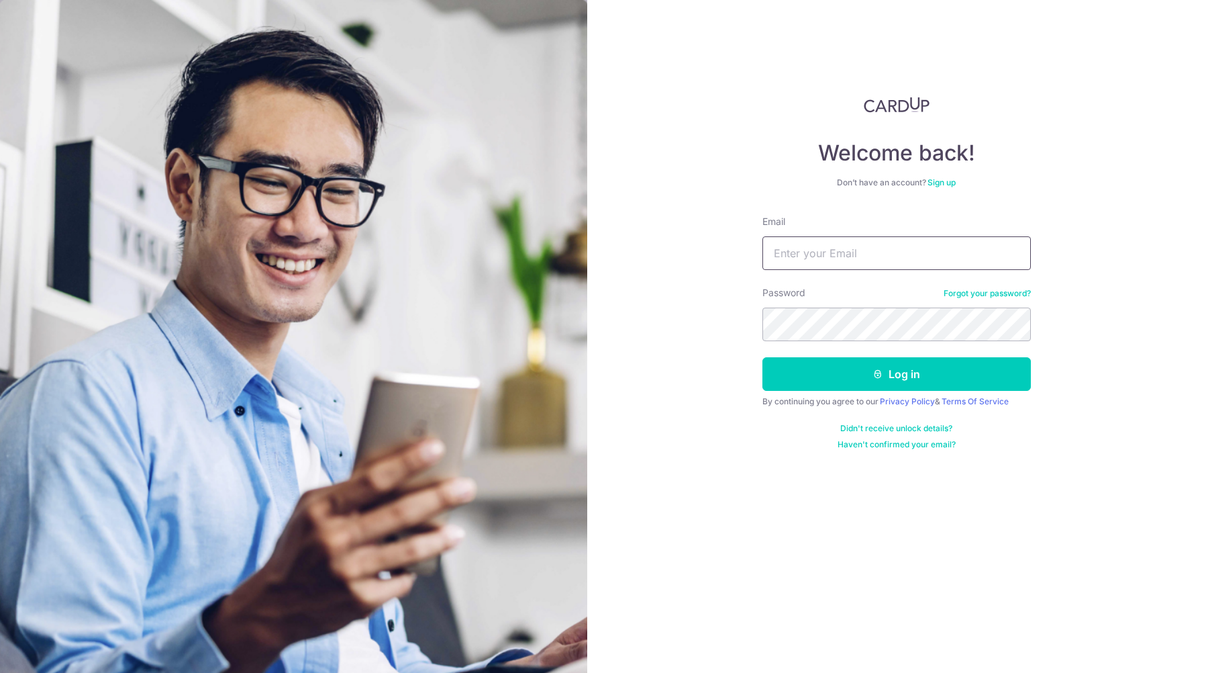
type input "[EMAIL_ADDRESS][DOMAIN_NAME]"
click at [896, 374] on button "Log in" at bounding box center [897, 374] width 268 height 34
click at [915, 371] on button "Log in" at bounding box center [897, 374] width 268 height 34
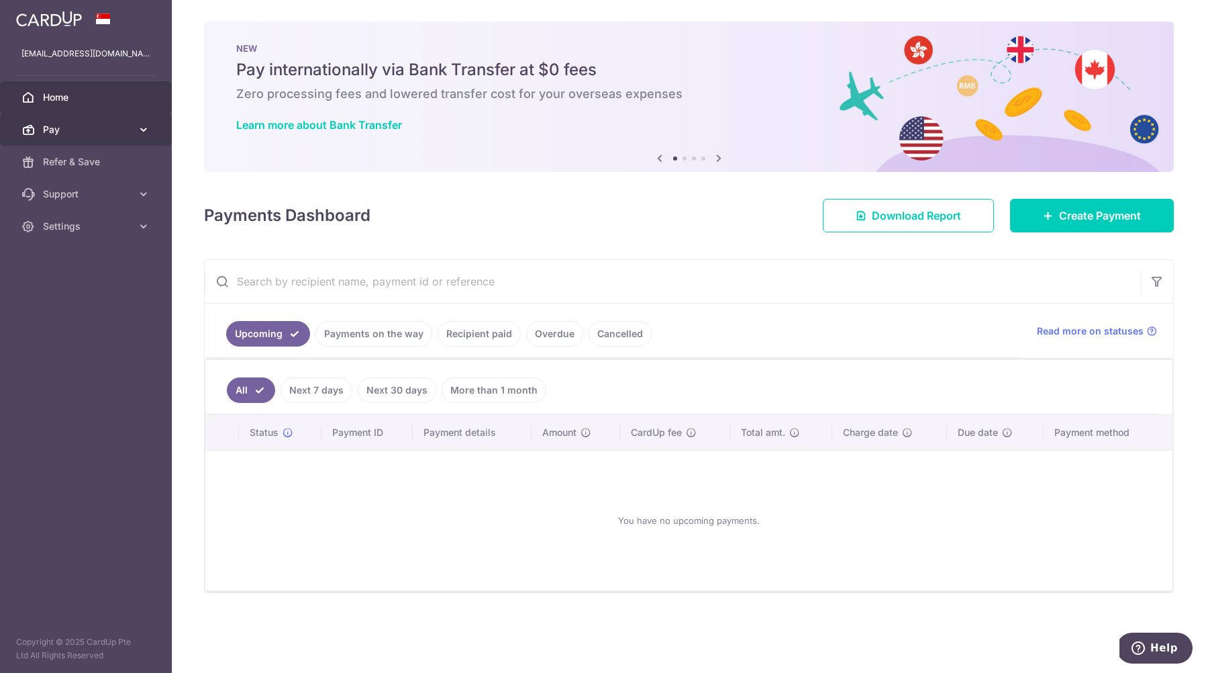
click at [68, 128] on span "Pay" at bounding box center [87, 129] width 89 height 13
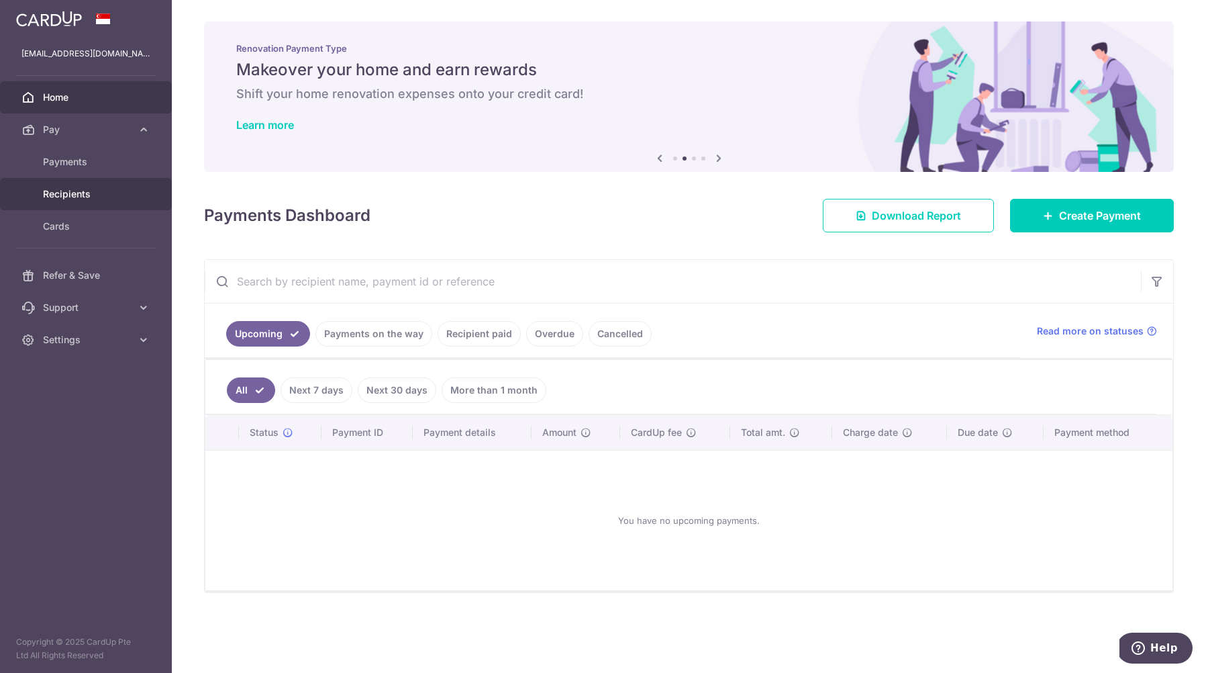
click at [65, 189] on span "Recipients" at bounding box center [87, 193] width 89 height 13
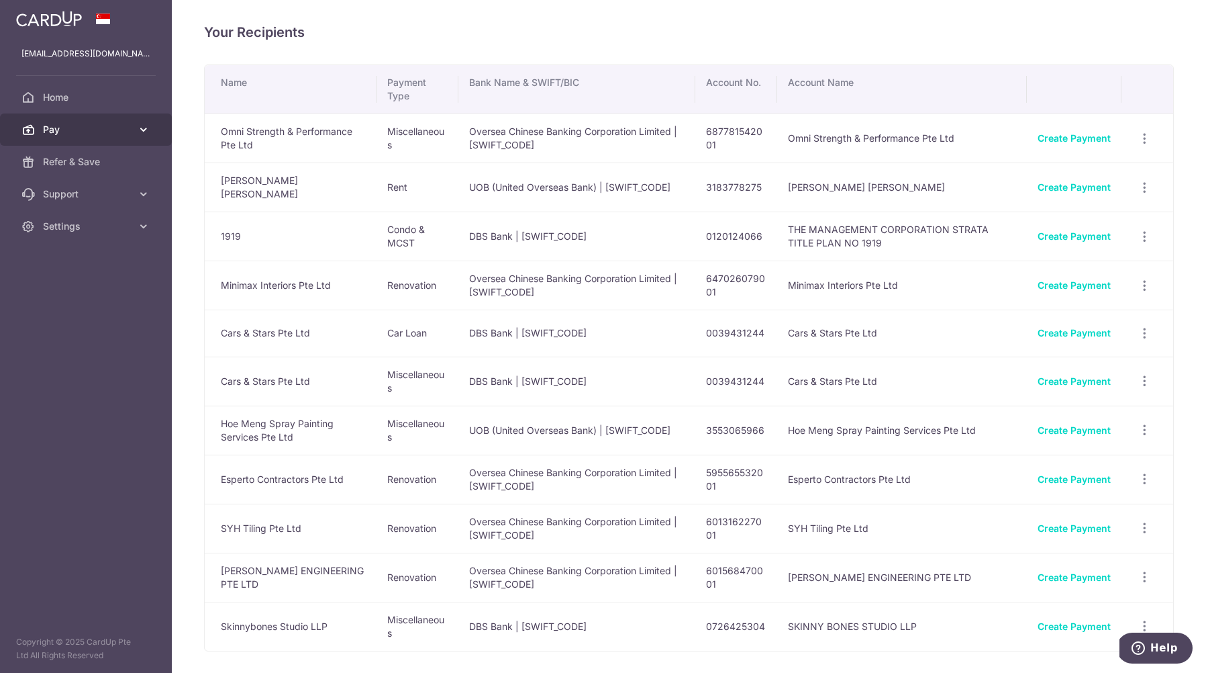
click at [143, 132] on icon at bounding box center [143, 129] width 13 height 13
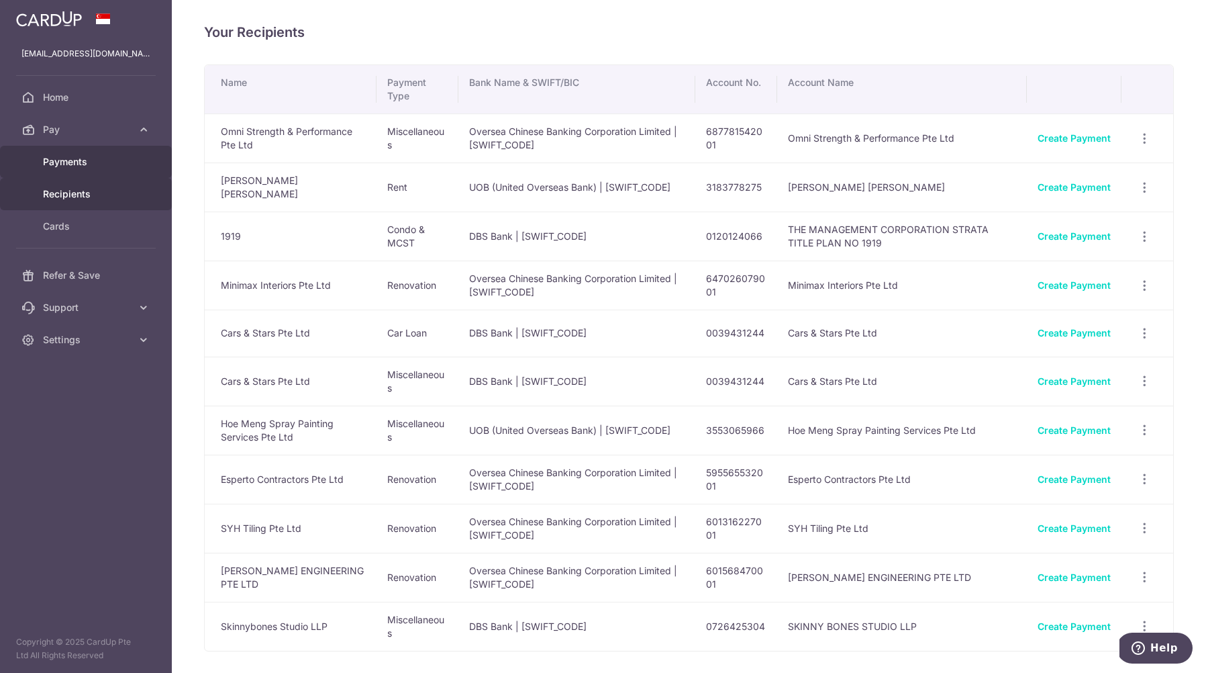
click at [126, 162] on span "Payments" at bounding box center [87, 161] width 89 height 13
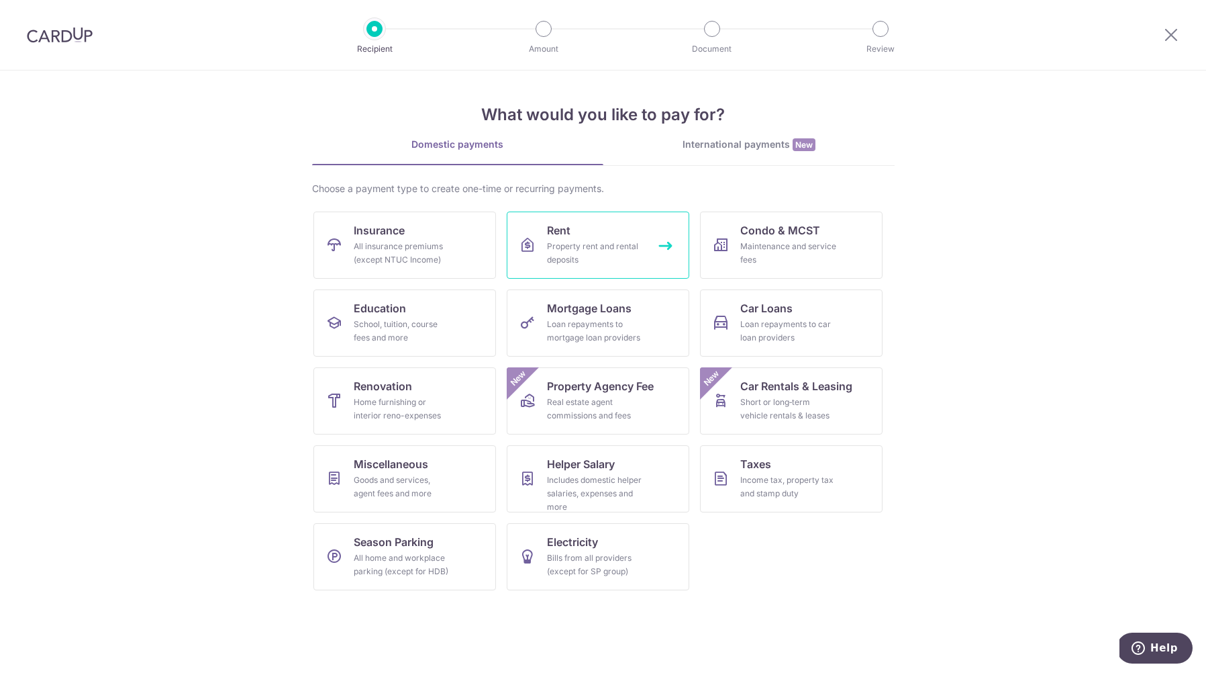
click at [567, 240] on div "Property rent and rental deposits" at bounding box center [595, 253] width 97 height 27
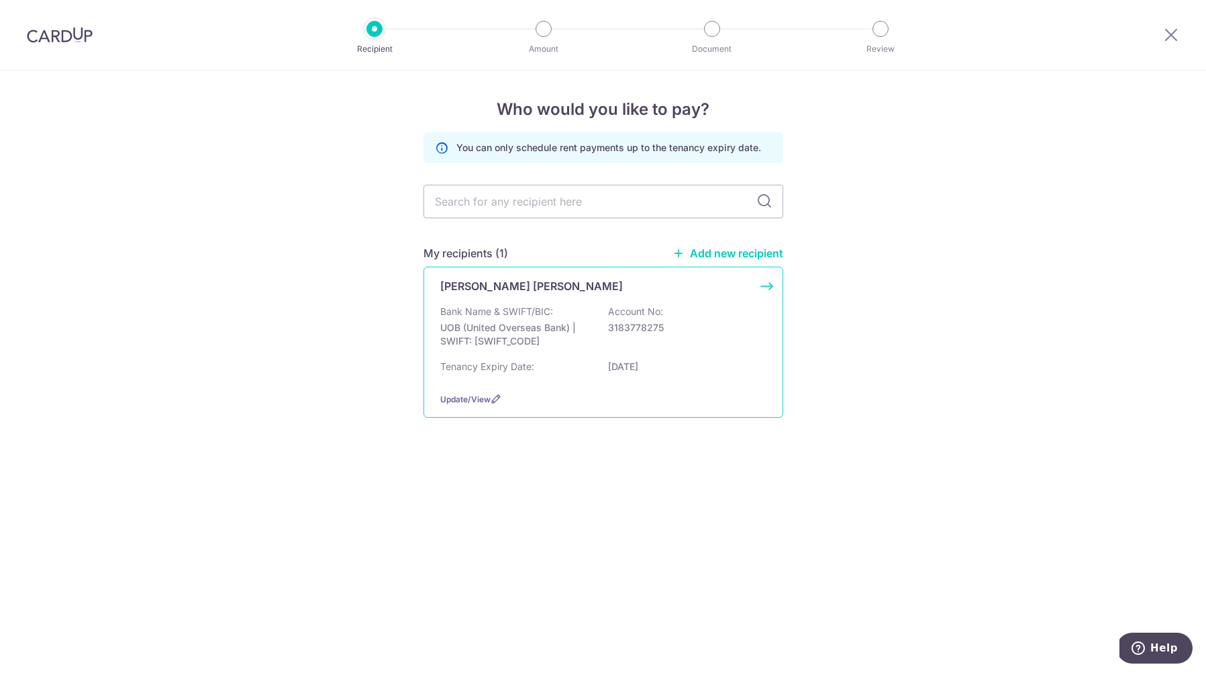
click at [727, 315] on div "Bank Name & SWIFT/BIC: UOB (United Overseas Bank) | SWIFT: [SWIFT_CODE] Account…" at bounding box center [603, 330] width 326 height 50
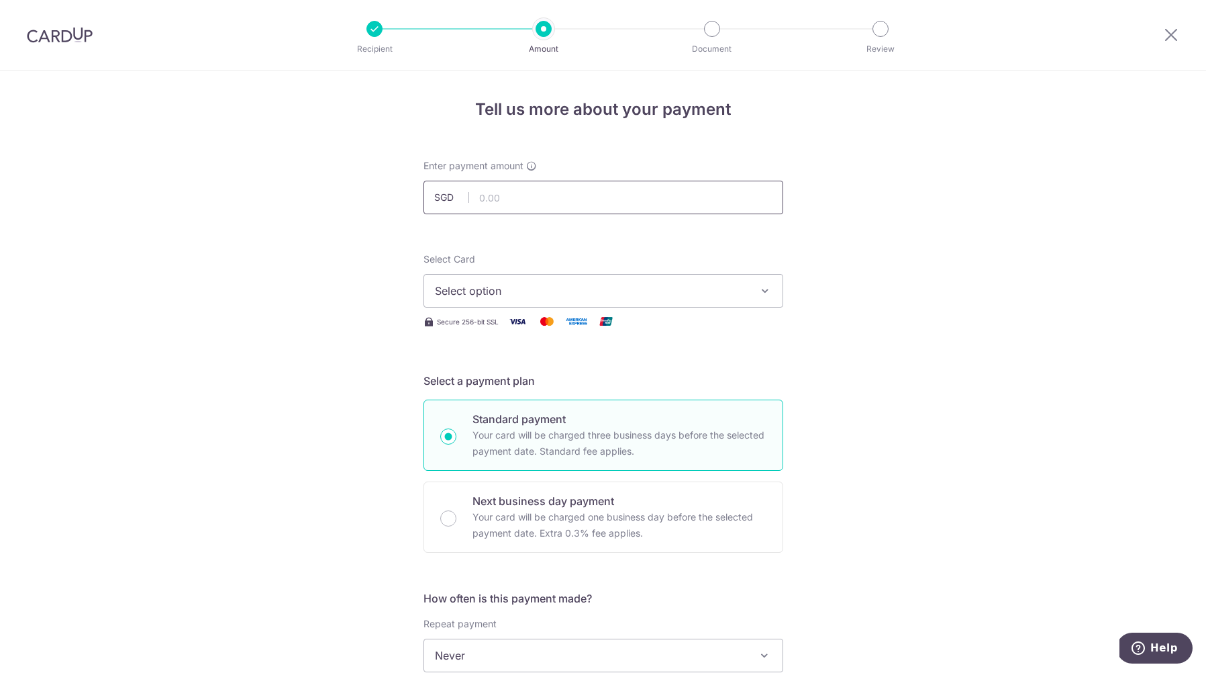
click at [540, 189] on input "text" at bounding box center [604, 198] width 360 height 34
click at [546, 285] on span "Select option" at bounding box center [591, 291] width 313 height 16
type input "4,500.00"
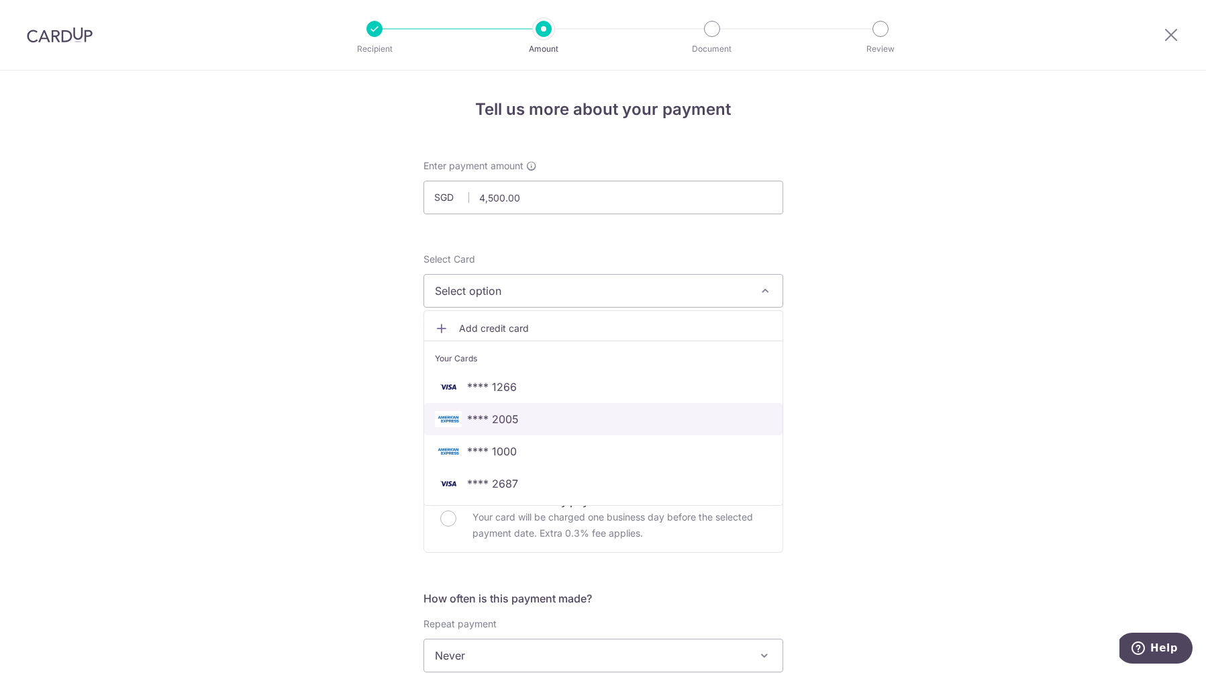
click at [518, 418] on span "**** 2005" at bounding box center [493, 419] width 52 height 16
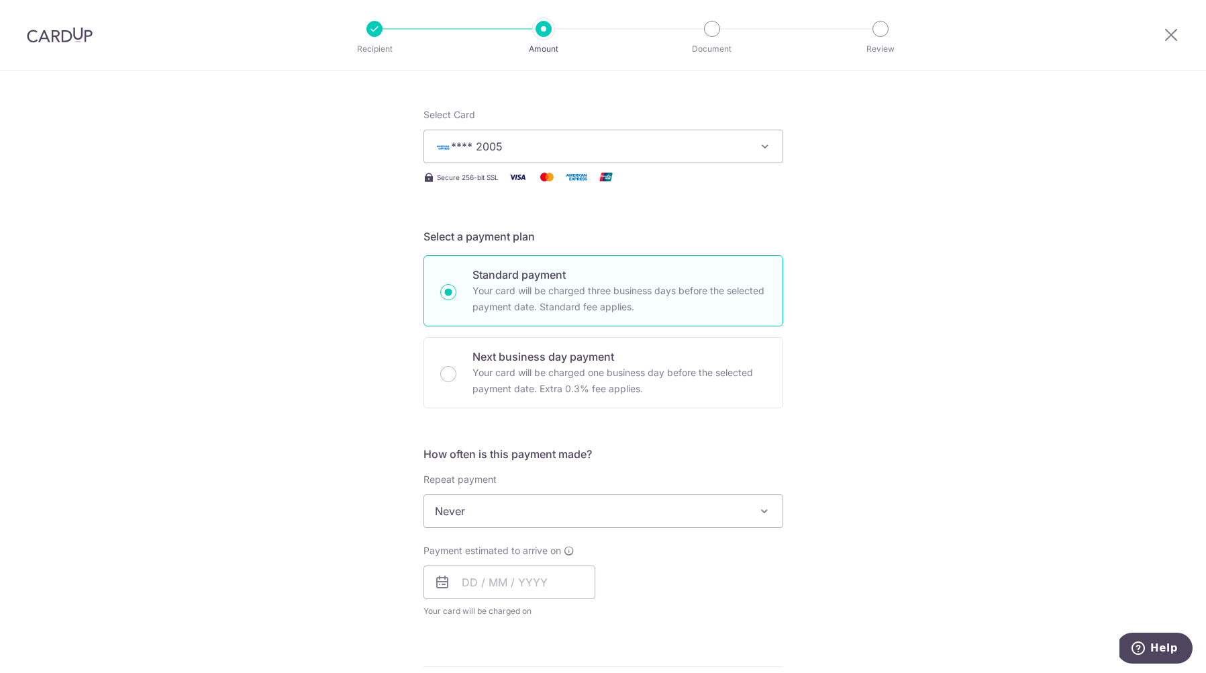
scroll to position [179, 0]
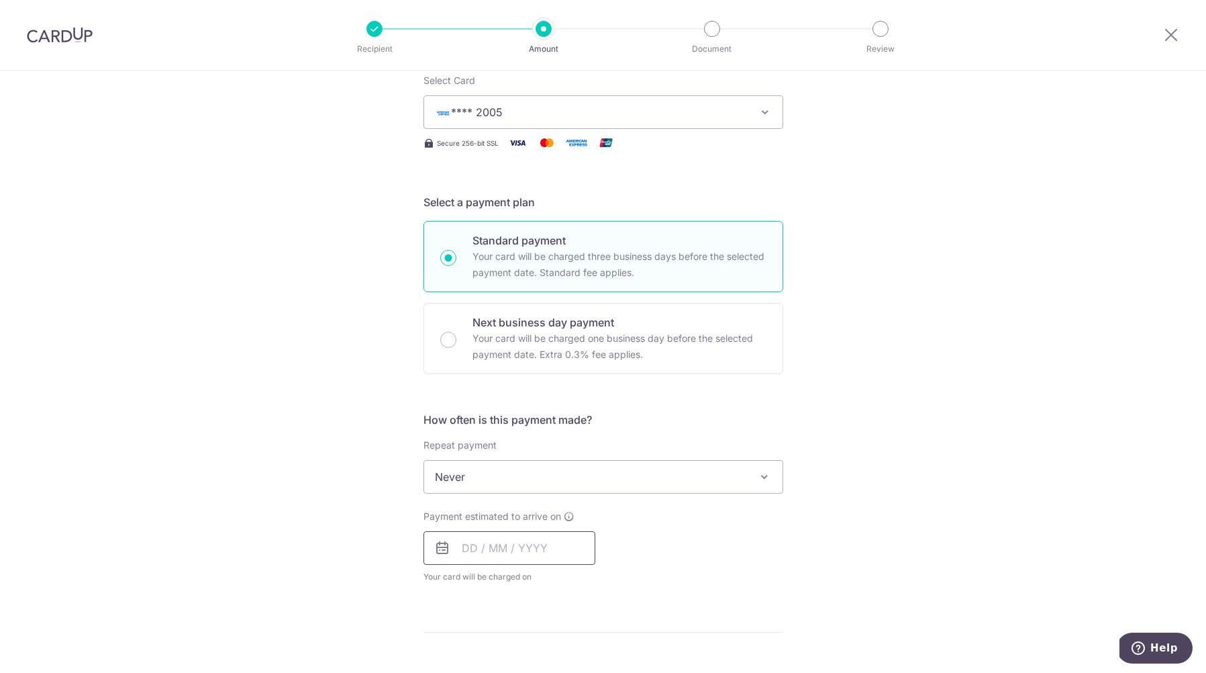
click at [512, 549] on input "text" at bounding box center [510, 548] width 172 height 34
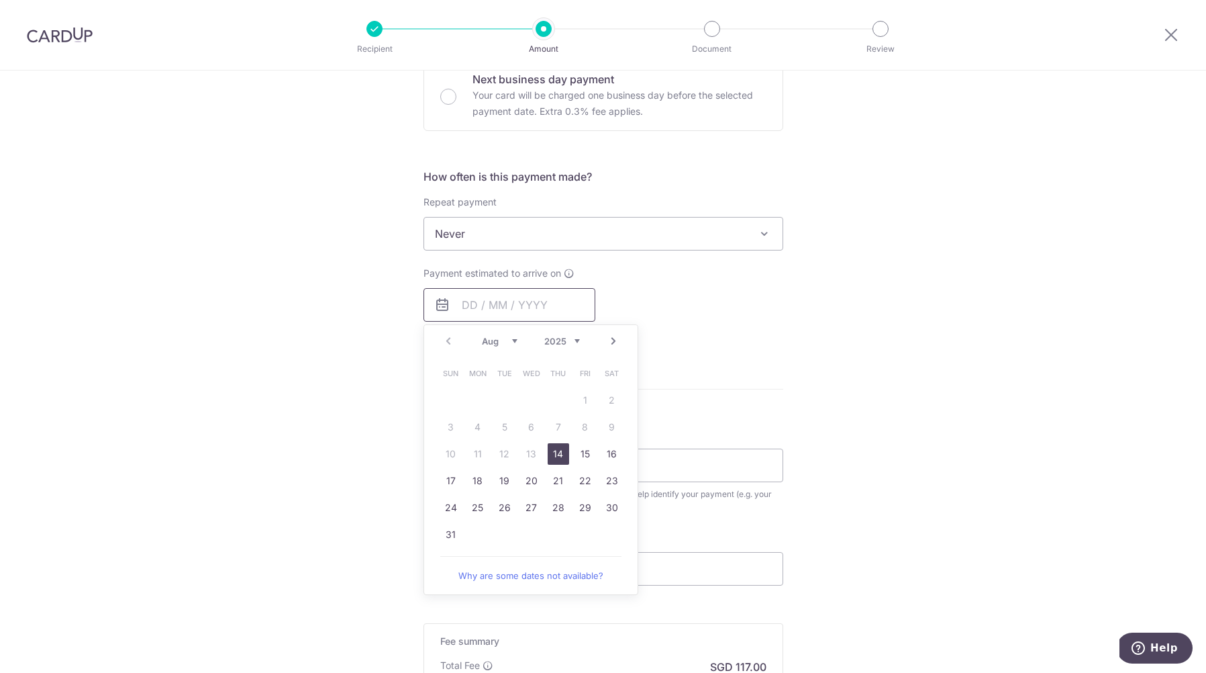
scroll to position [505, 0]
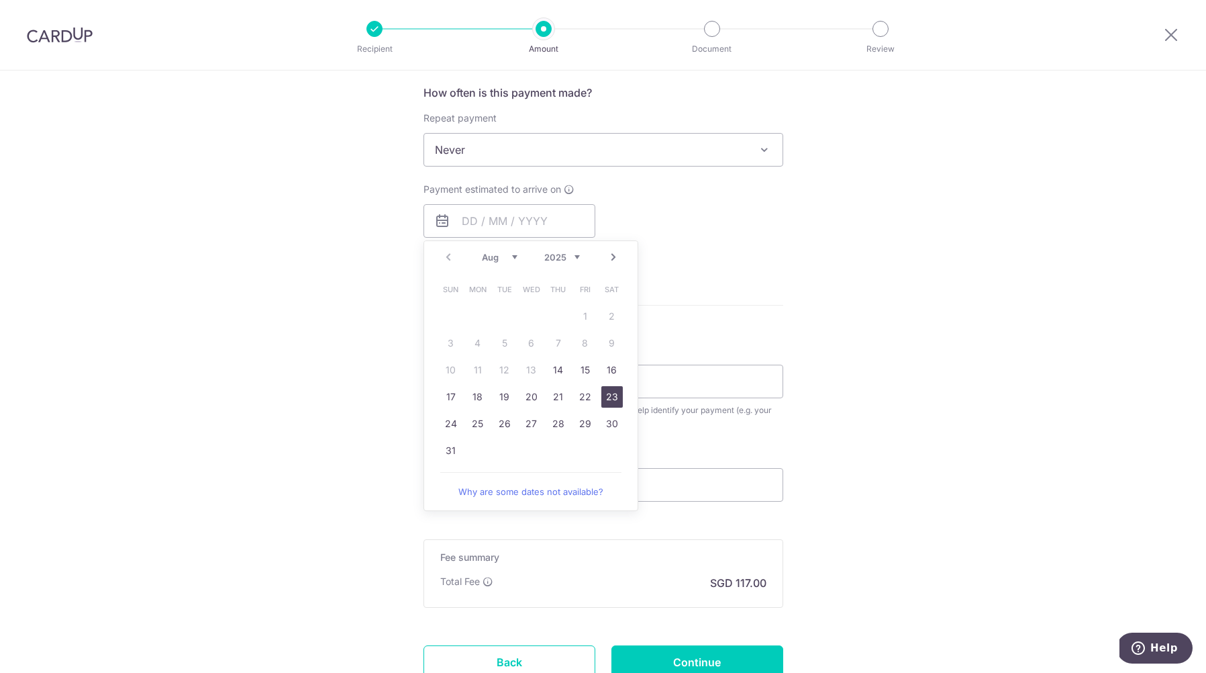
click at [612, 393] on link "23" at bounding box center [611, 396] width 21 height 21
type input "23/08/2025"
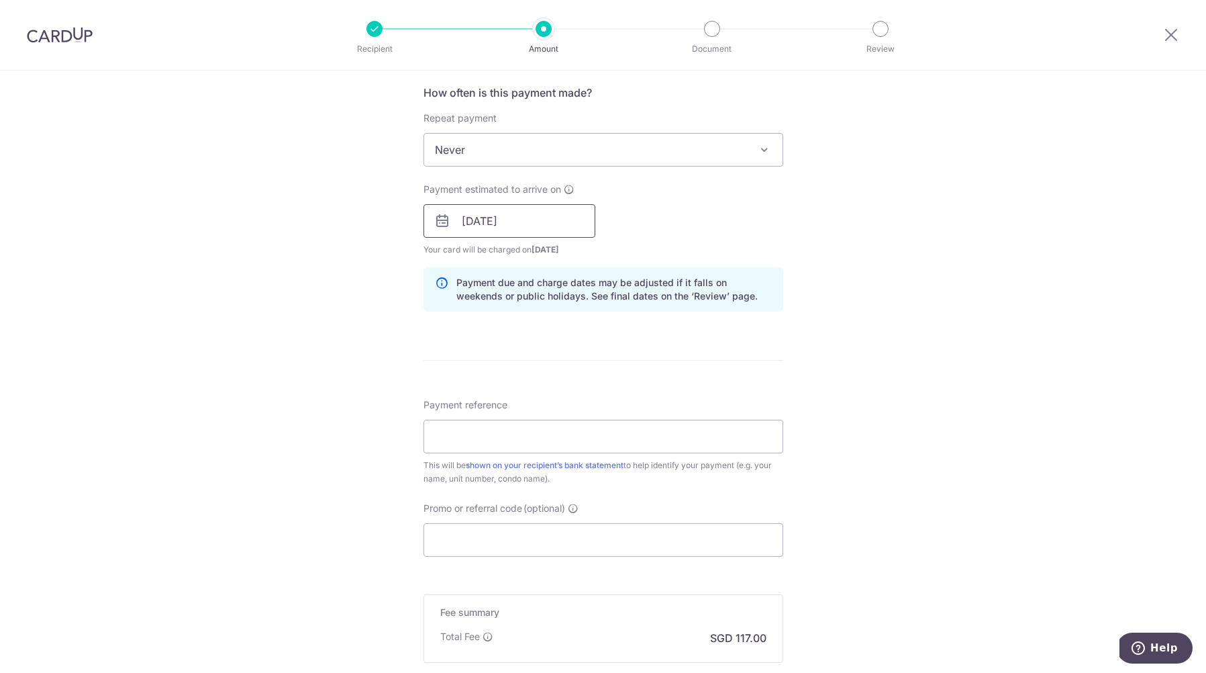
click at [544, 220] on input "23/08/2025" at bounding box center [510, 221] width 172 height 34
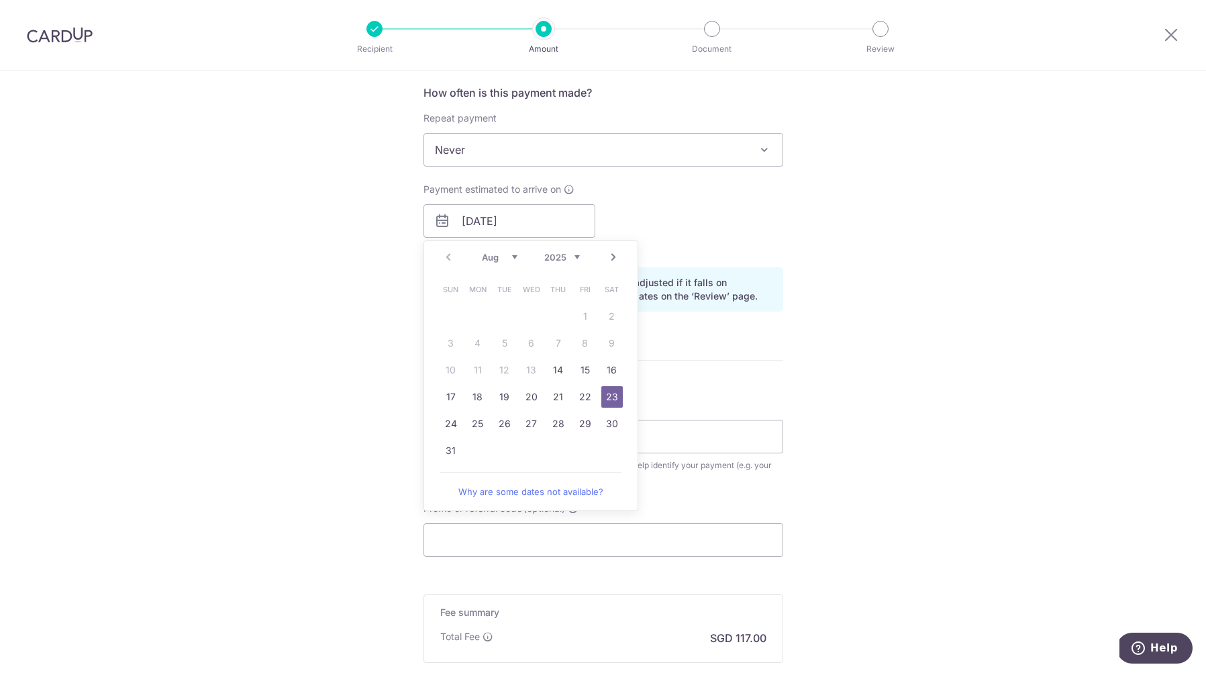
click at [348, 323] on div "Tell us more about your payment Enter payment amount SGD 4,500.00 4500.00 Selec…" at bounding box center [603, 199] width 1206 height 1269
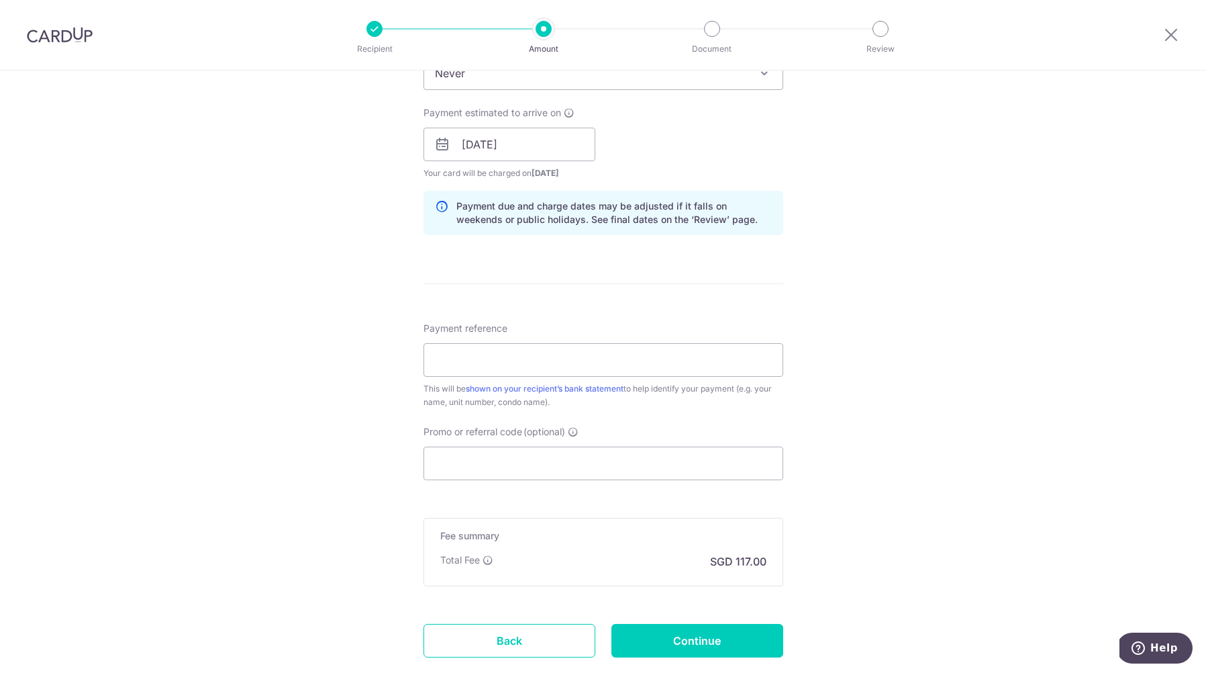
scroll to position [608, 0]
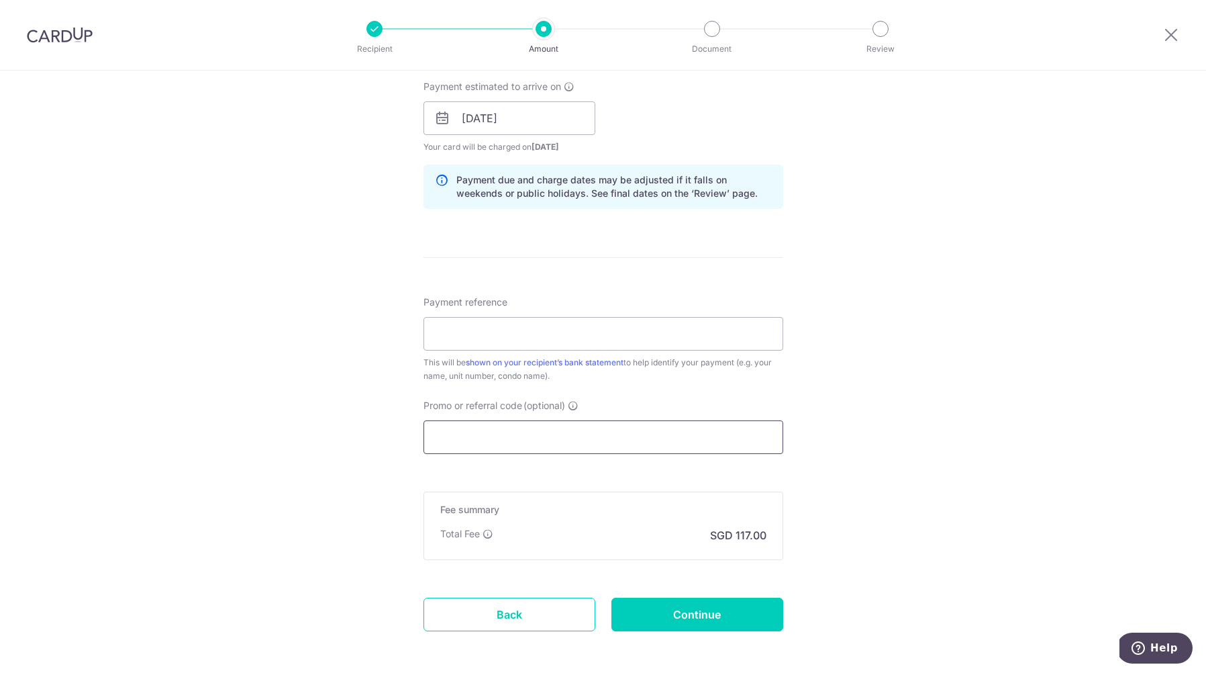
click at [450, 439] on input "Promo or referral code (optional)" at bounding box center [604, 437] width 360 height 34
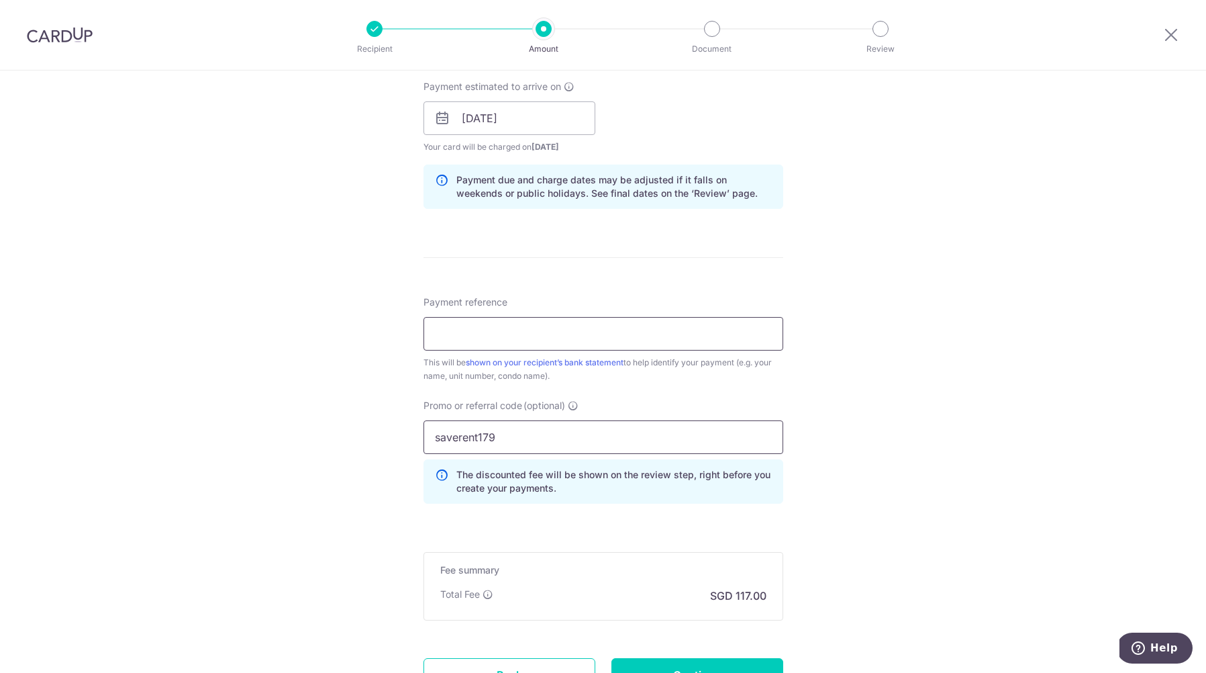
type input "saverent179"
click at [481, 350] on input "Payment reference" at bounding box center [604, 334] width 360 height 34
type input "indra marine Cres"
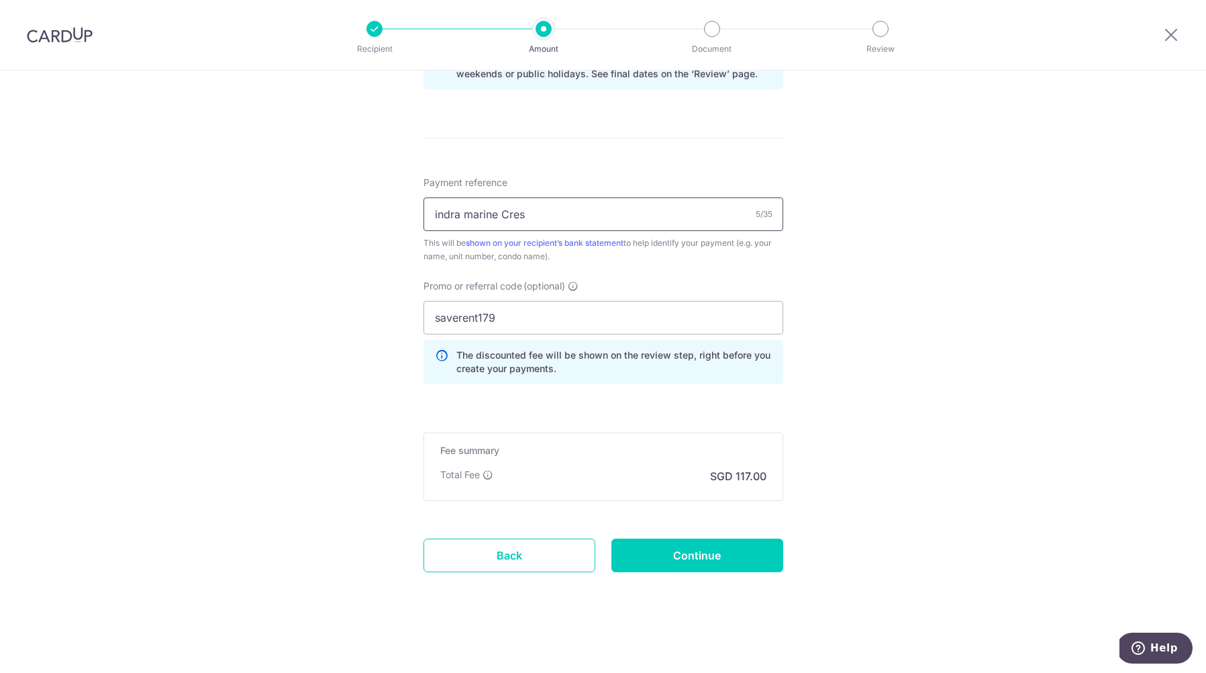
scroll to position [728, 0]
click at [654, 557] on input "Continue" at bounding box center [698, 555] width 172 height 34
type input "Create Schedule"
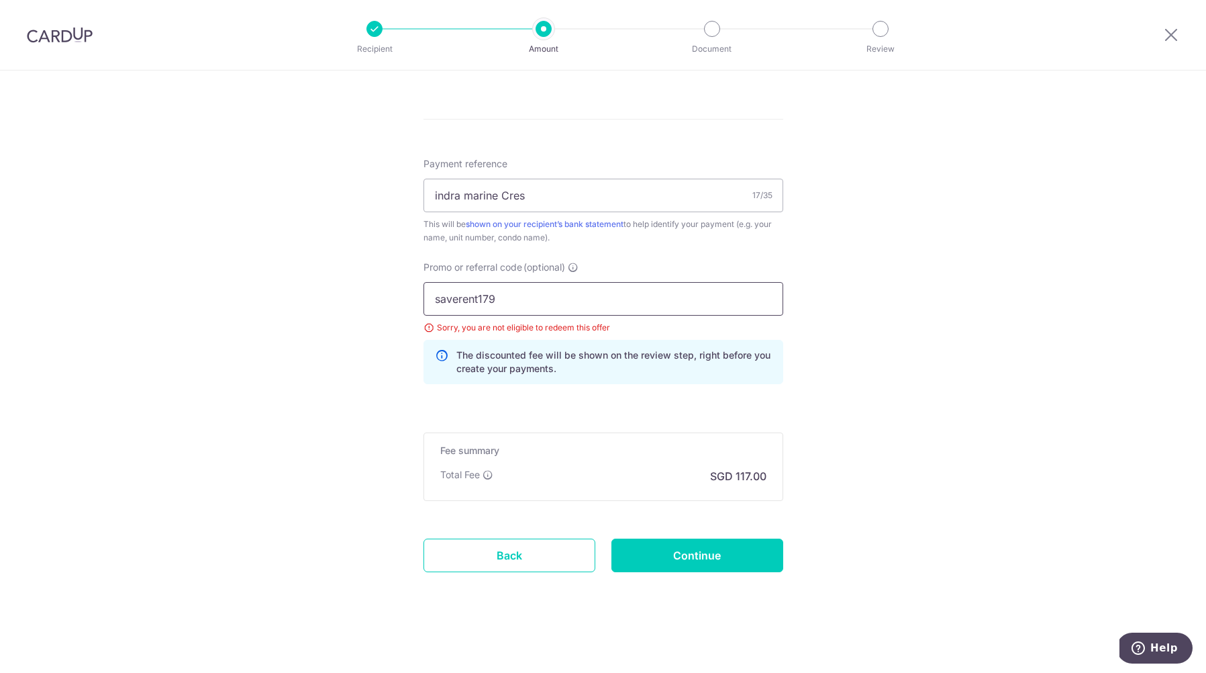
click at [558, 303] on input "saverent179" at bounding box center [604, 299] width 360 height 34
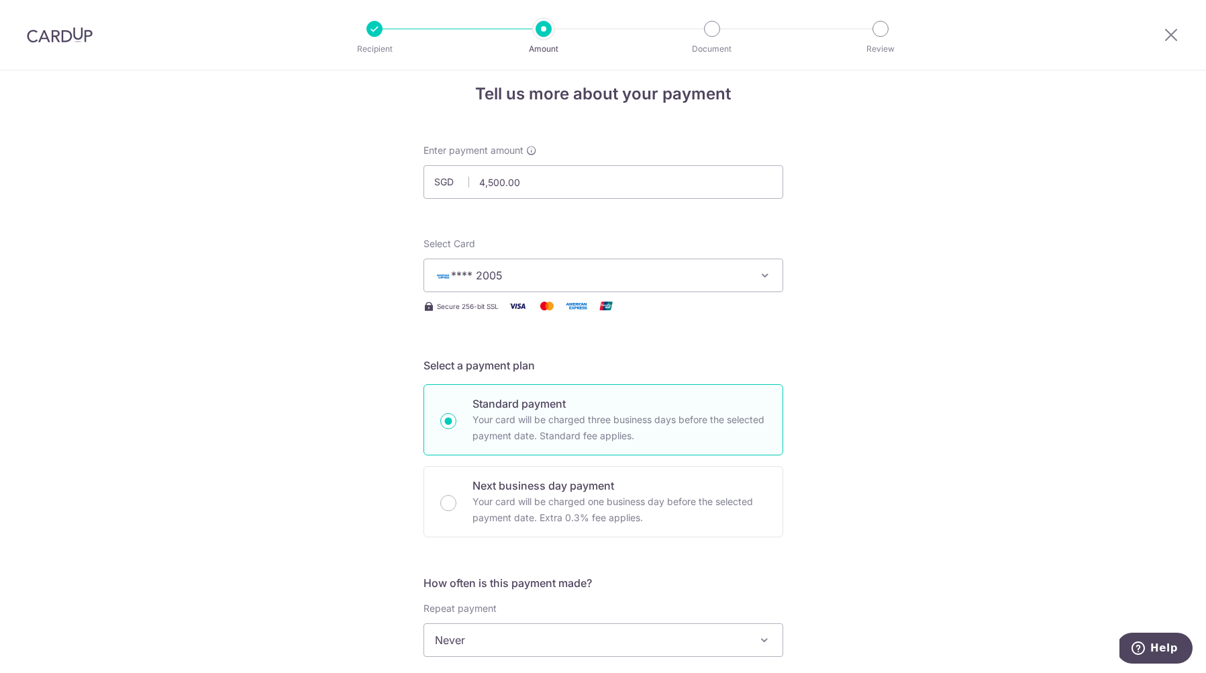
scroll to position [50, 0]
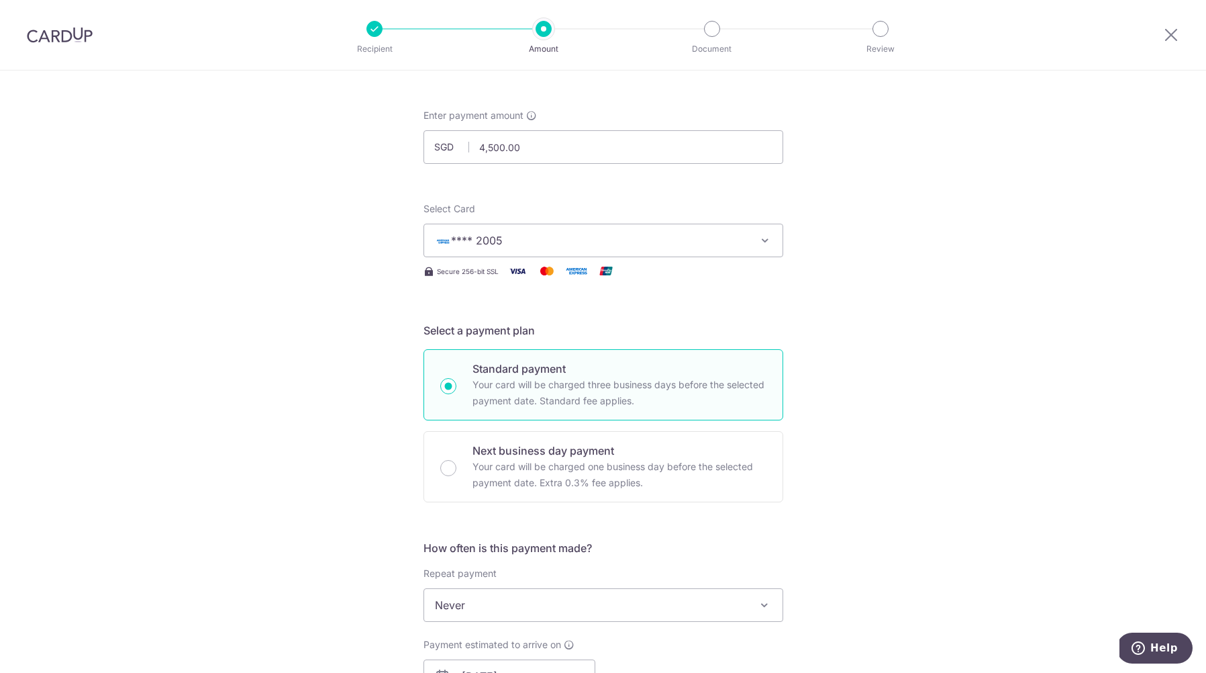
click at [540, 238] on span "**** 2005" at bounding box center [591, 240] width 313 height 16
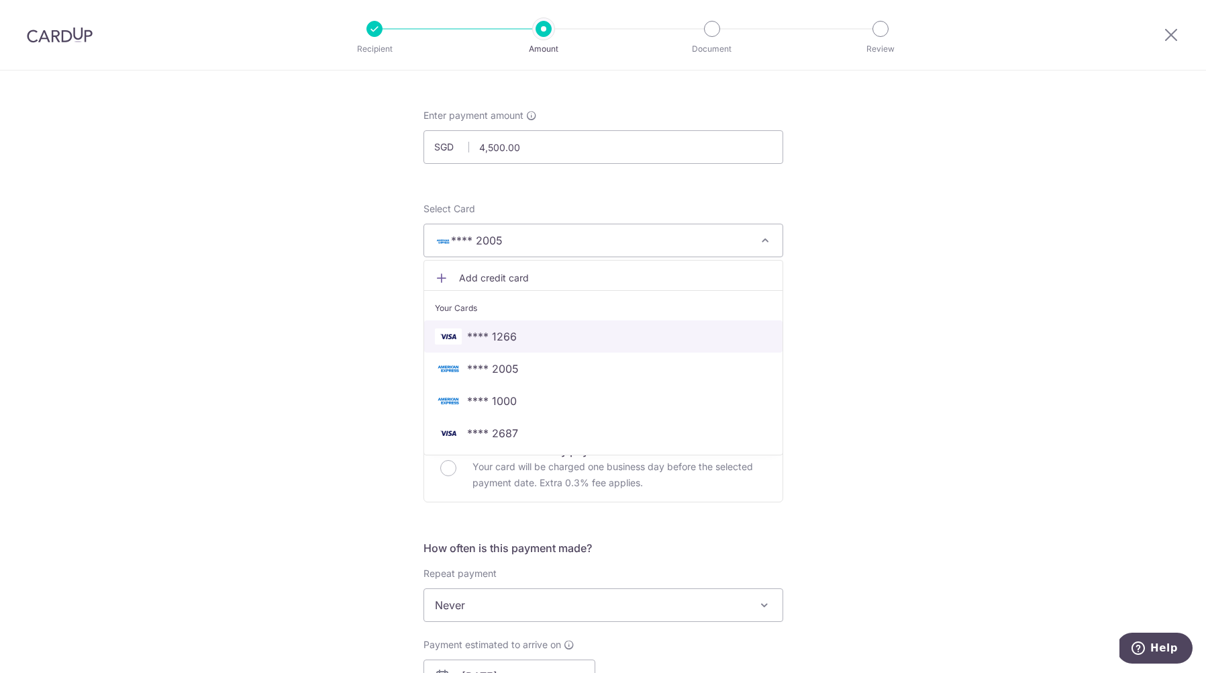
click at [522, 342] on span "**** 1266" at bounding box center [603, 336] width 337 height 16
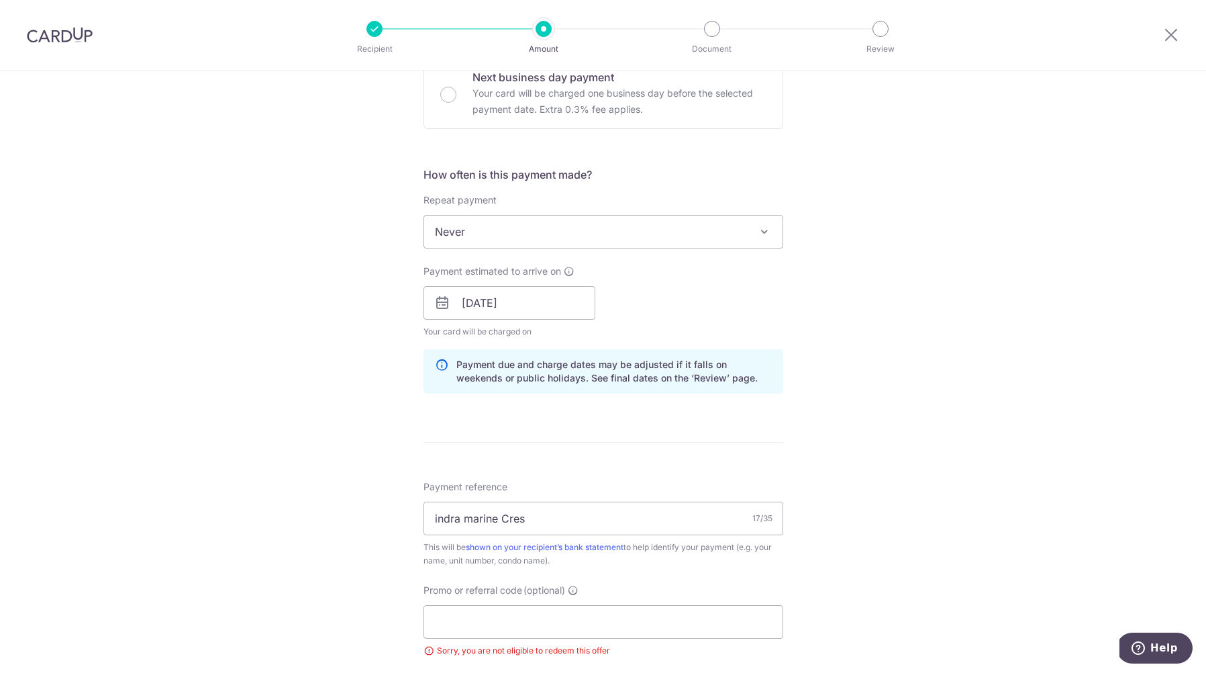
scroll to position [510, 0]
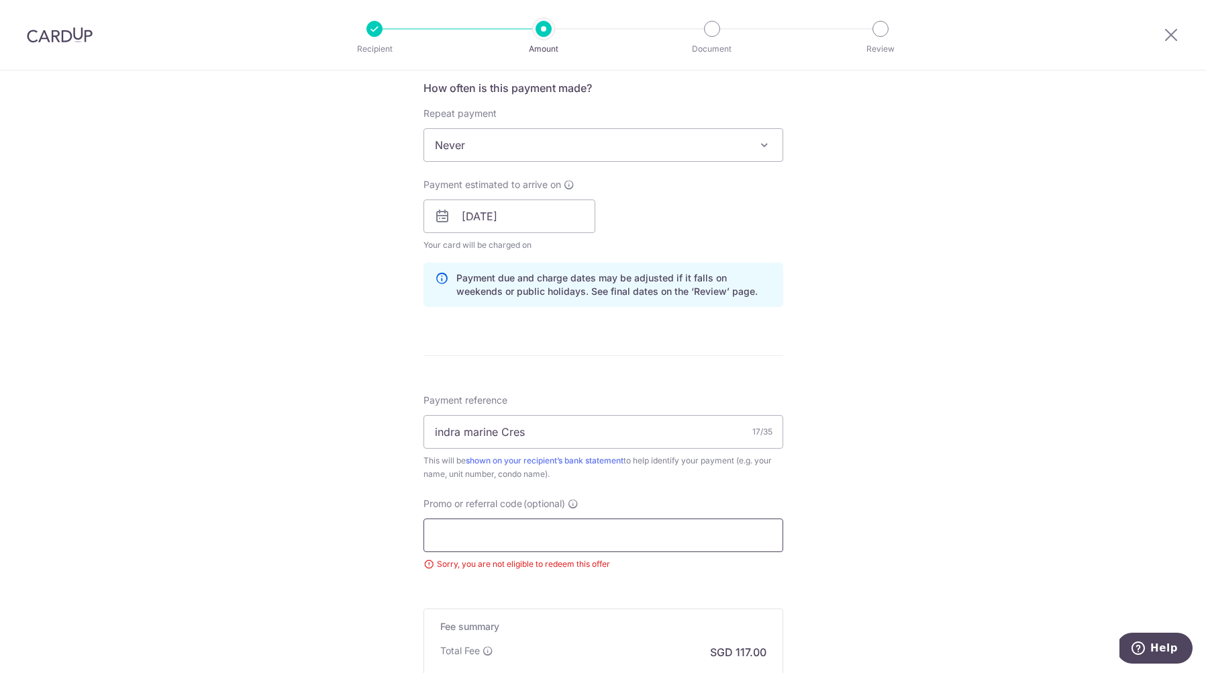
click at [459, 532] on input "Promo or referral code (optional)" at bounding box center [604, 535] width 360 height 34
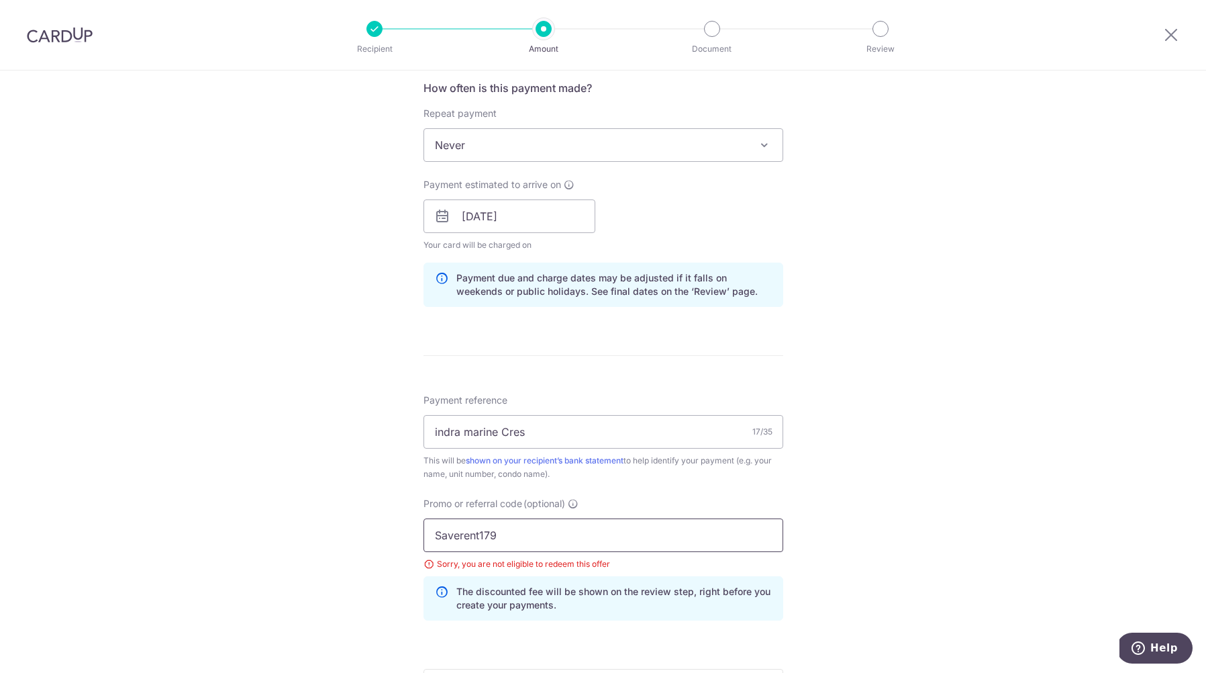
type input "Saverent179"
click at [761, 450] on div "Payment reference indra marine Cres 17/35 This will be shown on your recipient’…" at bounding box center [604, 436] width 360 height 87
click at [765, 450] on div "Payment reference indra marine Cres 17/35 This will be shown on your recipient’…" at bounding box center [604, 436] width 360 height 87
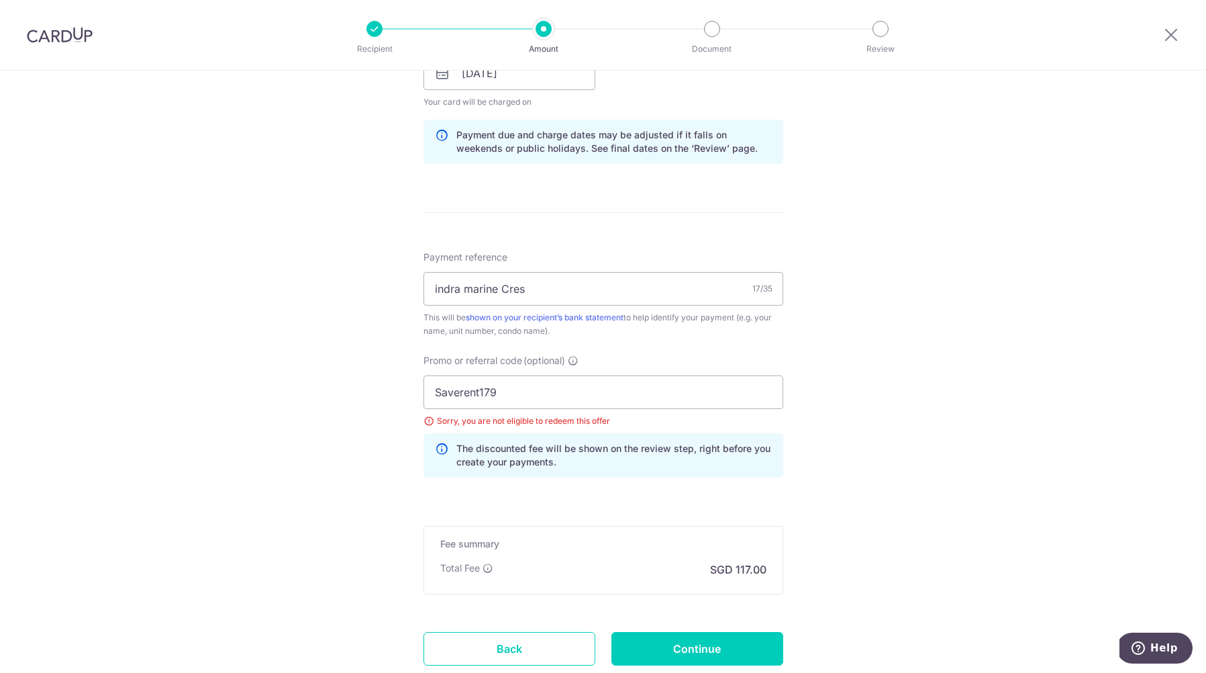
scroll to position [739, 0]
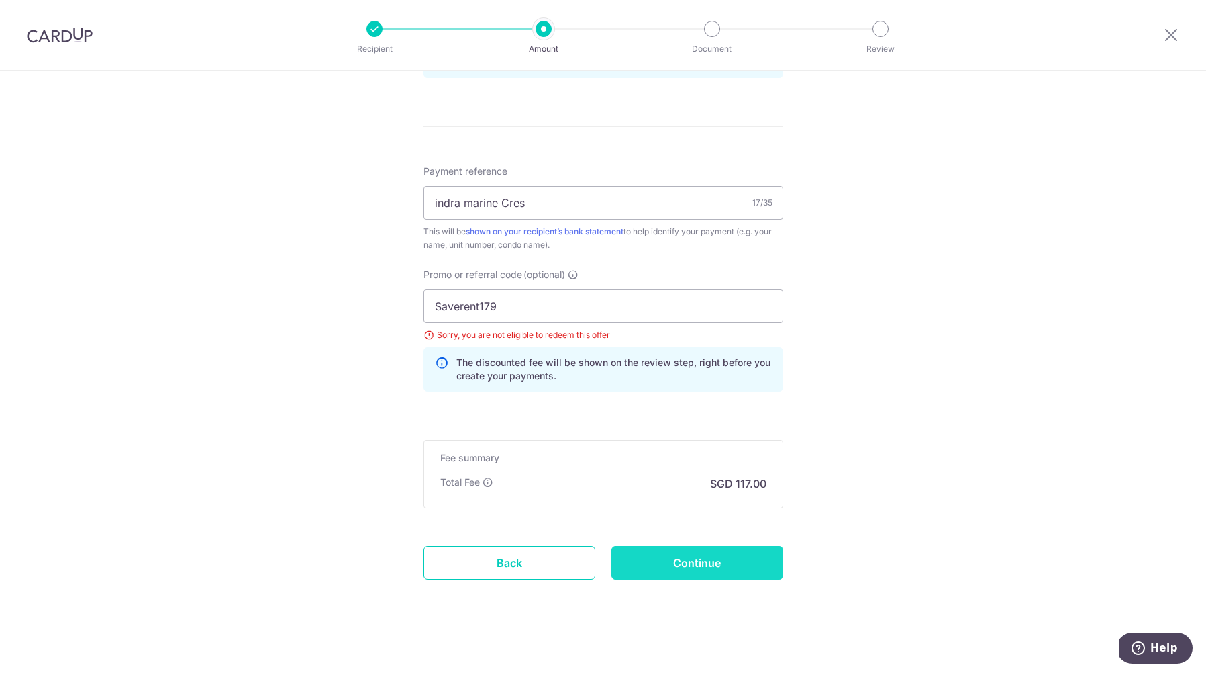
click at [730, 558] on input "Continue" at bounding box center [698, 563] width 172 height 34
type input "Update Schedule"
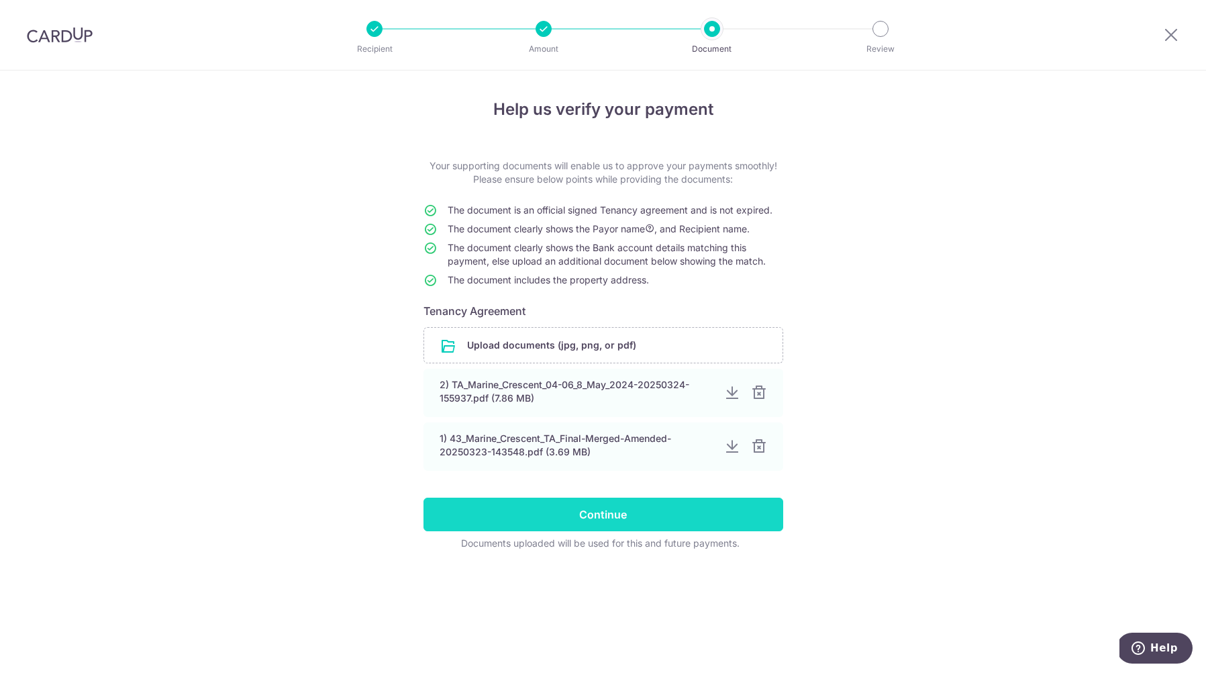
click at [645, 521] on input "Continue" at bounding box center [604, 514] width 360 height 34
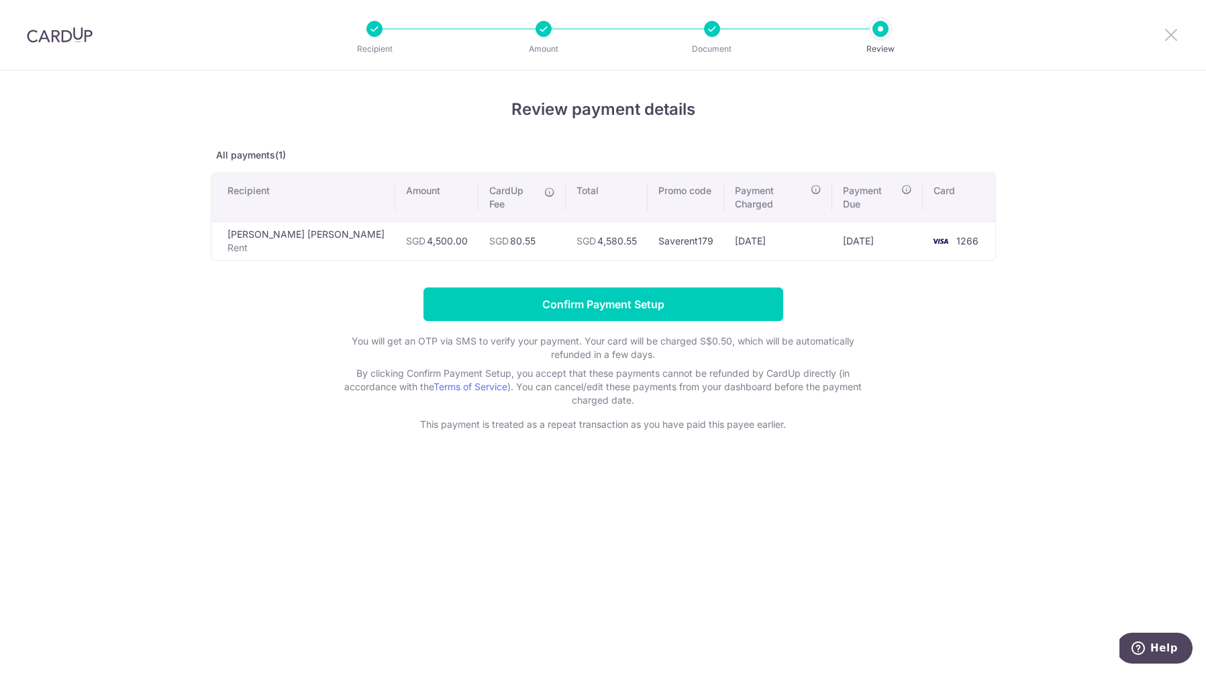
click at [1172, 29] on icon at bounding box center [1171, 34] width 16 height 17
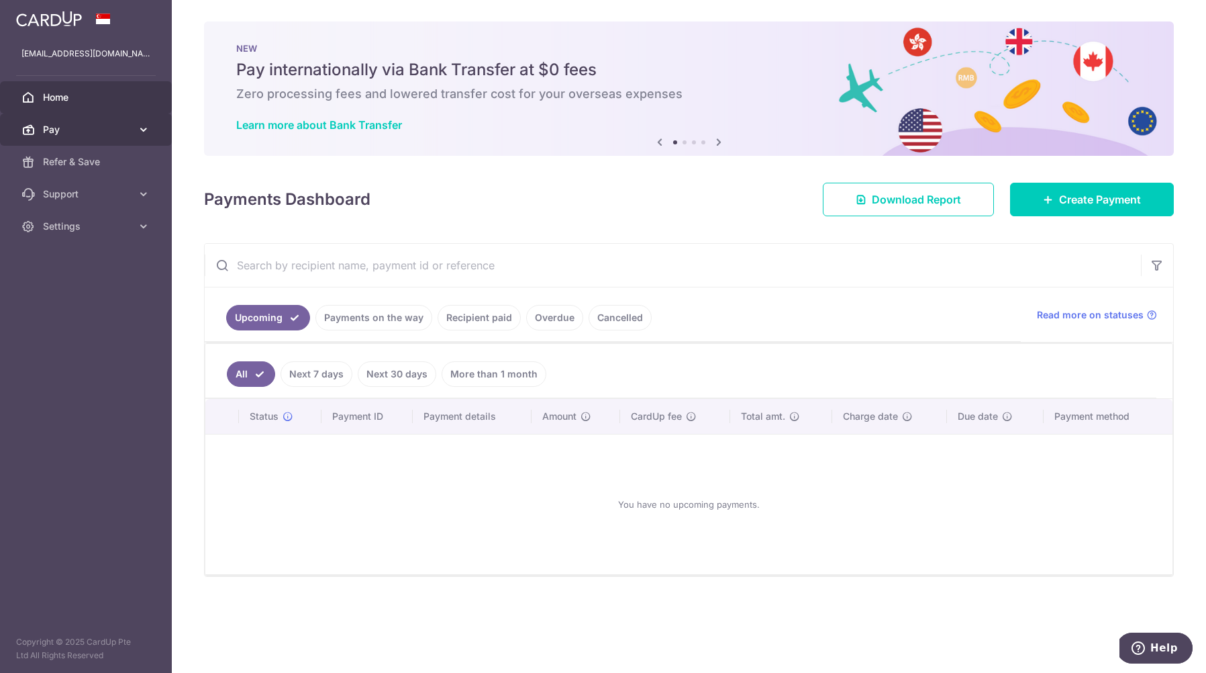
click at [140, 128] on icon at bounding box center [143, 129] width 13 height 13
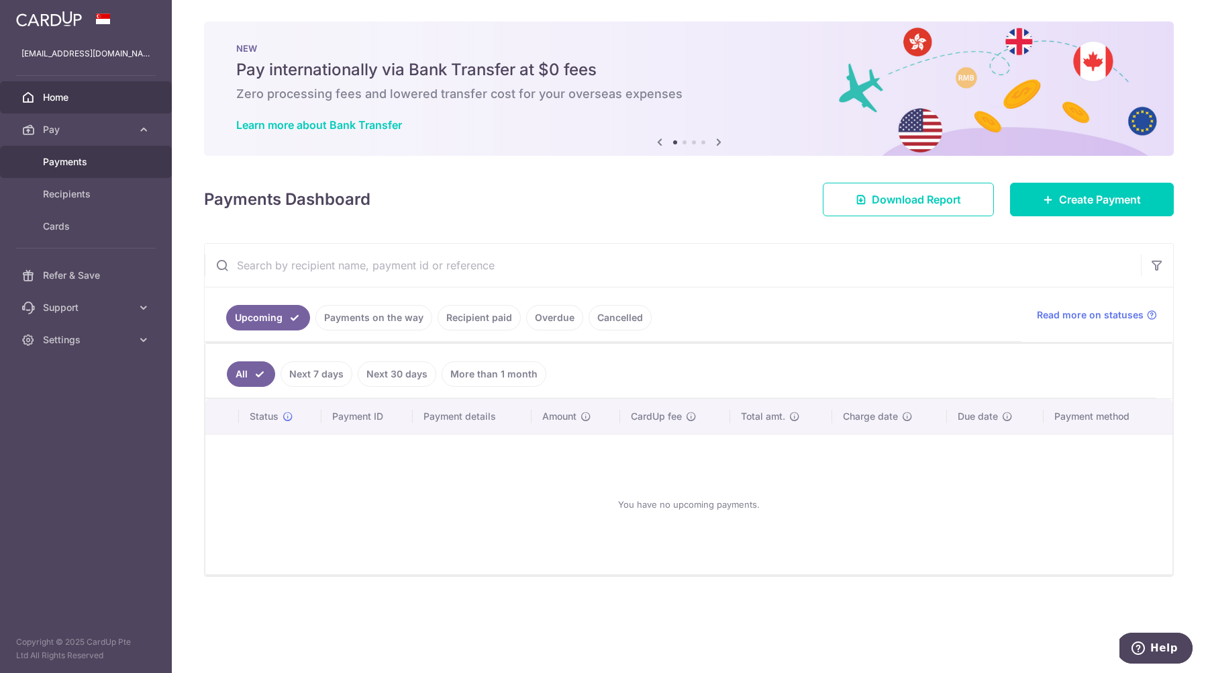
click at [92, 159] on span "Payments" at bounding box center [87, 161] width 89 height 13
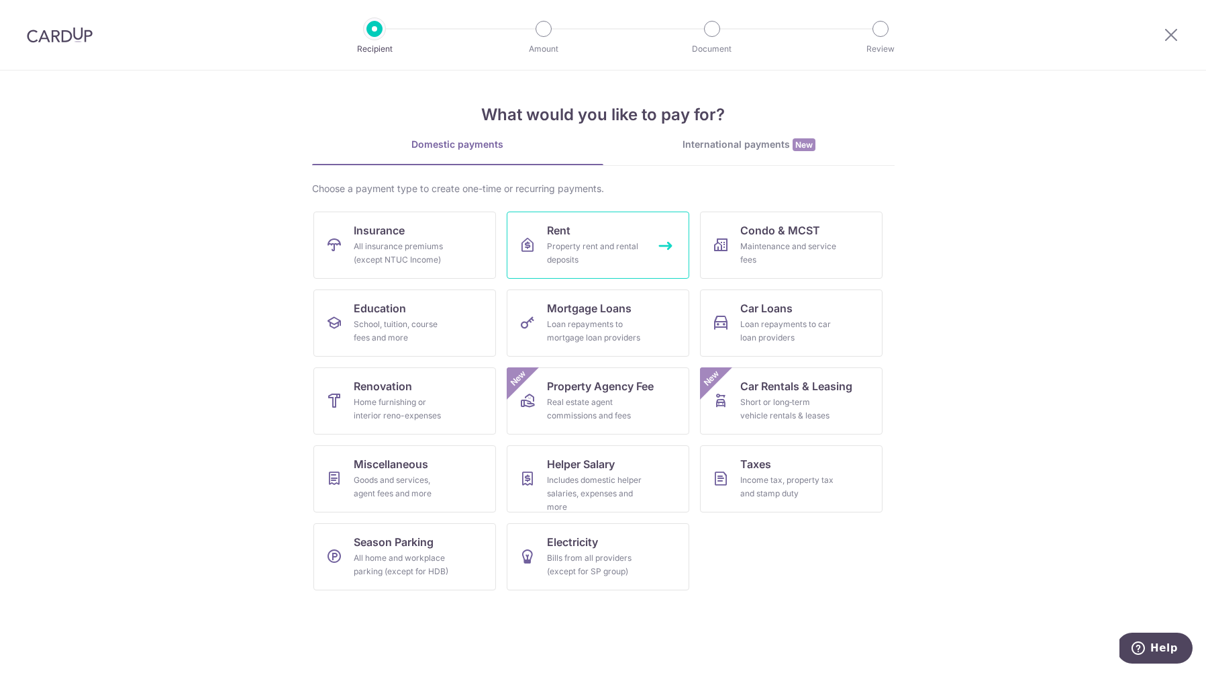
click at [580, 254] on div "Property rent and rental deposits" at bounding box center [595, 253] width 97 height 27
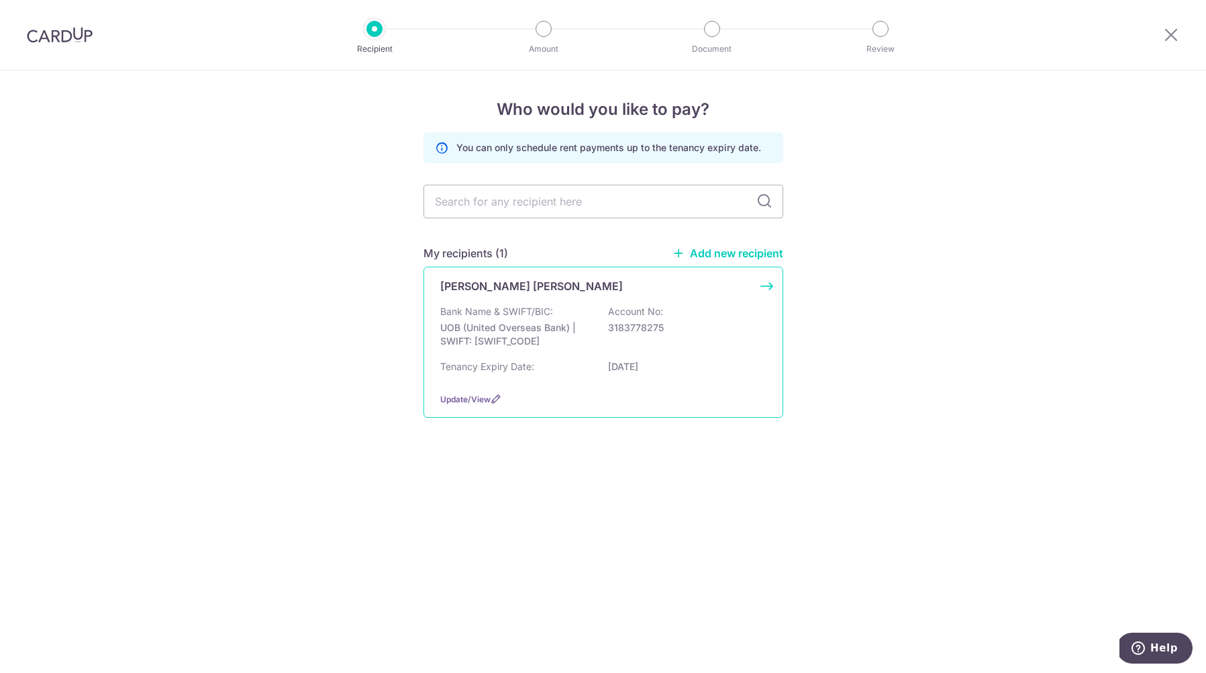
click at [572, 350] on div "Bank Name & SWIFT/BIC: UOB (United Overseas Bank) | SWIFT: UOVBSGSGXXX Account …" at bounding box center [603, 330] width 326 height 50
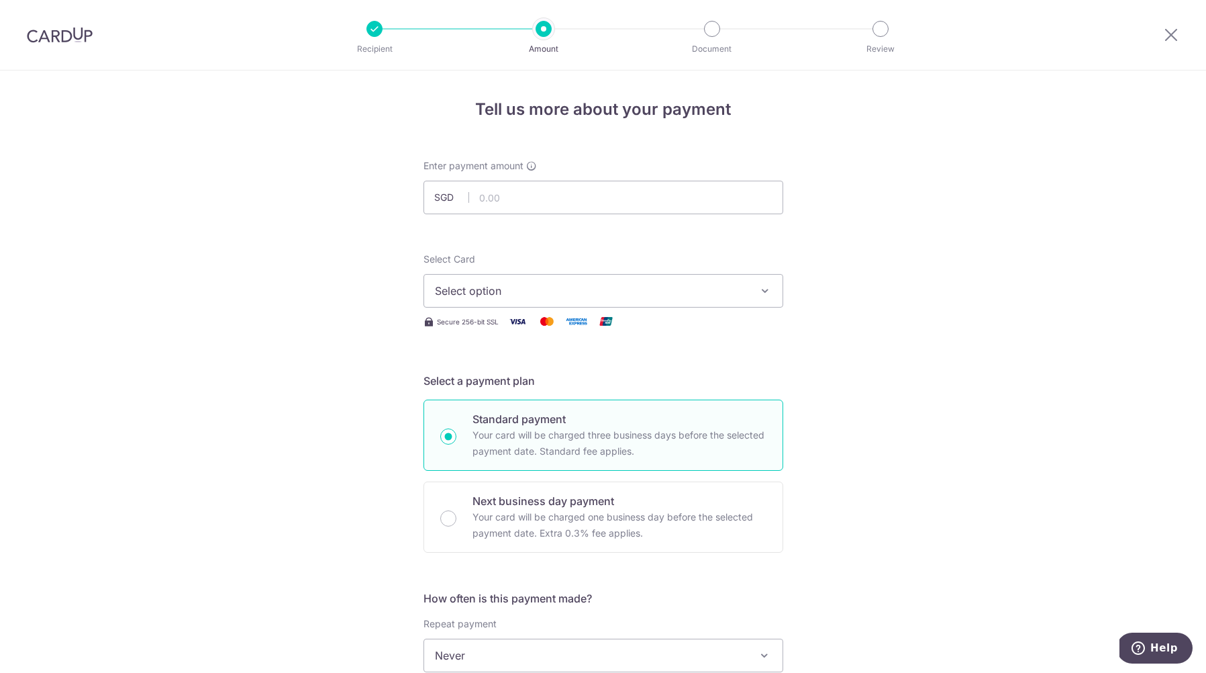
scroll to position [42, 0]
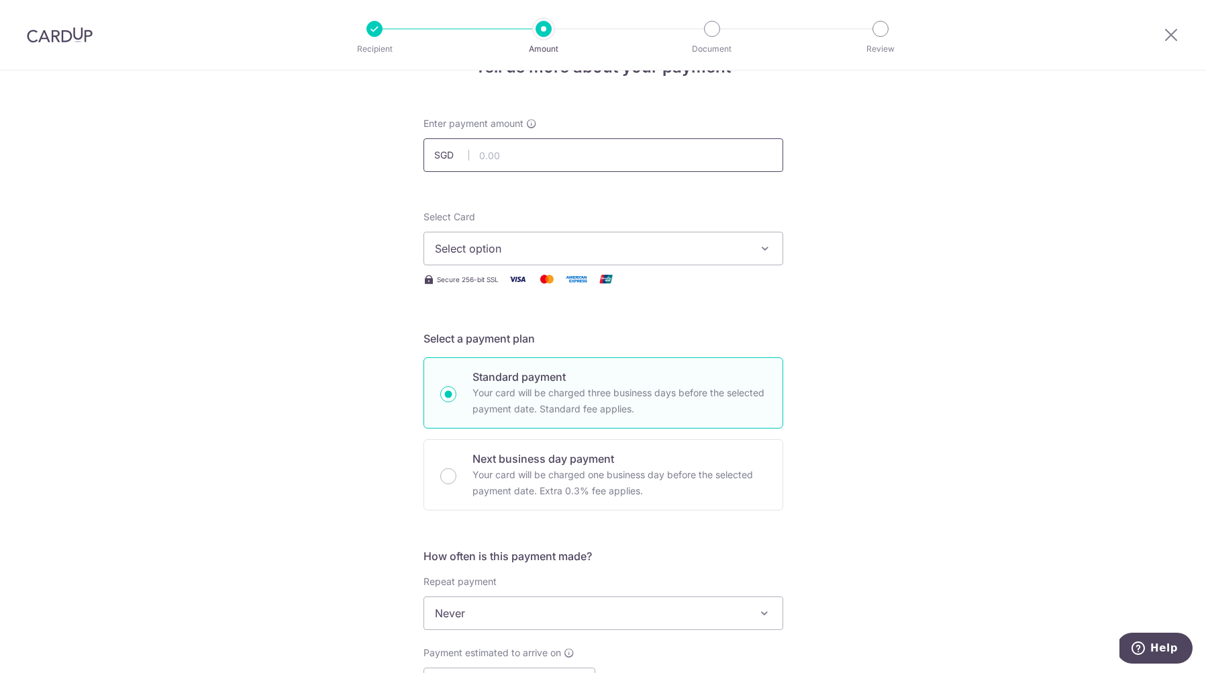
click at [526, 146] on input "text" at bounding box center [604, 155] width 360 height 34
click at [500, 240] on span "Select option" at bounding box center [591, 248] width 313 height 16
type input "4,500.00"
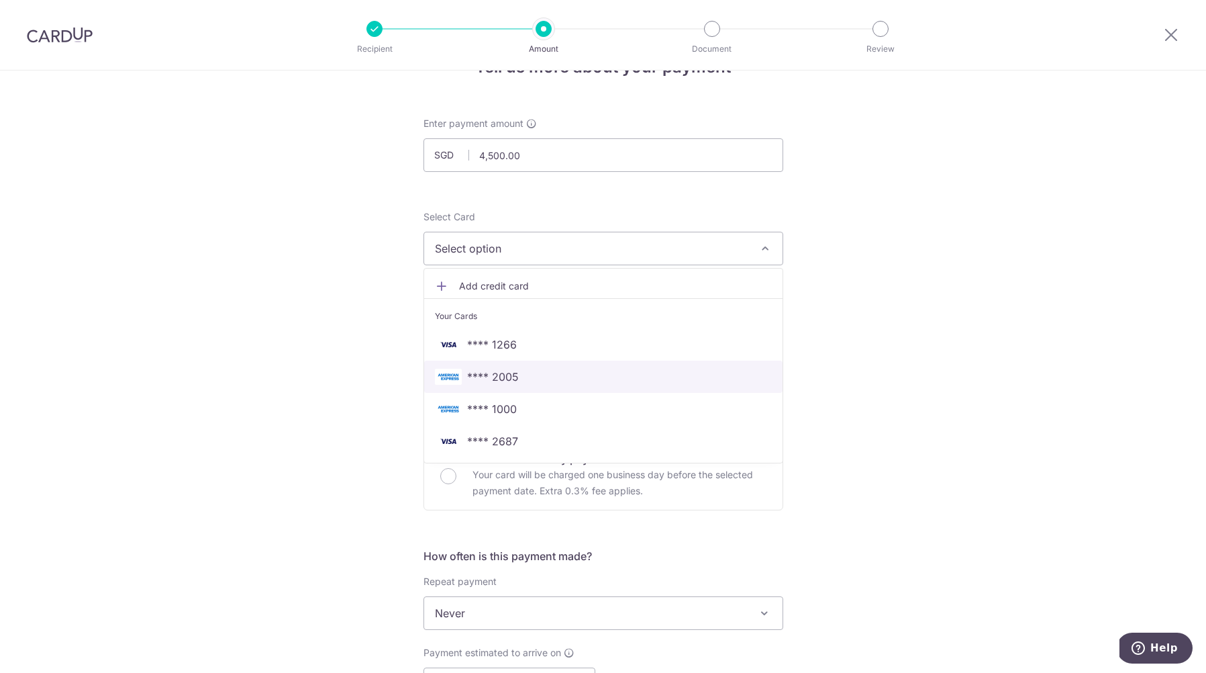
click at [505, 379] on span "**** 2005" at bounding box center [493, 377] width 52 height 16
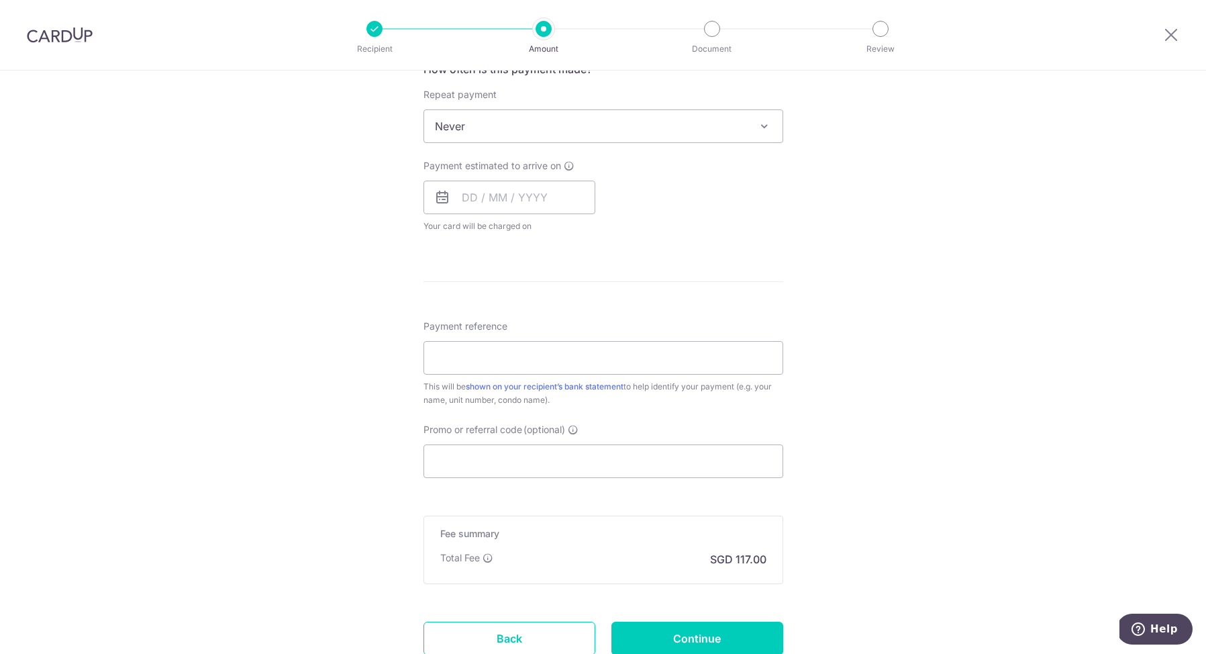
scroll to position [564, 0]
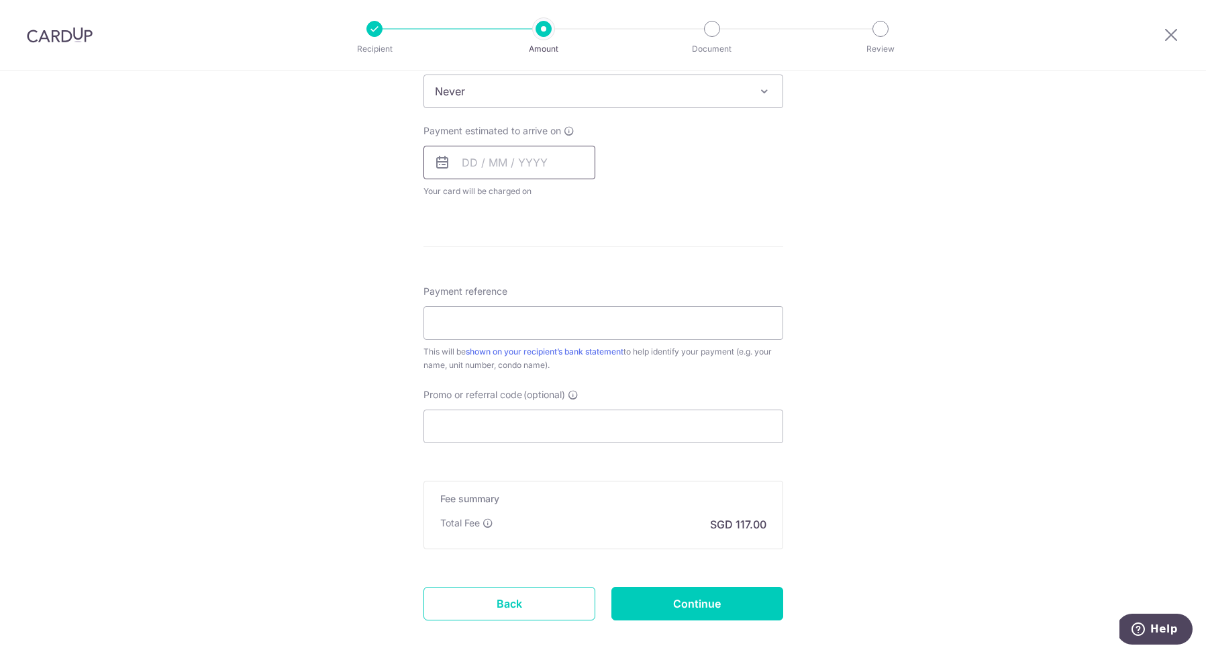
click at [485, 157] on input "text" at bounding box center [510, 163] width 172 height 34
click at [454, 364] on link "24" at bounding box center [450, 364] width 21 height 21
type input "24/08/2025"
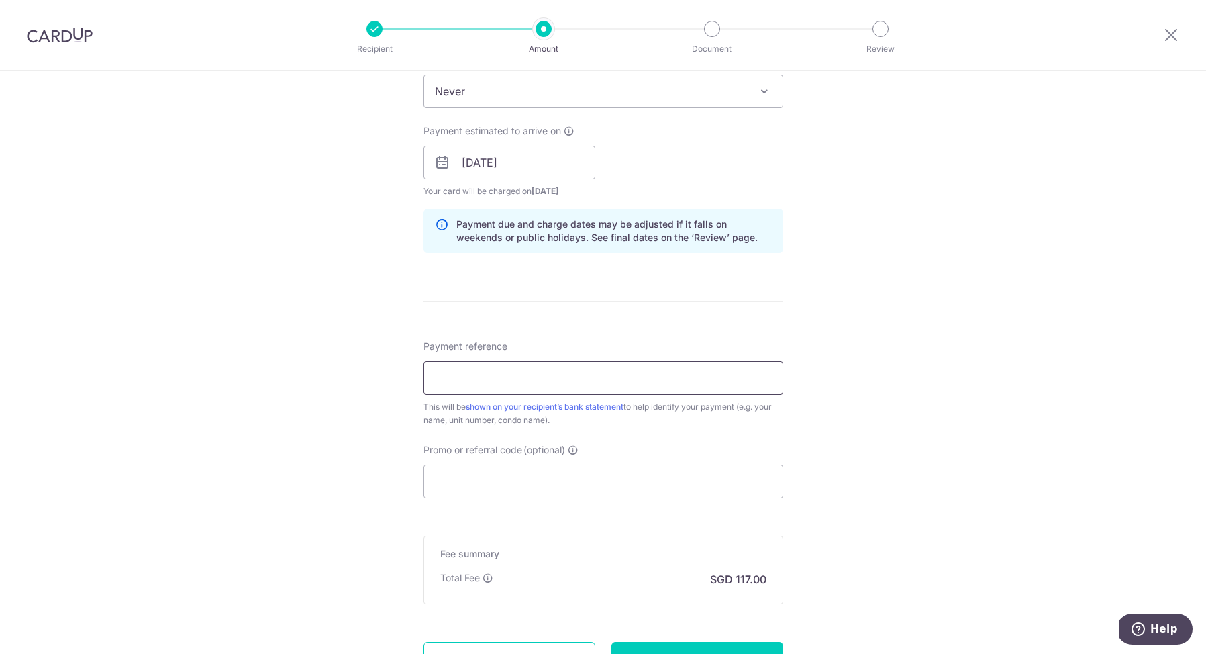
click at [450, 374] on input "Payment reference" at bounding box center [604, 378] width 360 height 34
type input "Indra marine Cres"
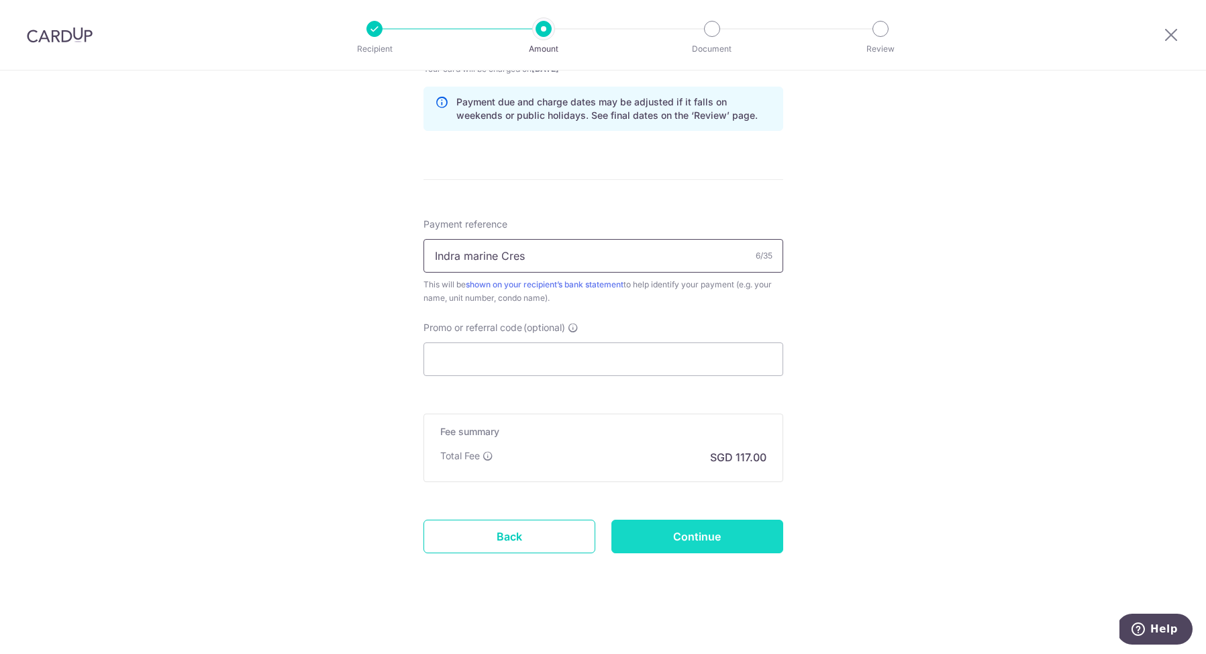
scroll to position [686, 0]
click at [713, 542] on input "Continue" at bounding box center [698, 537] width 172 height 34
type input "Create Schedule"
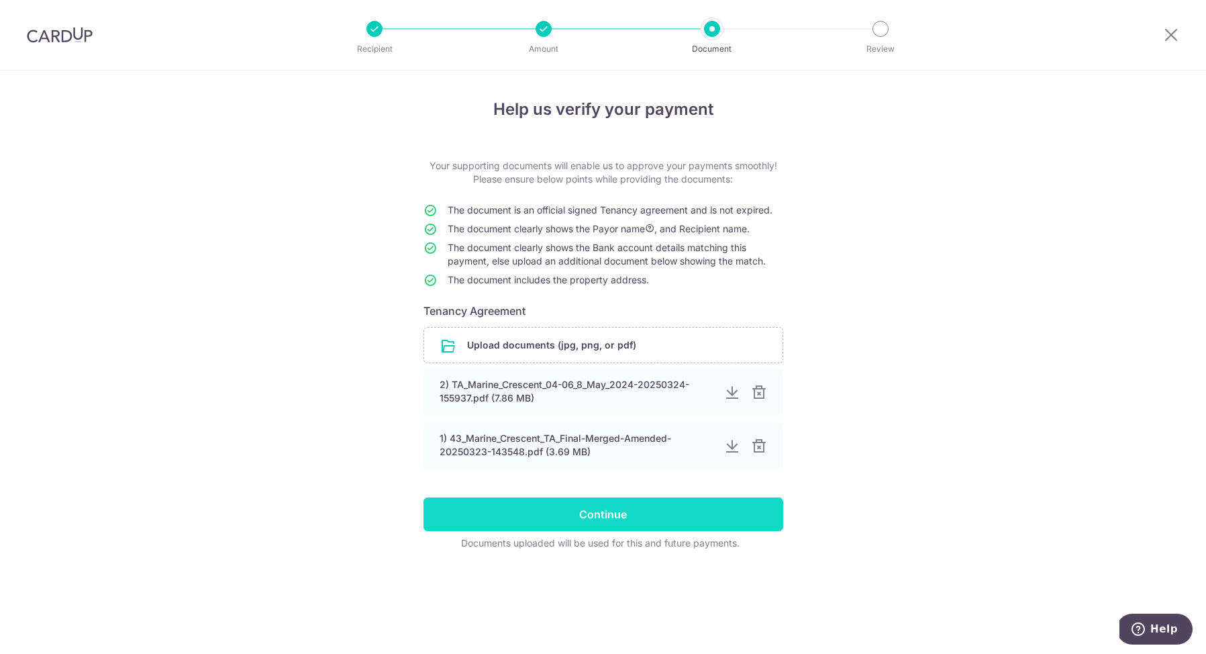
click at [617, 509] on input "Continue" at bounding box center [604, 514] width 360 height 34
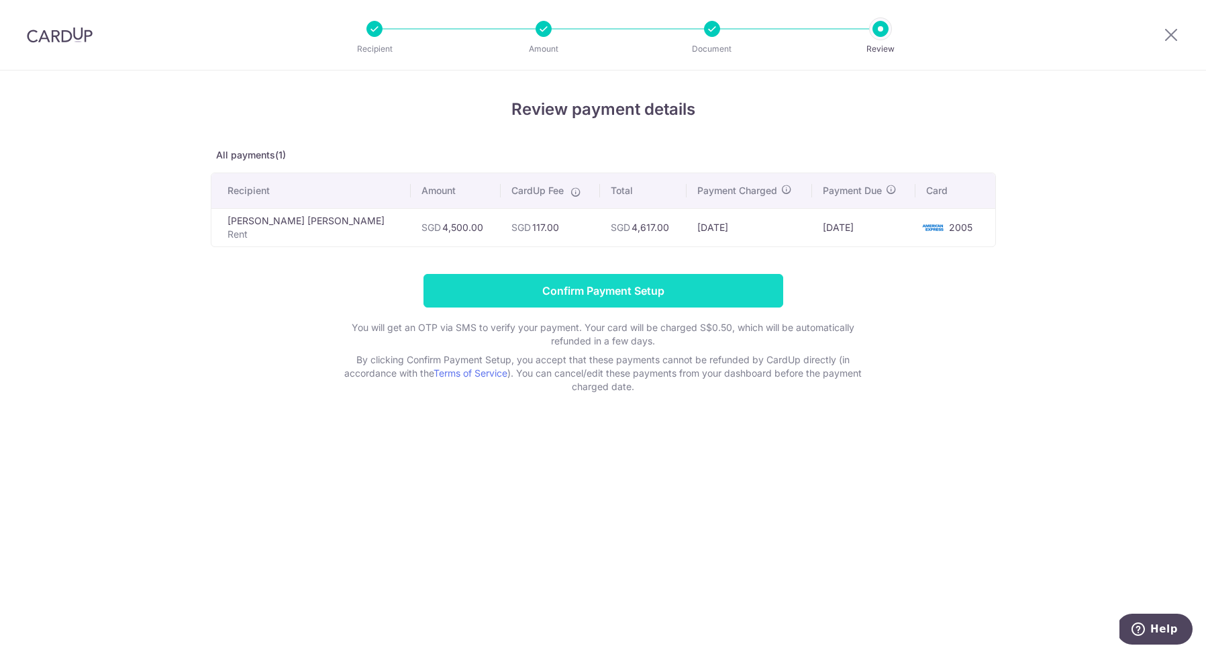
click at [652, 301] on input "Confirm Payment Setup" at bounding box center [604, 291] width 360 height 34
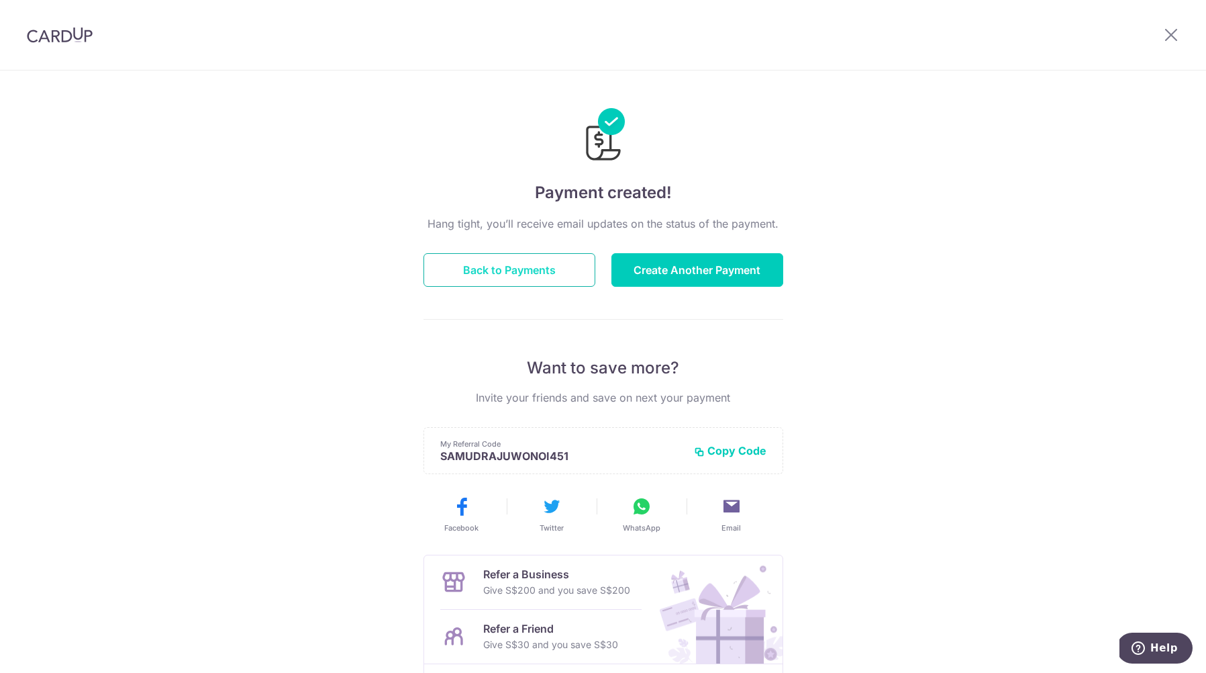
click at [539, 258] on button "Back to Payments" at bounding box center [510, 270] width 172 height 34
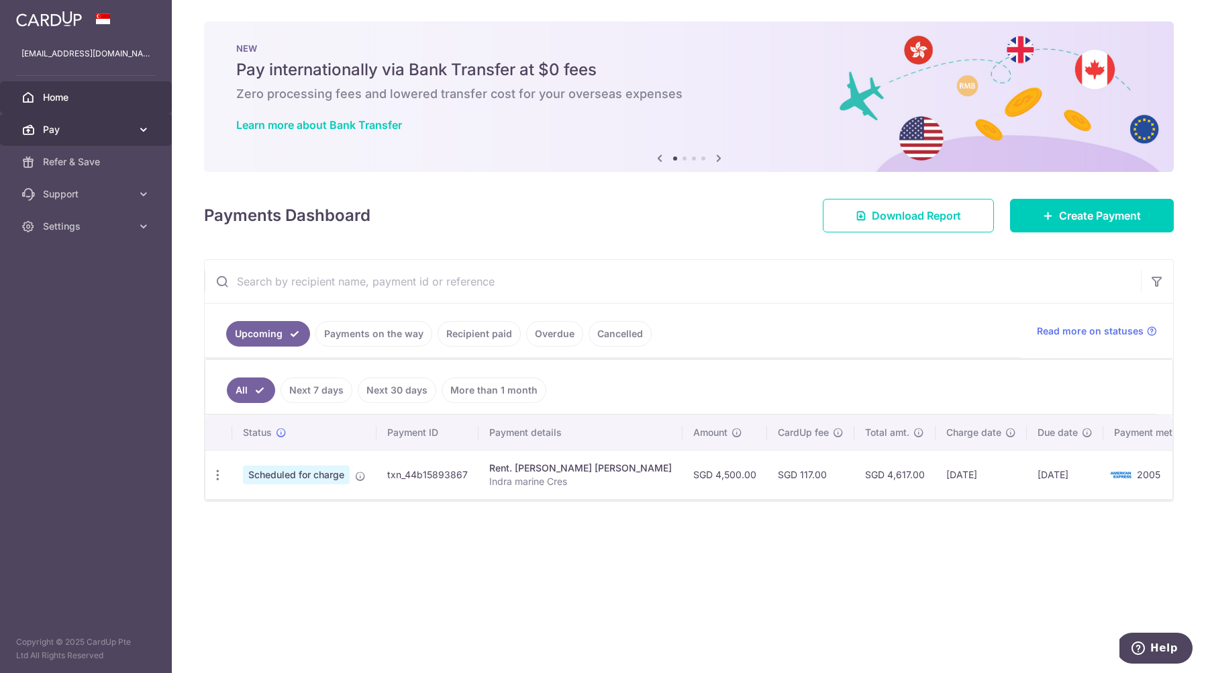
click at [139, 129] on icon at bounding box center [143, 129] width 13 height 13
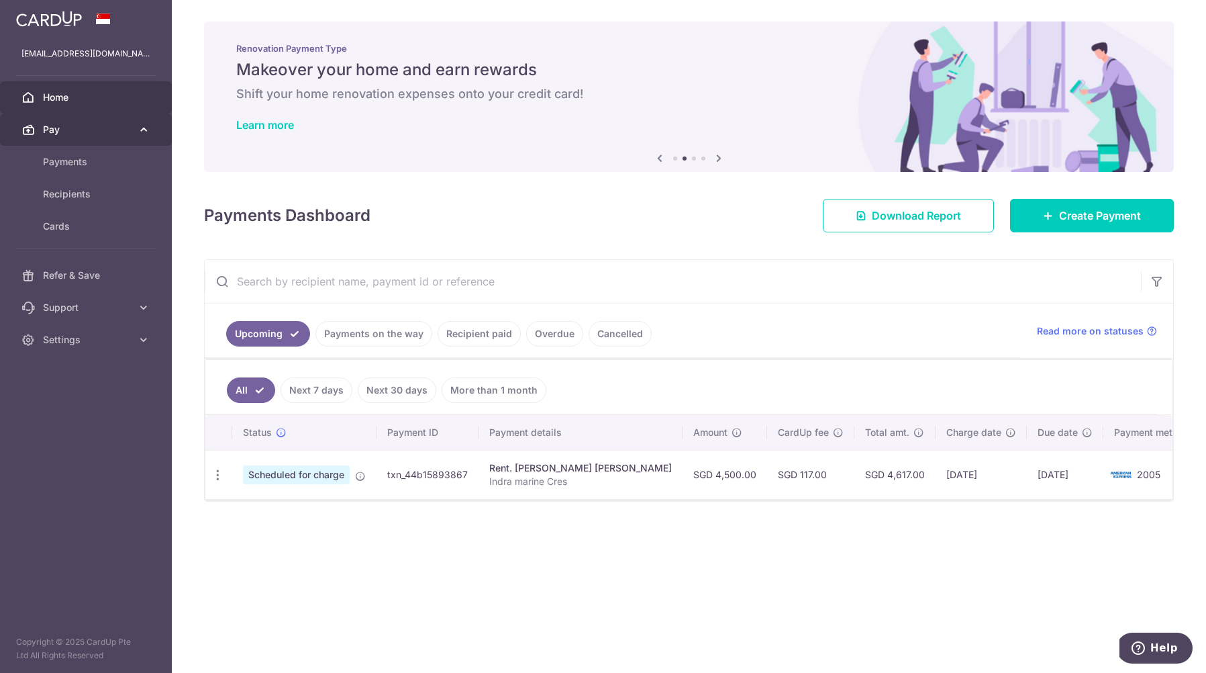
click at [144, 134] on icon at bounding box center [143, 129] width 13 height 13
click at [111, 158] on span "Payments" at bounding box center [87, 161] width 89 height 13
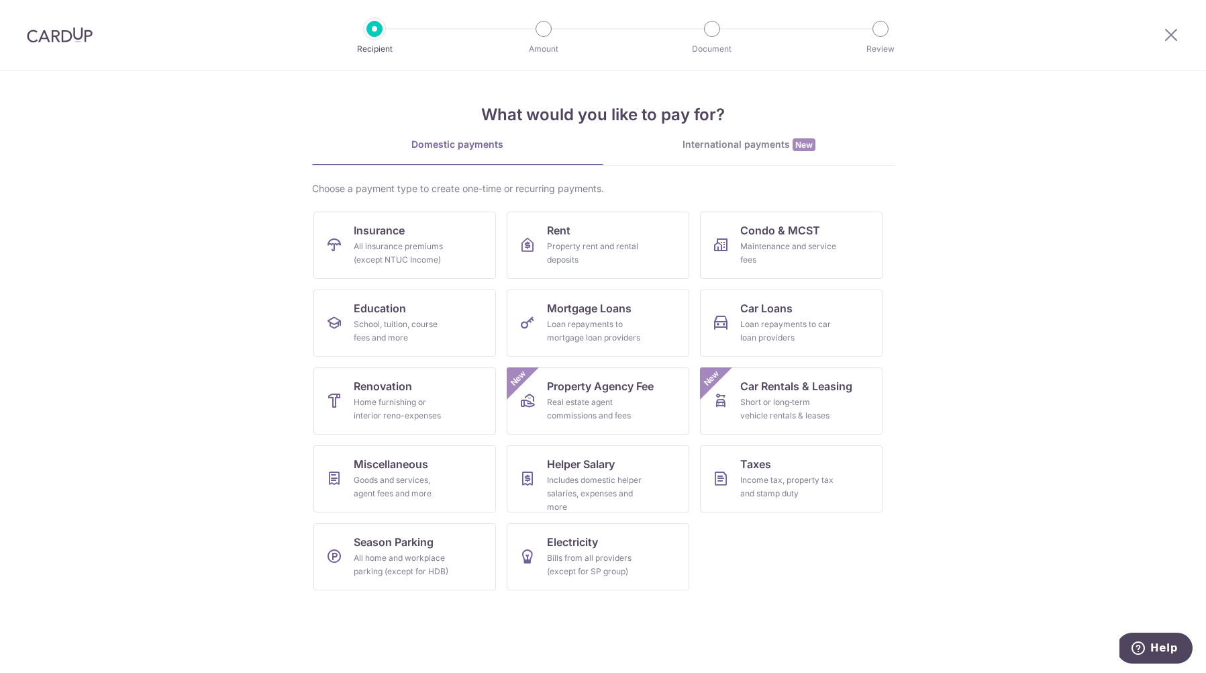
click at [245, 262] on section "What would you like to pay for? Domestic payments International payments New Ch…" at bounding box center [603, 371] width 1206 height 602
click at [413, 410] on div "Home furnishing or interior reno-expenses" at bounding box center [402, 408] width 97 height 27
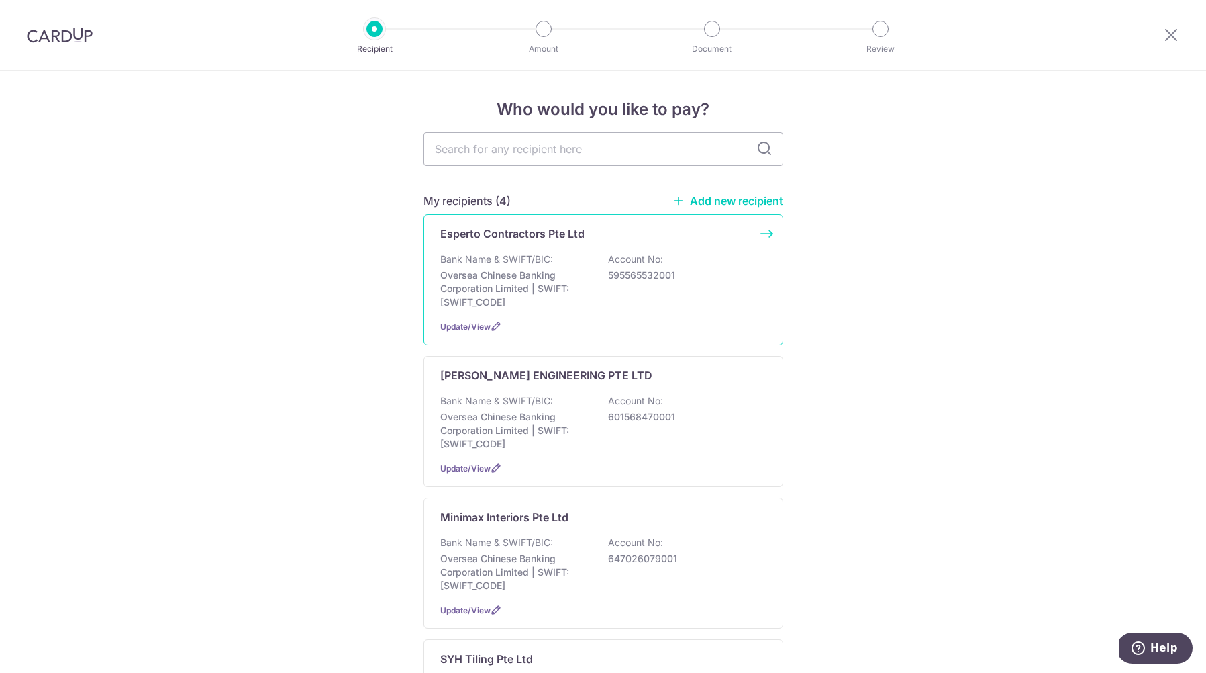
click at [579, 269] on p "Oversea Chinese Banking Corporation Limited | SWIFT: [SWIFT_CODE]" at bounding box center [515, 288] width 150 height 40
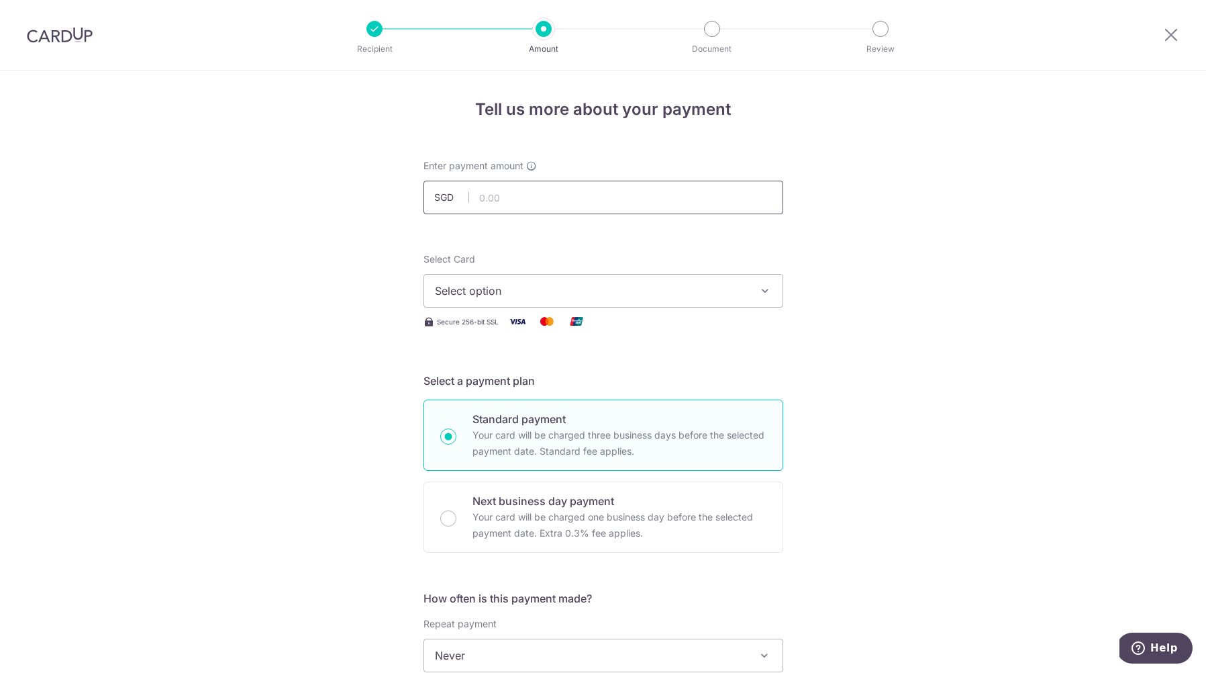
click at [510, 186] on input "text" at bounding box center [604, 198] width 360 height 34
type input "4,160.00"
click at [500, 297] on span "Select option" at bounding box center [591, 291] width 313 height 16
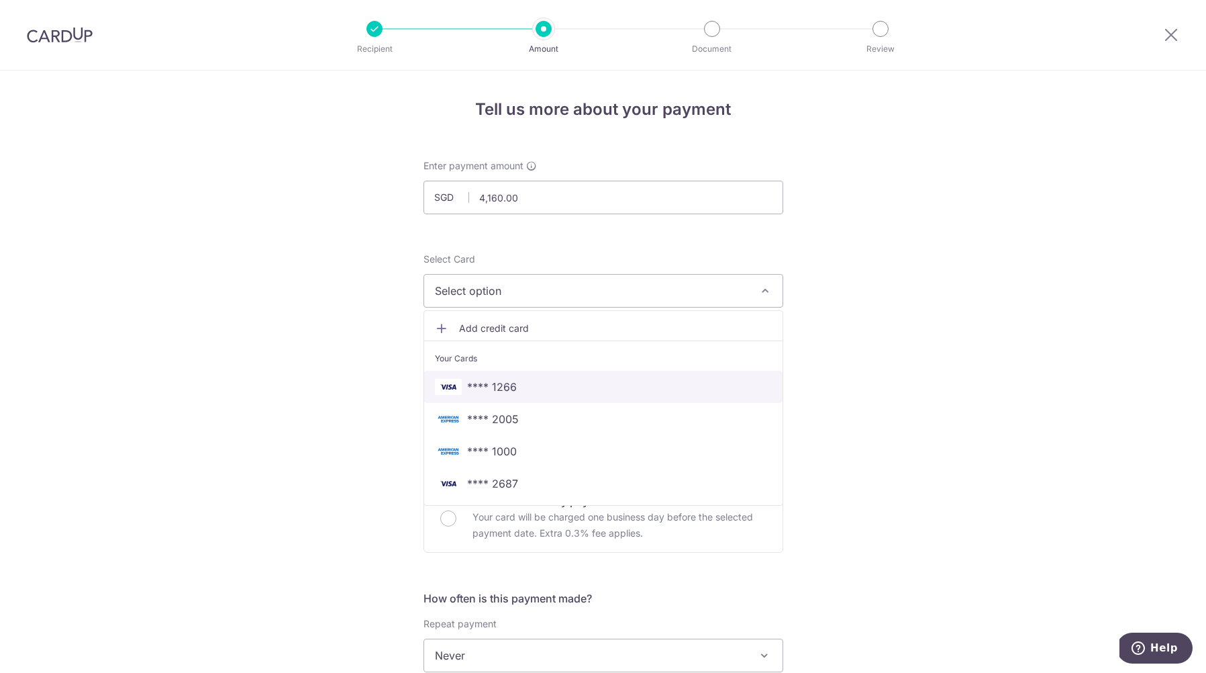
click at [504, 388] on span "**** 1266" at bounding box center [492, 387] width 50 height 16
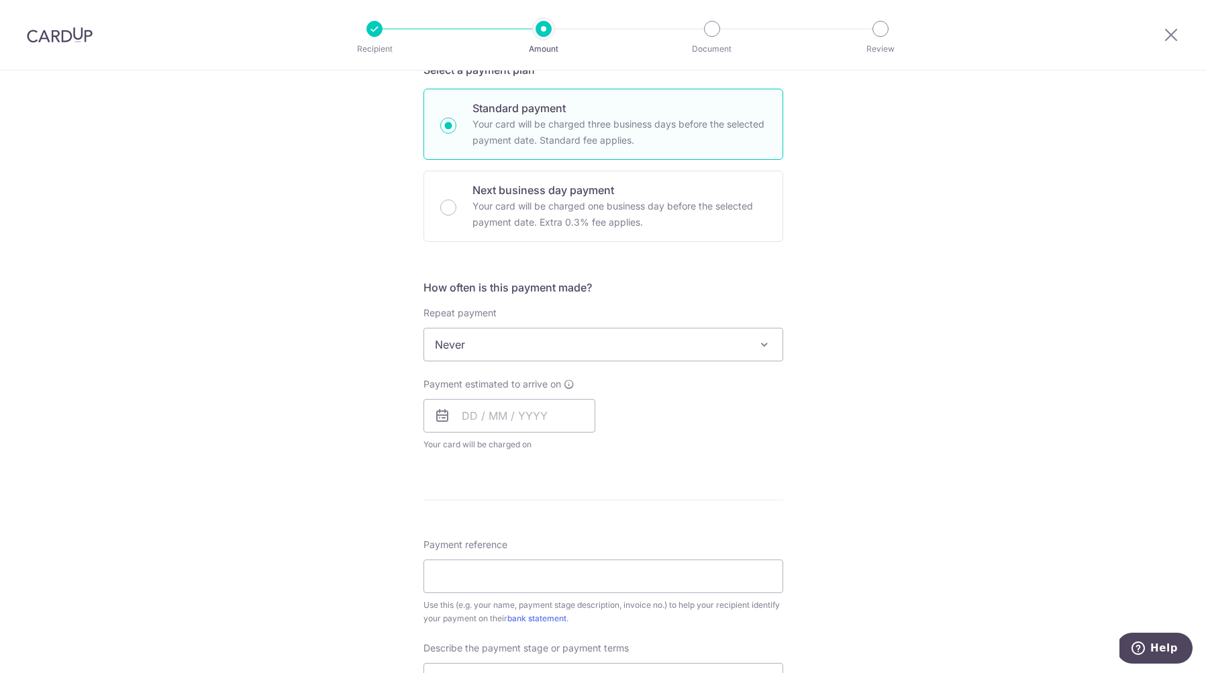
scroll to position [332, 0]
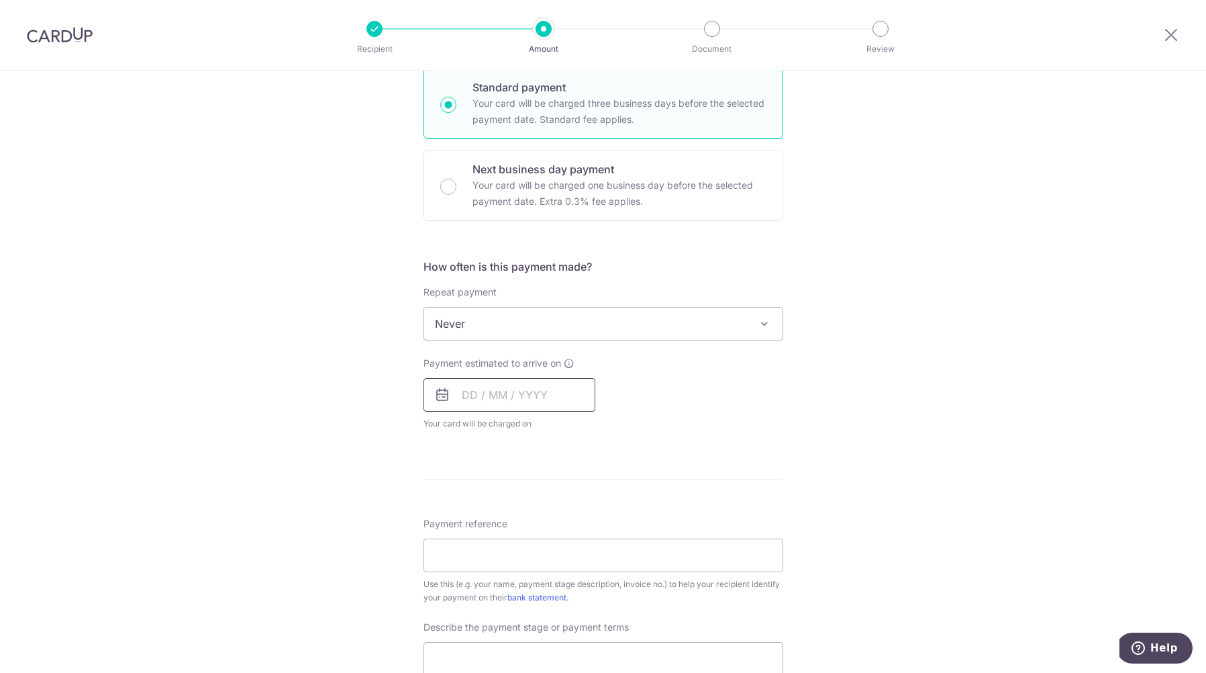
click at [477, 404] on input "text" at bounding box center [510, 395] width 172 height 34
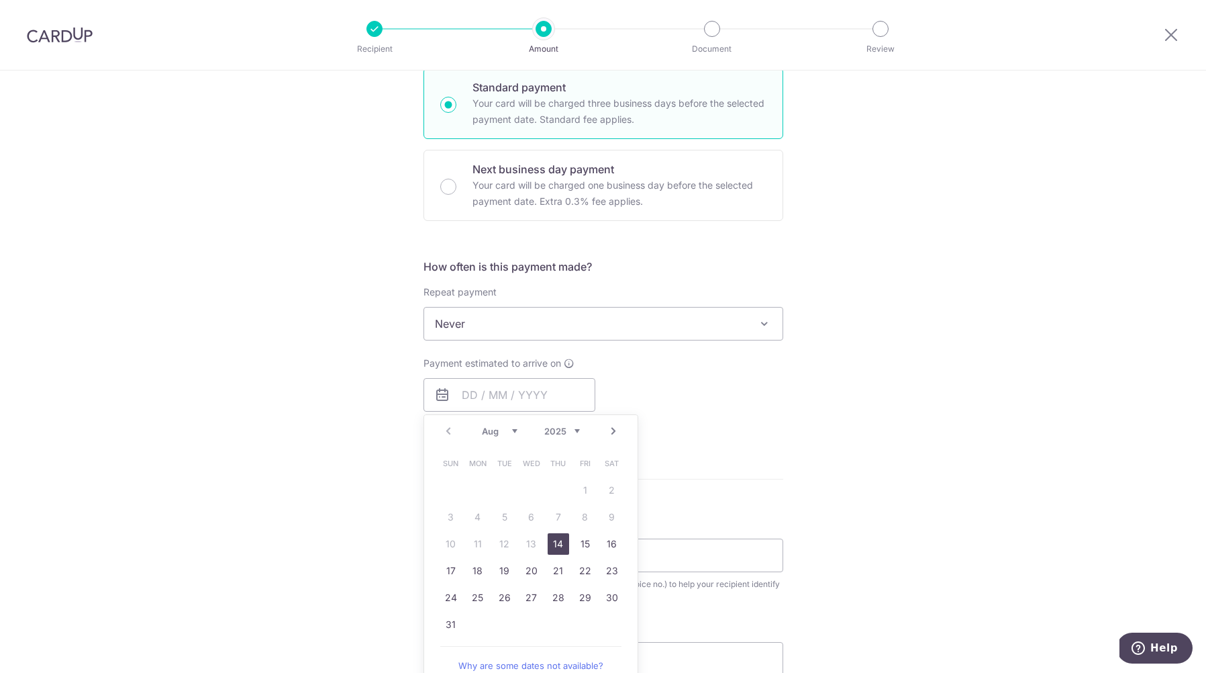
click at [562, 540] on link "14" at bounding box center [558, 543] width 21 height 21
type input "[DATE]"
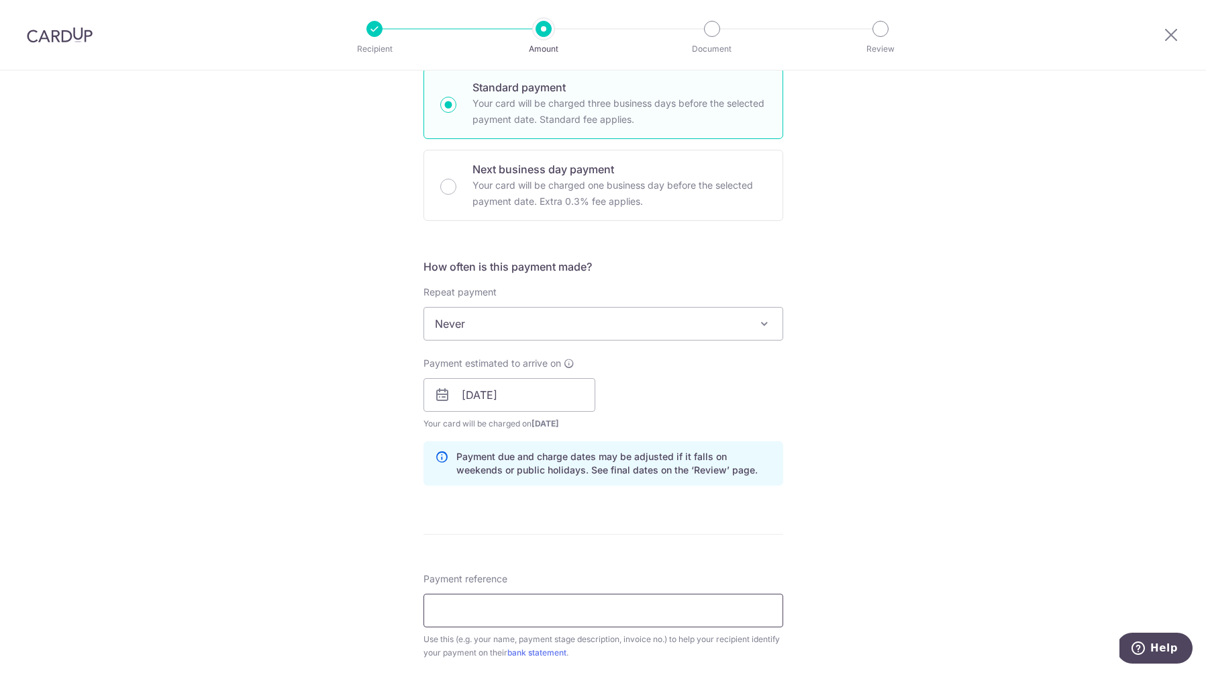
click at [512, 614] on input "Payment reference" at bounding box center [604, 610] width 360 height 34
type input "M"
type input "I"
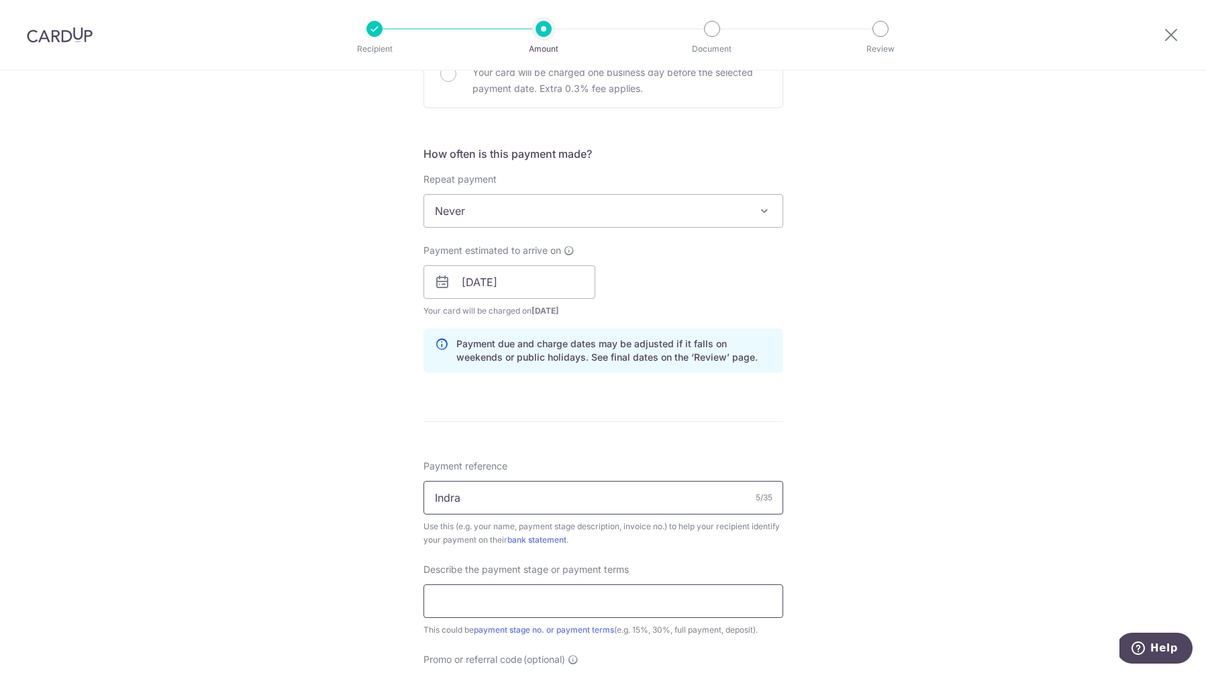
type input "Indra"
click at [509, 608] on input "text" at bounding box center [604, 601] width 360 height 34
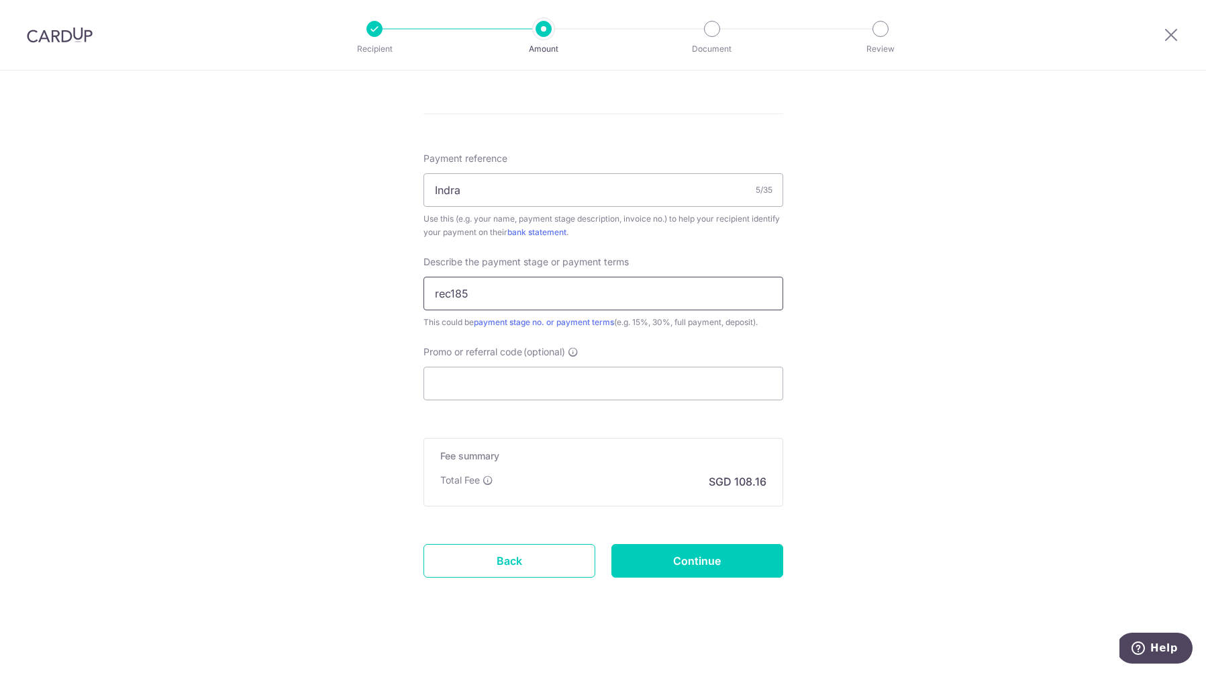
scroll to position [754, 0]
click at [479, 281] on input "rec185" at bounding box center [604, 291] width 360 height 34
type input "Thomson Lane"
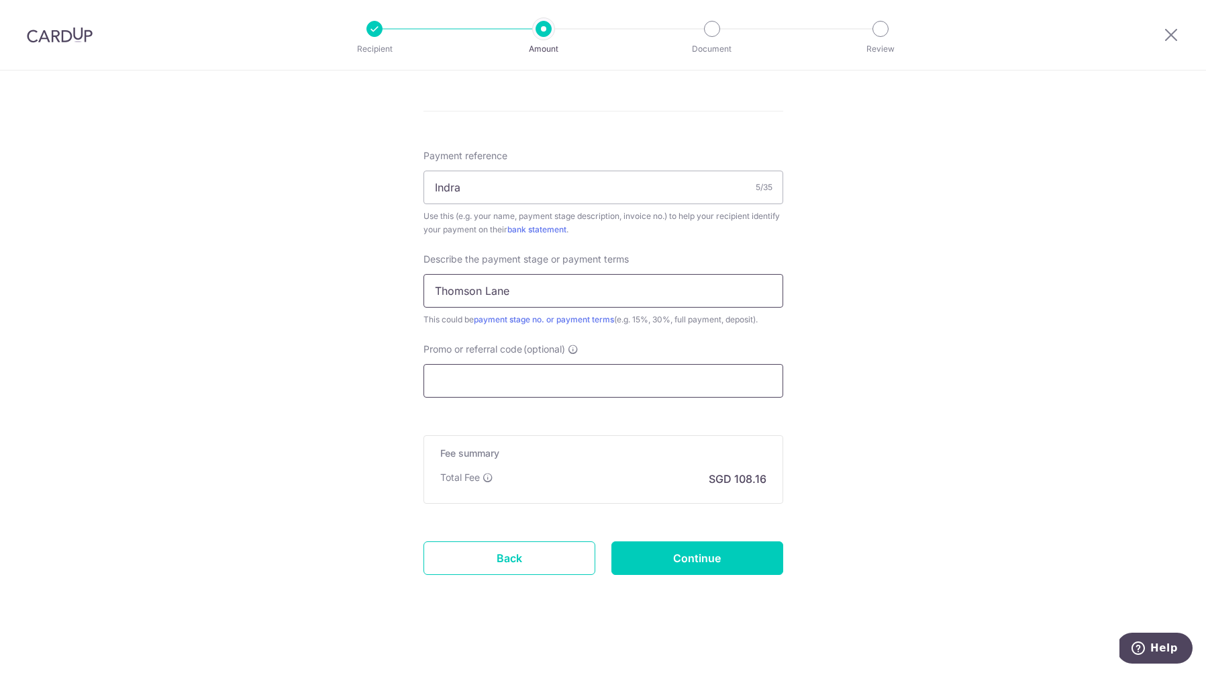
paste input "rec185"
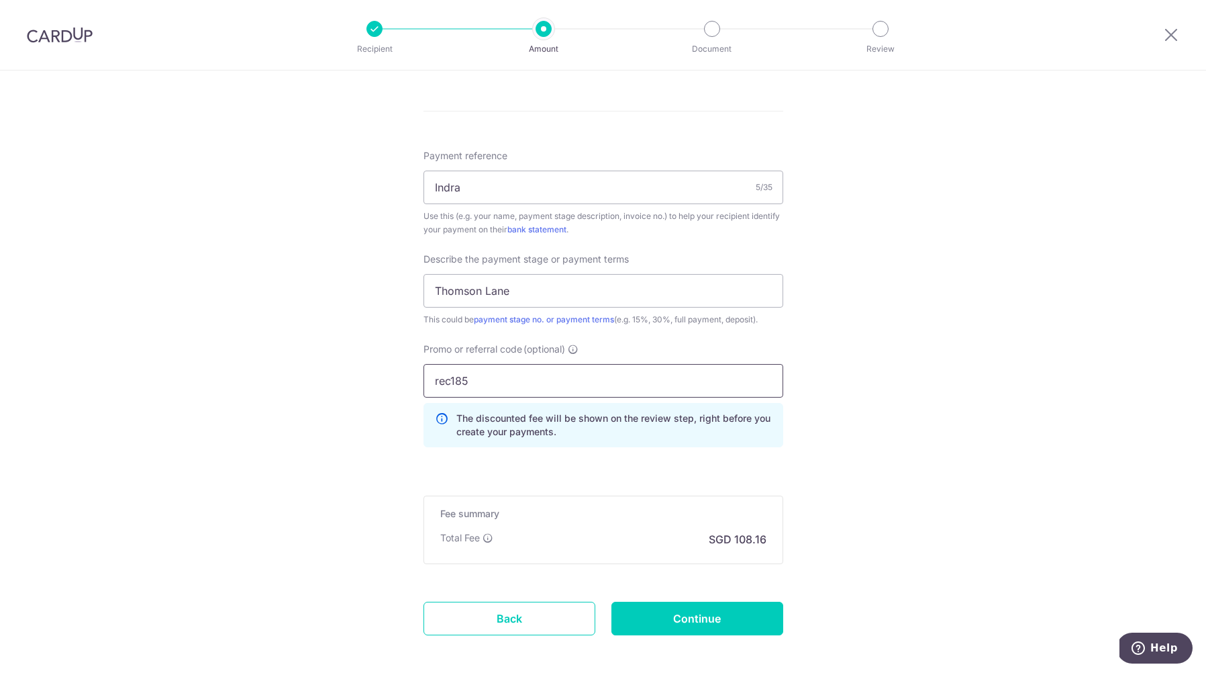
type input "rec185"
click at [344, 457] on div "Tell us more about your payment Enter payment amount SGD 4,160.00 4160.00 Selec…" at bounding box center [603, 26] width 1206 height 1420
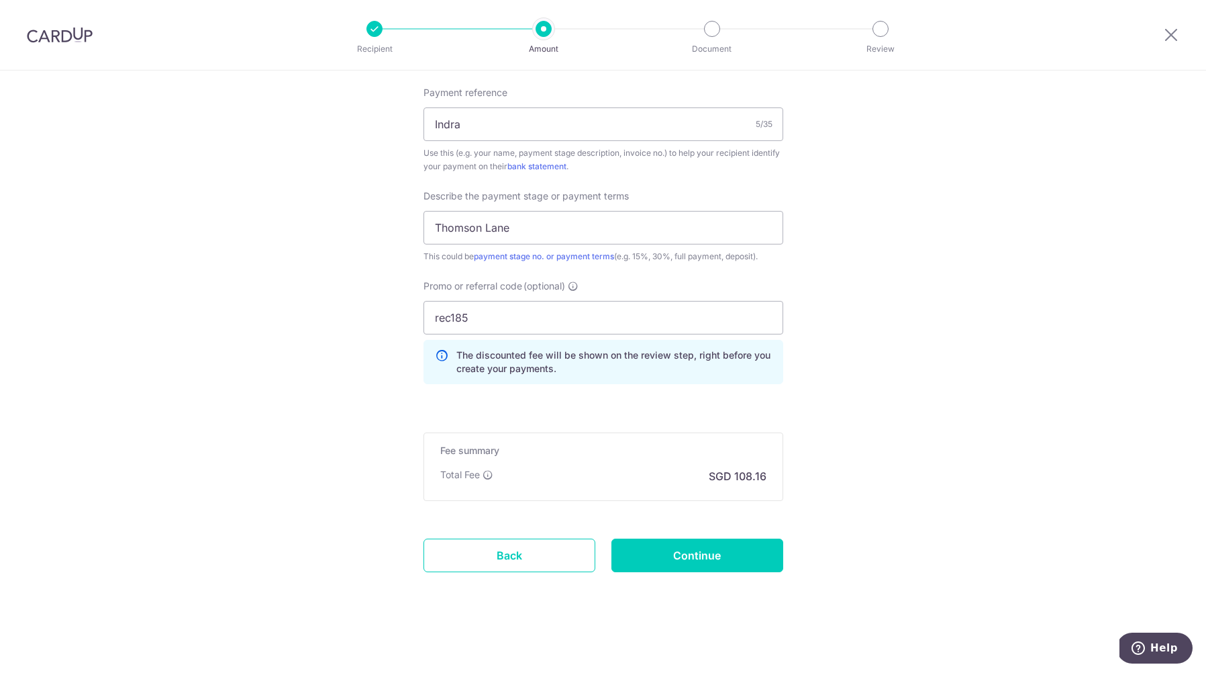
scroll to position [818, 0]
click at [685, 562] on input "Continue" at bounding box center [698, 555] width 172 height 34
type input "Create Schedule"
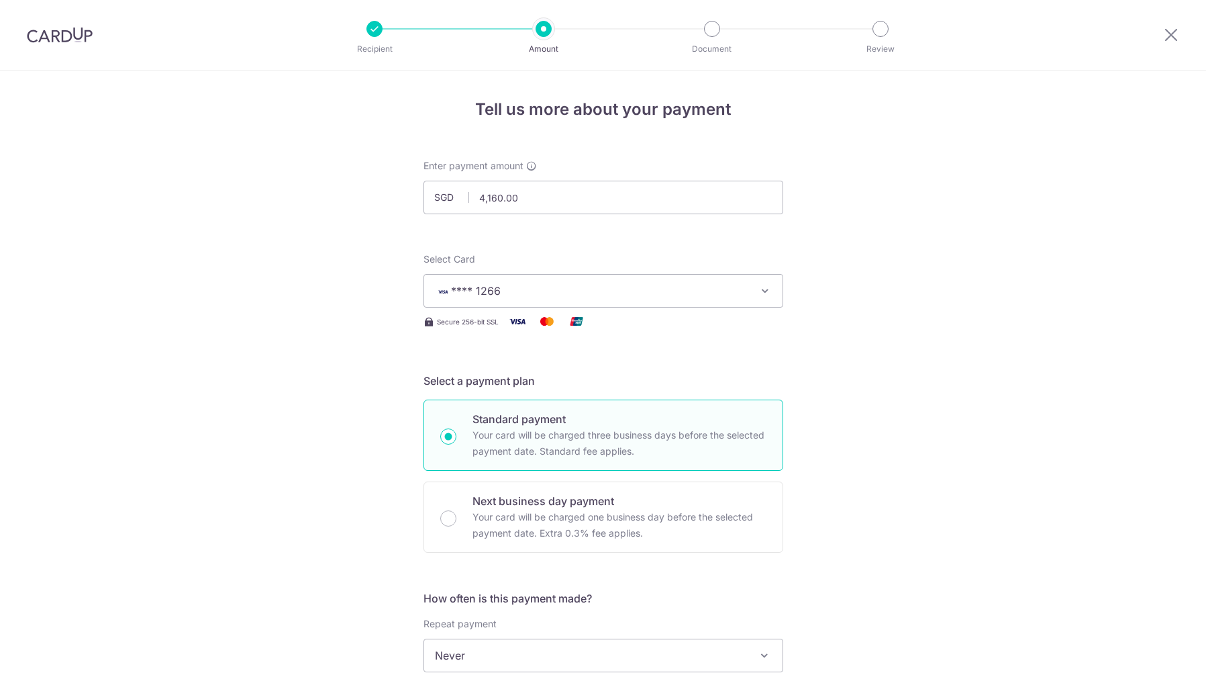
scroll to position [836, 0]
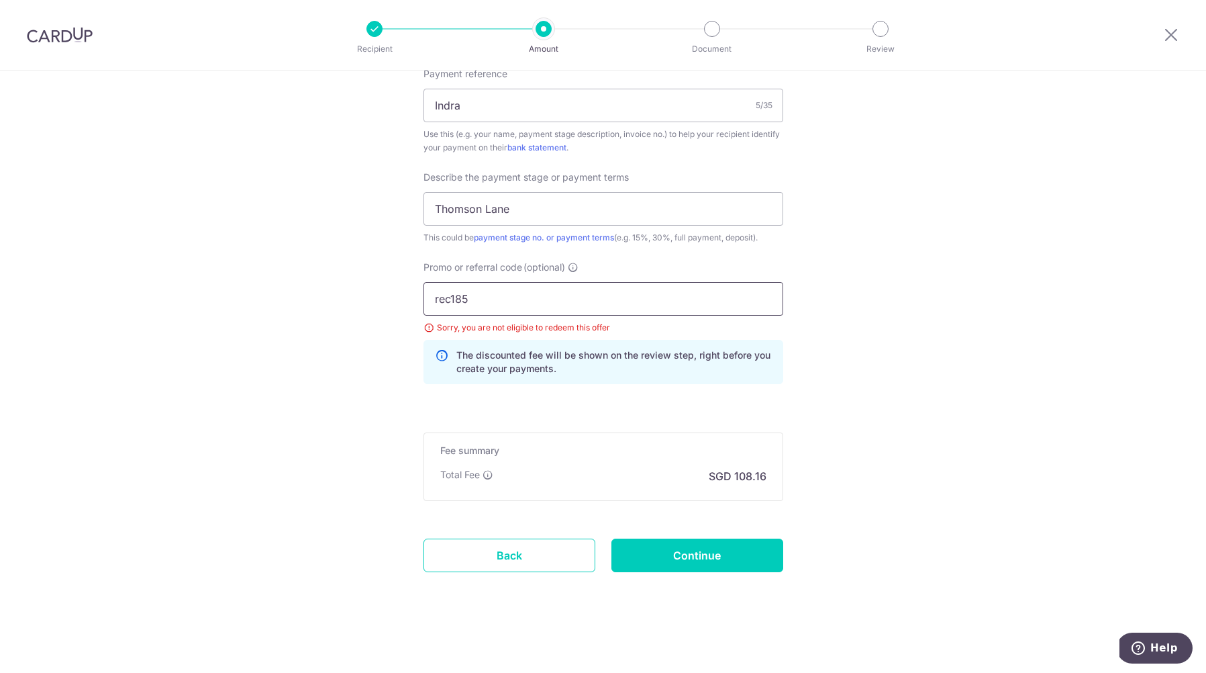
click at [498, 305] on input "rec185" at bounding box center [604, 299] width 360 height 34
type input "off225"
click at [688, 554] on input "Continue" at bounding box center [698, 555] width 172 height 34
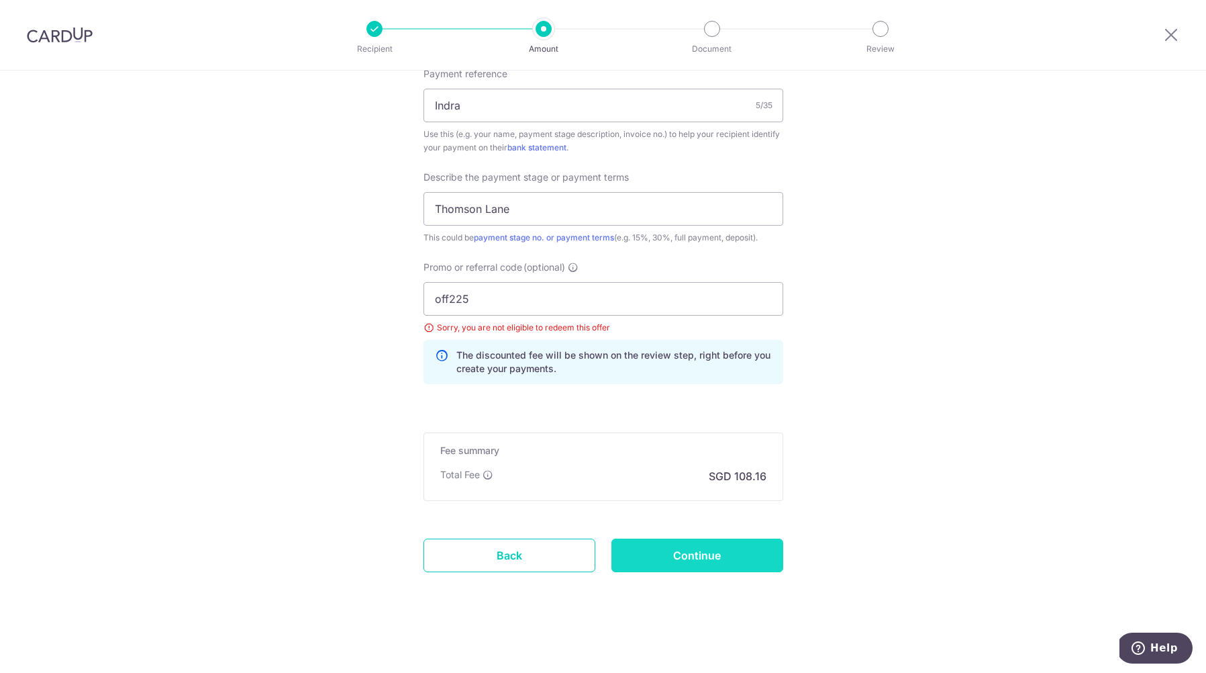
type input "Update Schedule"
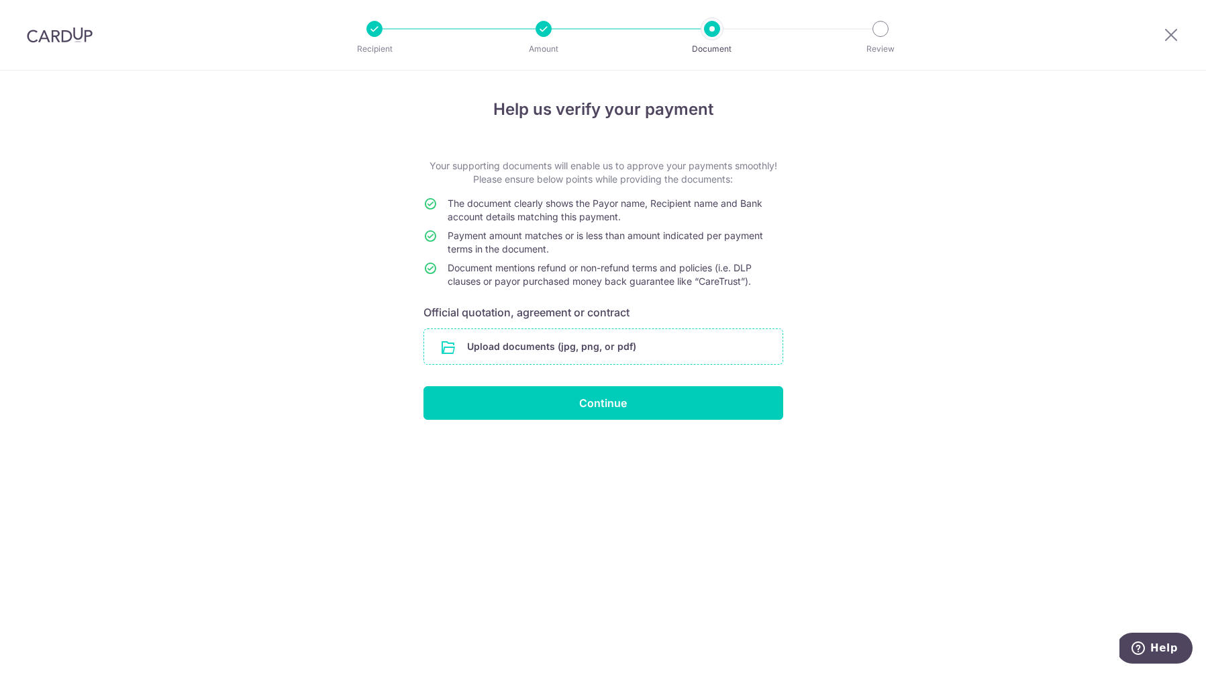
click at [569, 336] on input "file" at bounding box center [603, 346] width 358 height 35
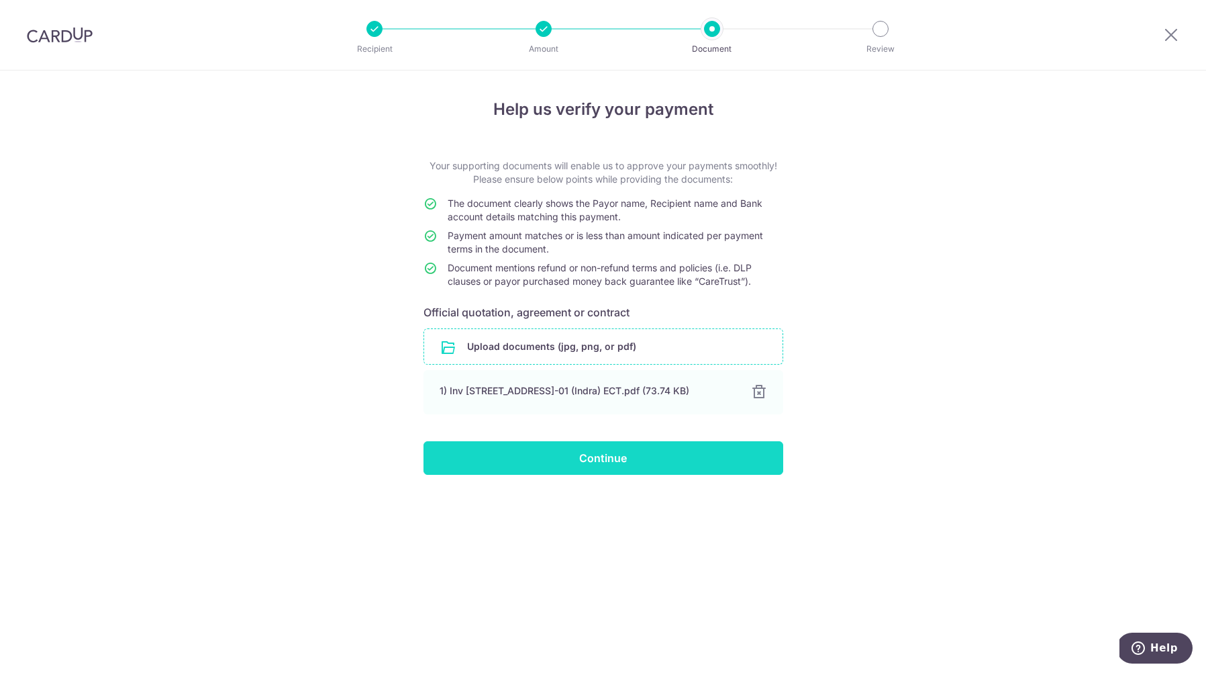
click at [592, 454] on input "Continue" at bounding box center [604, 458] width 360 height 34
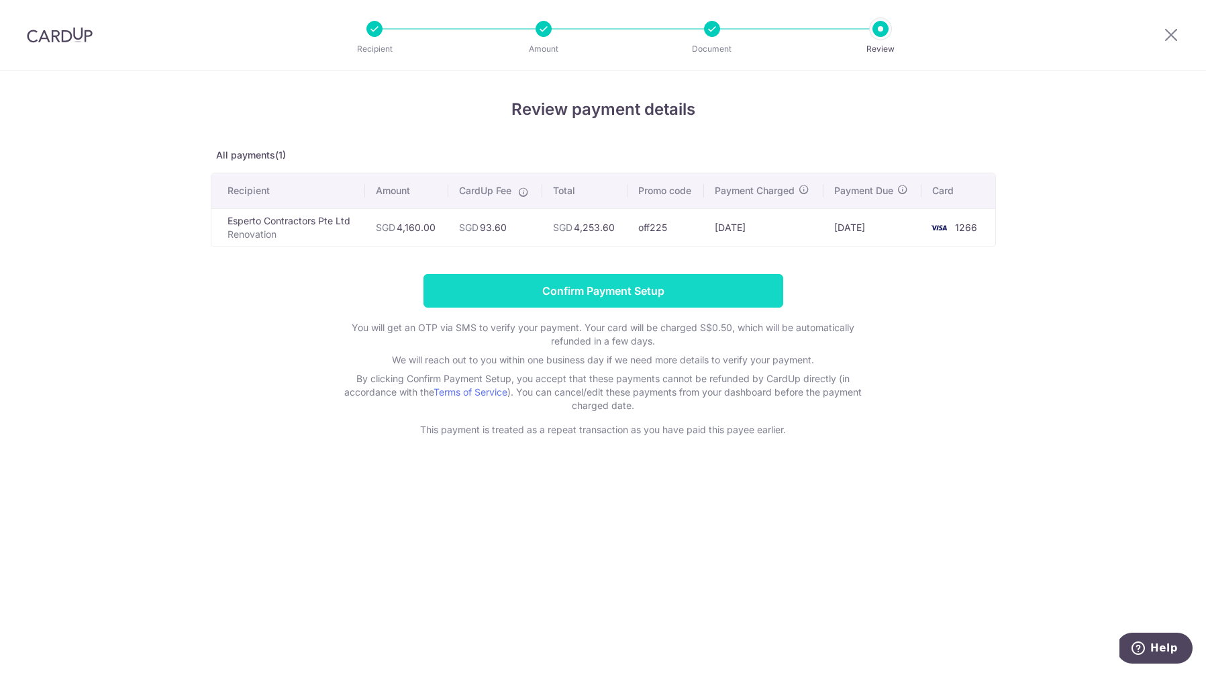
click at [544, 285] on input "Confirm Payment Setup" at bounding box center [604, 291] width 360 height 34
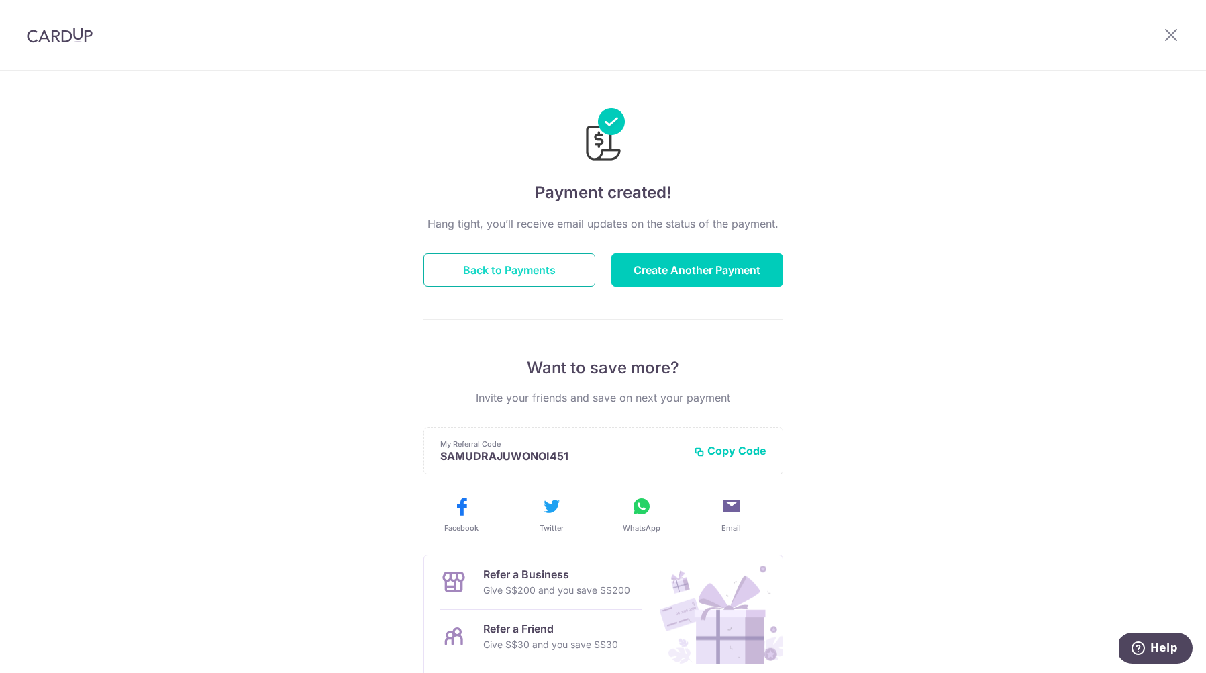
click at [503, 256] on button "Back to Payments" at bounding box center [510, 270] width 172 height 34
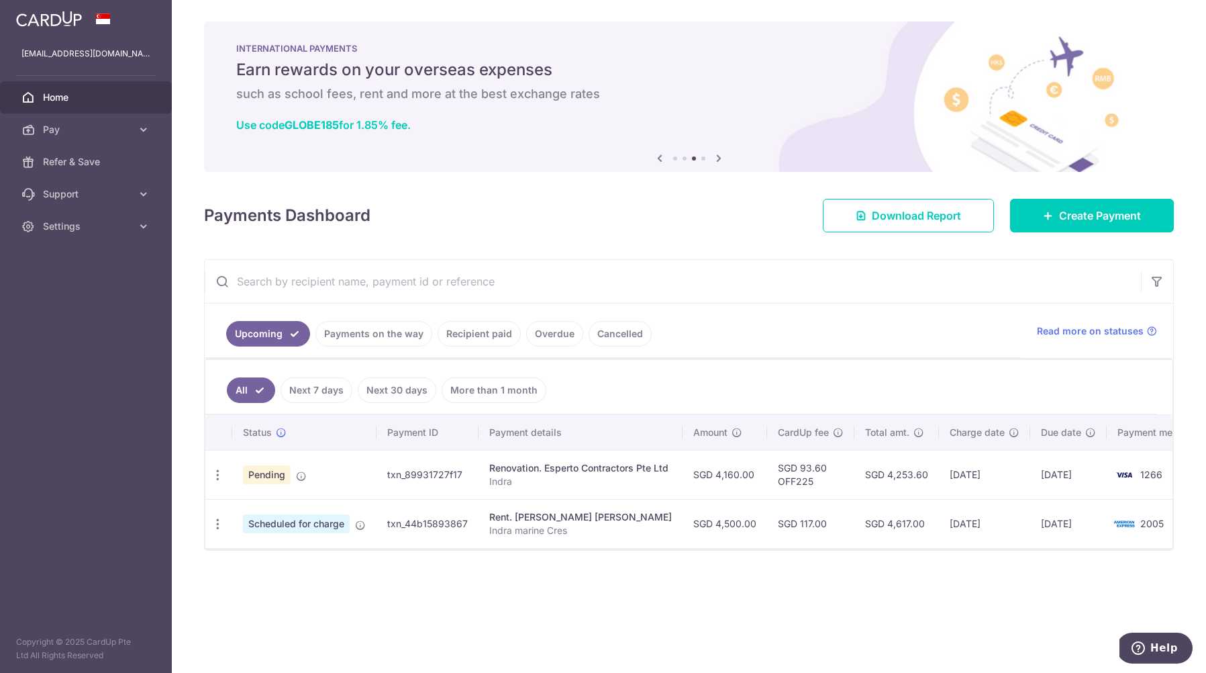
click at [520, 638] on div "× Pause Schedule Pause all future payments in this series Pause just this one p…" at bounding box center [689, 336] width 1034 height 673
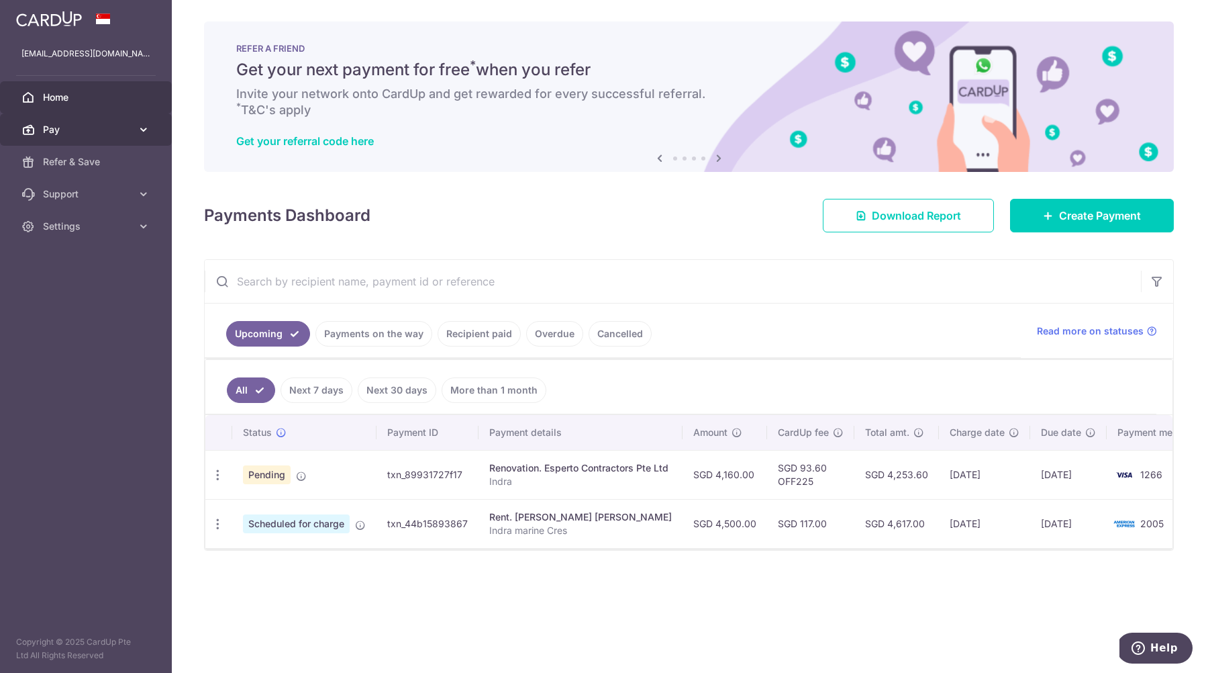
click at [140, 115] on link "Pay" at bounding box center [86, 129] width 172 height 32
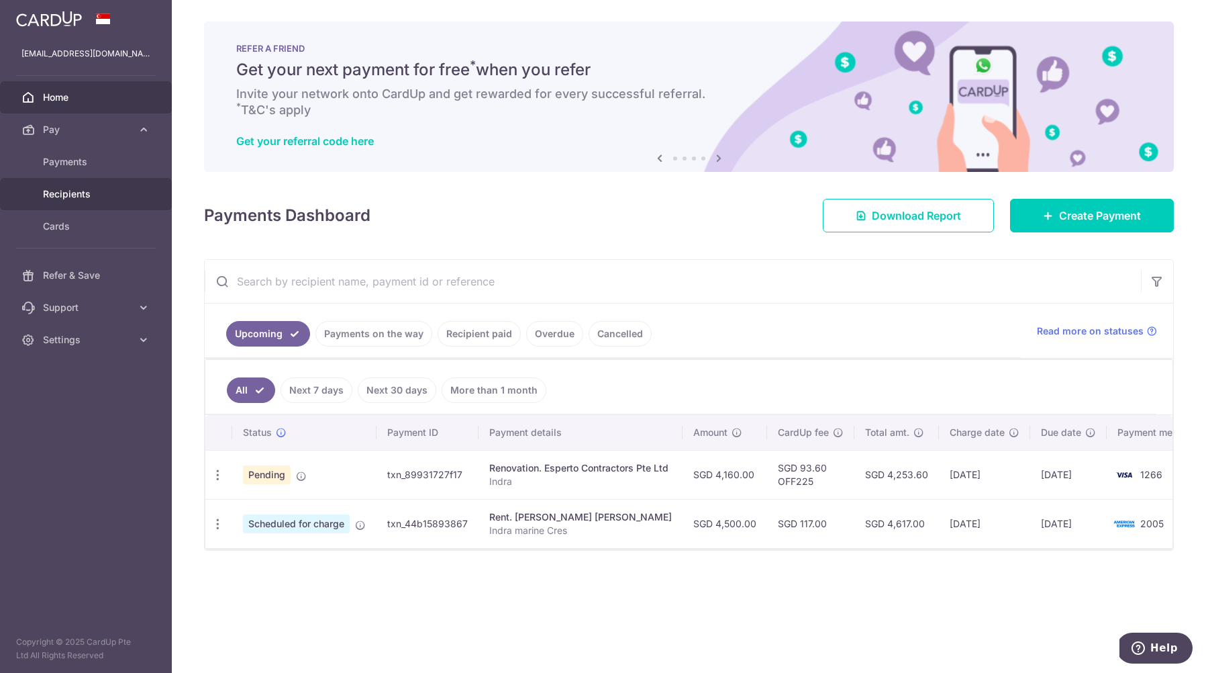
click at [72, 196] on span "Recipients" at bounding box center [87, 193] width 89 height 13
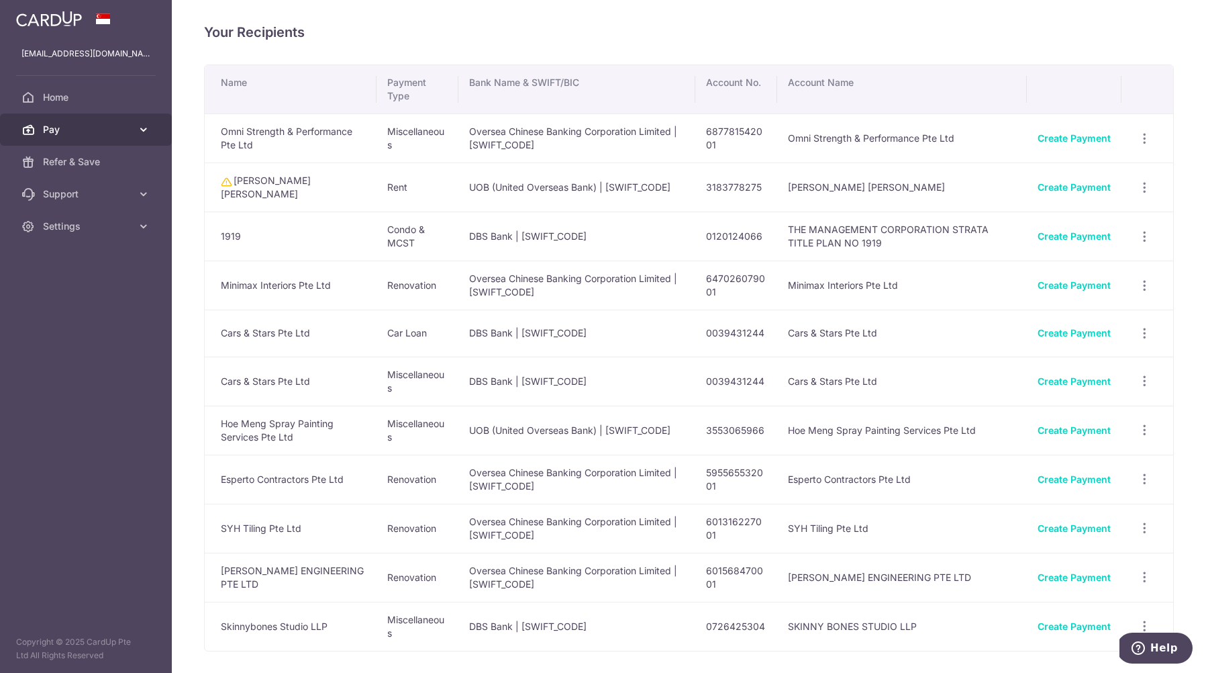
click at [137, 132] on icon at bounding box center [143, 129] width 13 height 13
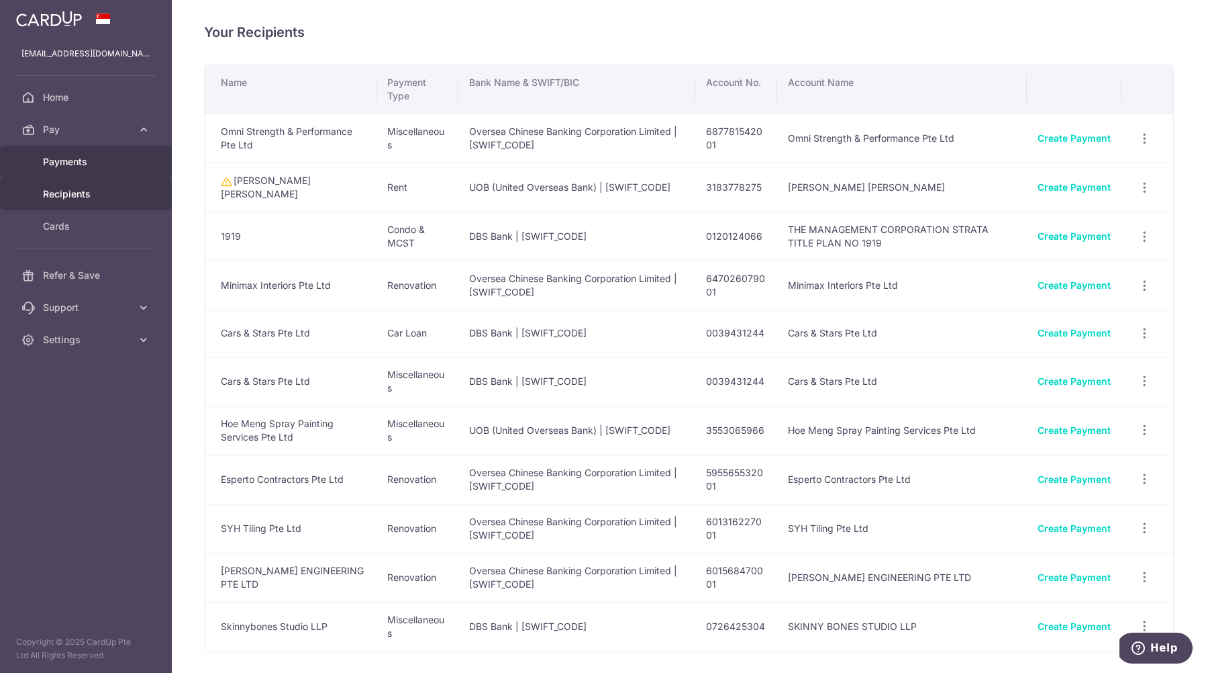
click at [90, 167] on span "Payments" at bounding box center [87, 161] width 89 height 13
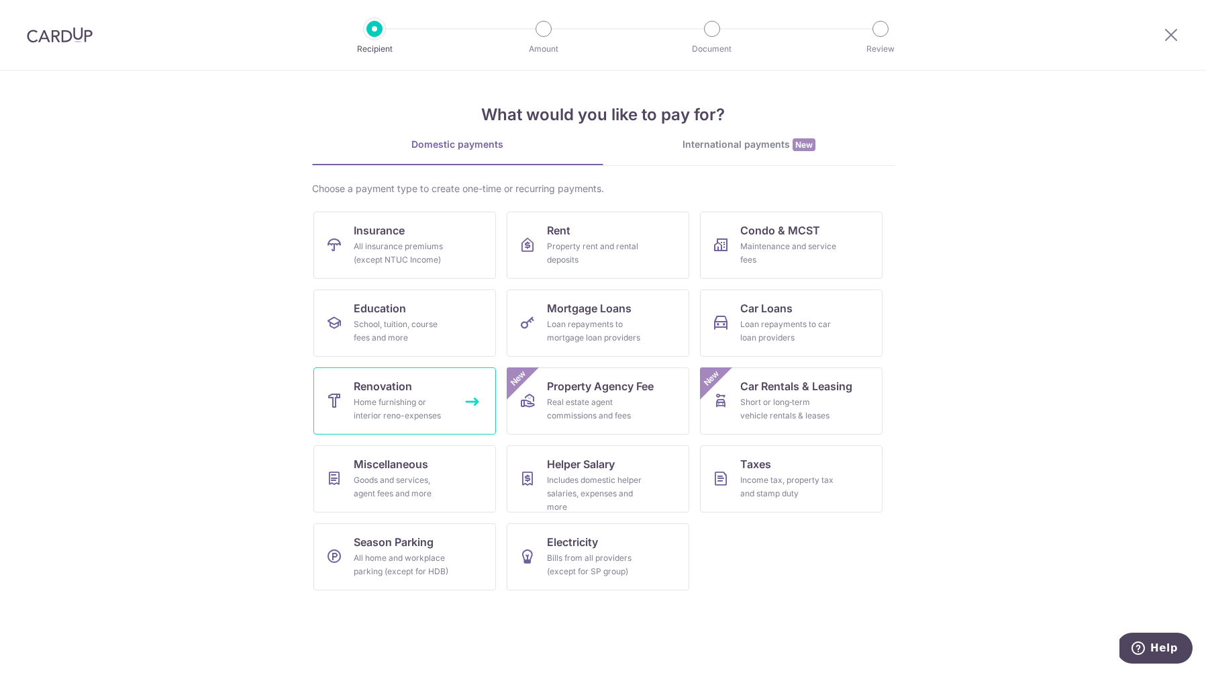
click at [420, 413] on div "Home furnishing or interior reno-expenses" at bounding box center [402, 408] width 97 height 27
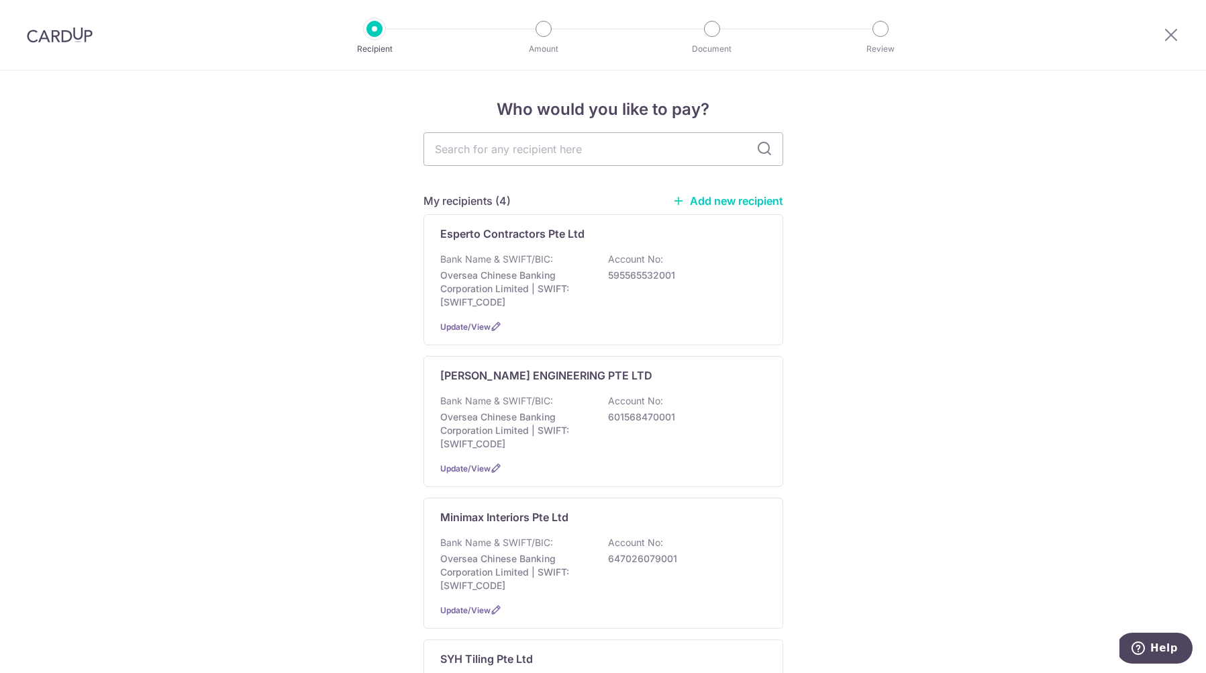
click at [746, 202] on link "Add new recipient" at bounding box center [728, 200] width 111 height 13
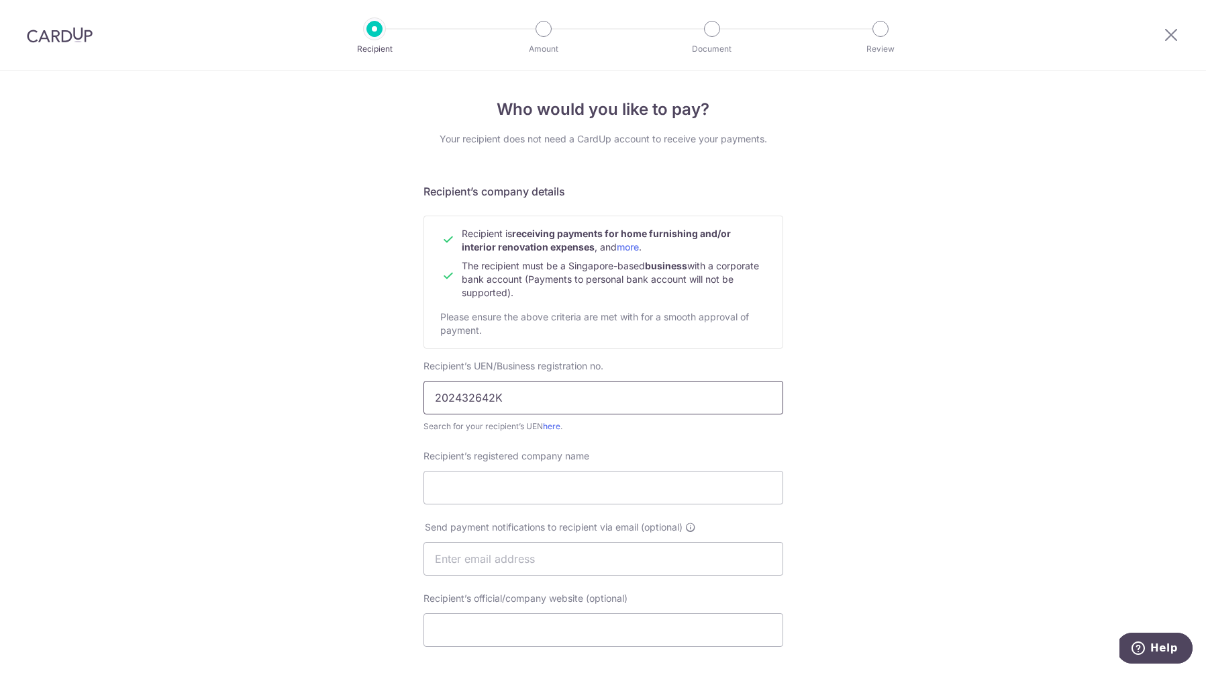
type input "202432642K"
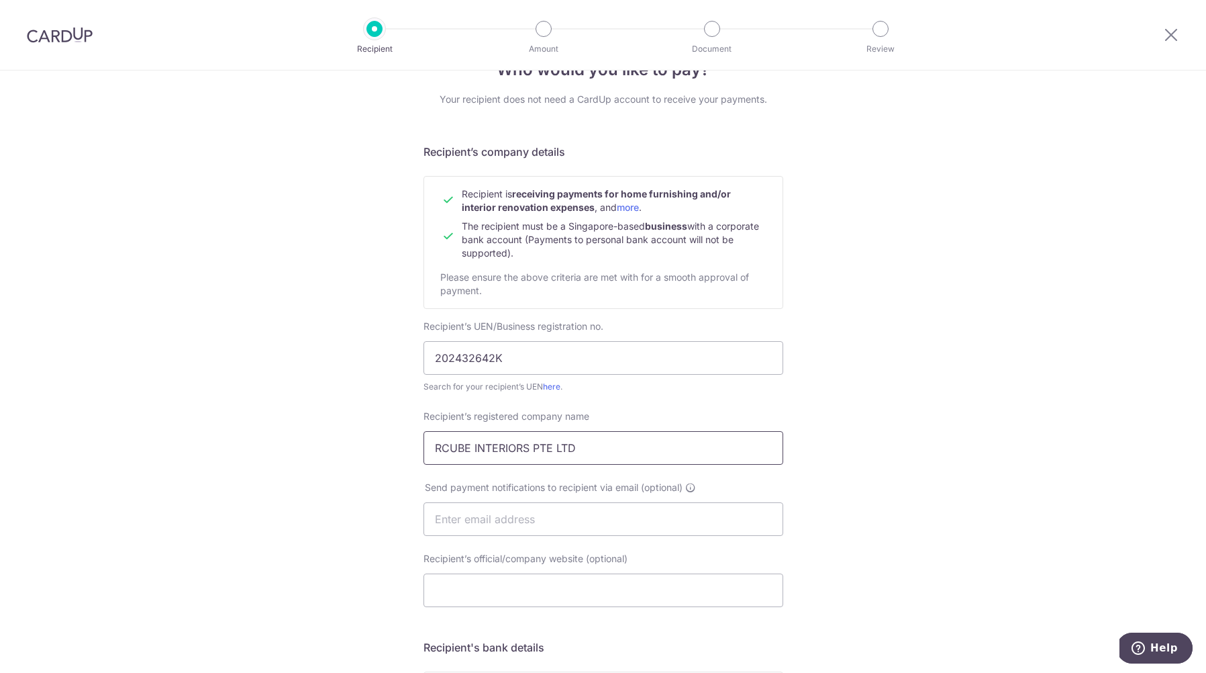
type input "RCUBE INTERIORS PTE LTD"
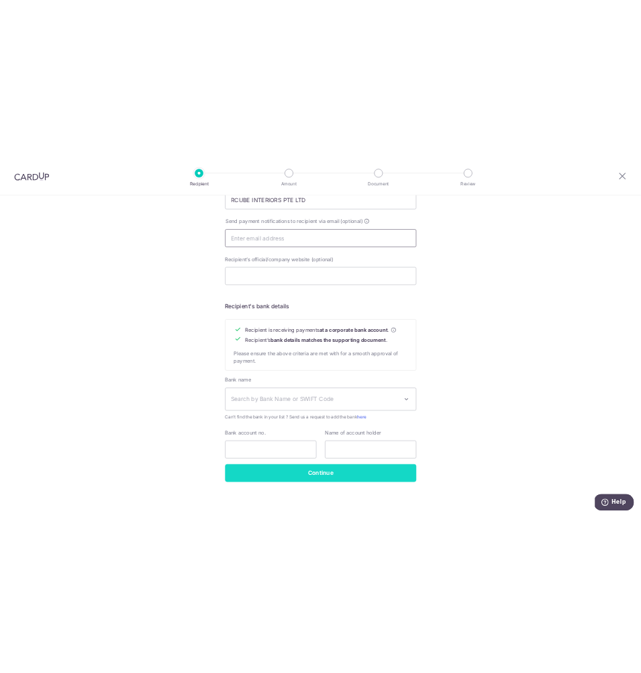
scroll to position [407, 0]
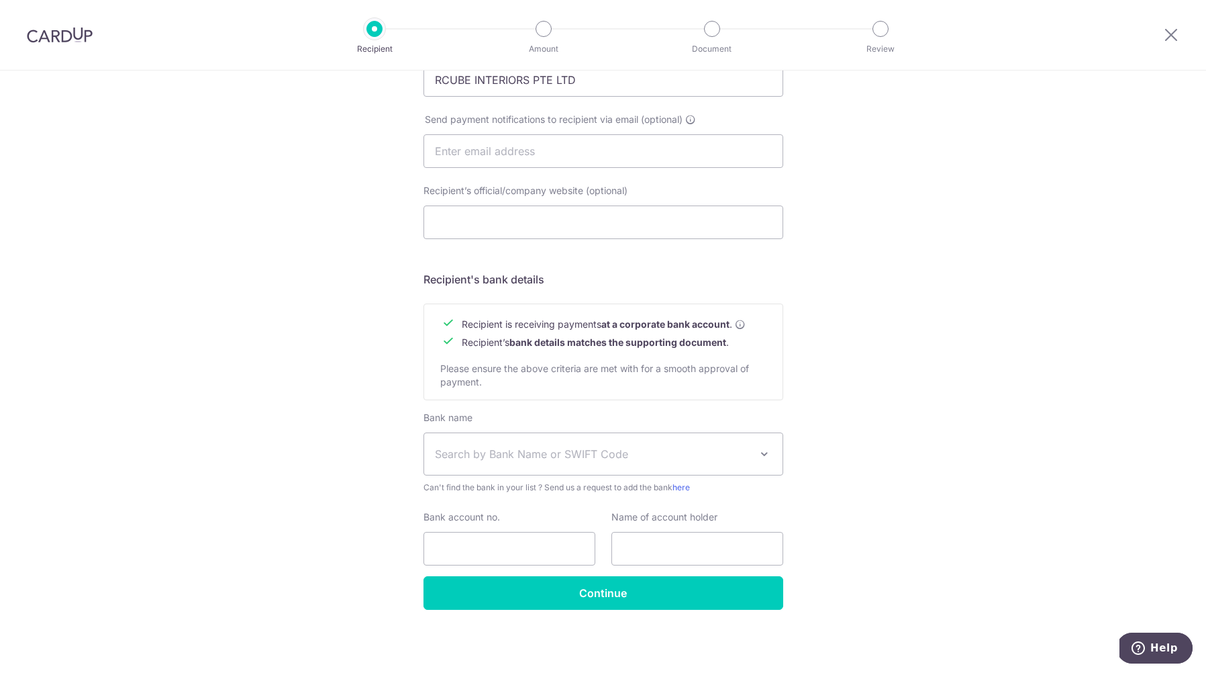
click at [550, 459] on span "Search by Bank Name or SWIFT Code" at bounding box center [592, 454] width 315 height 16
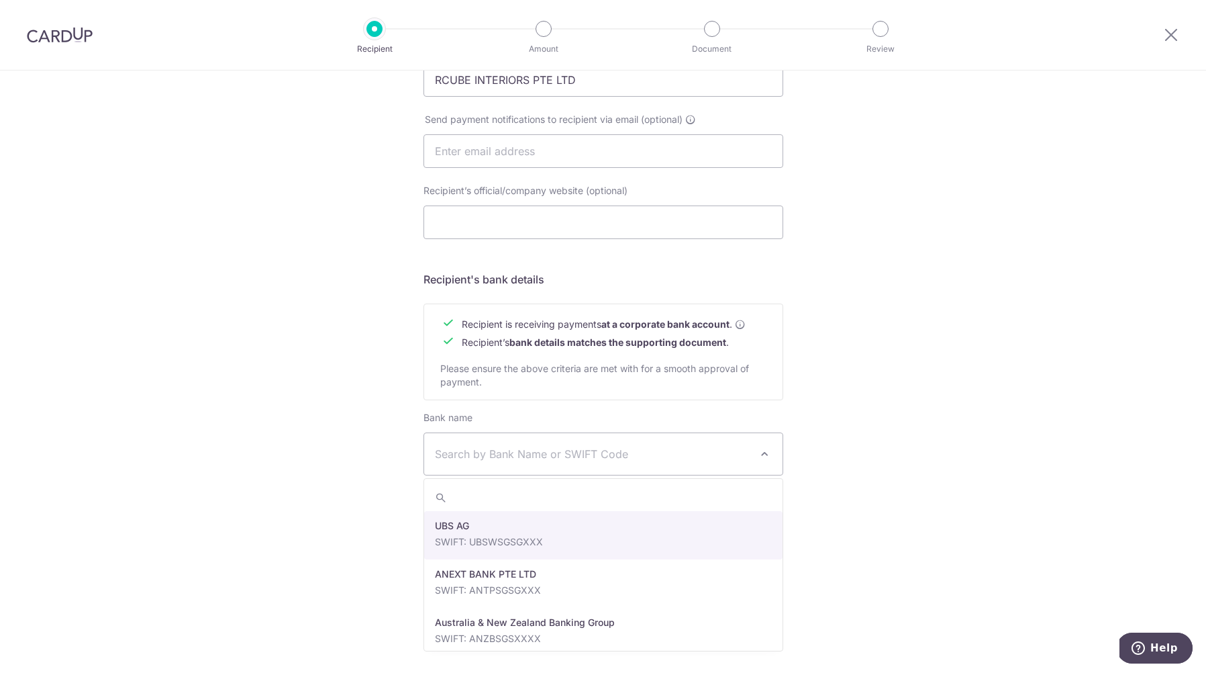
click at [550, 459] on span "Search by Bank Name or SWIFT Code" at bounding box center [592, 454] width 315 height 16
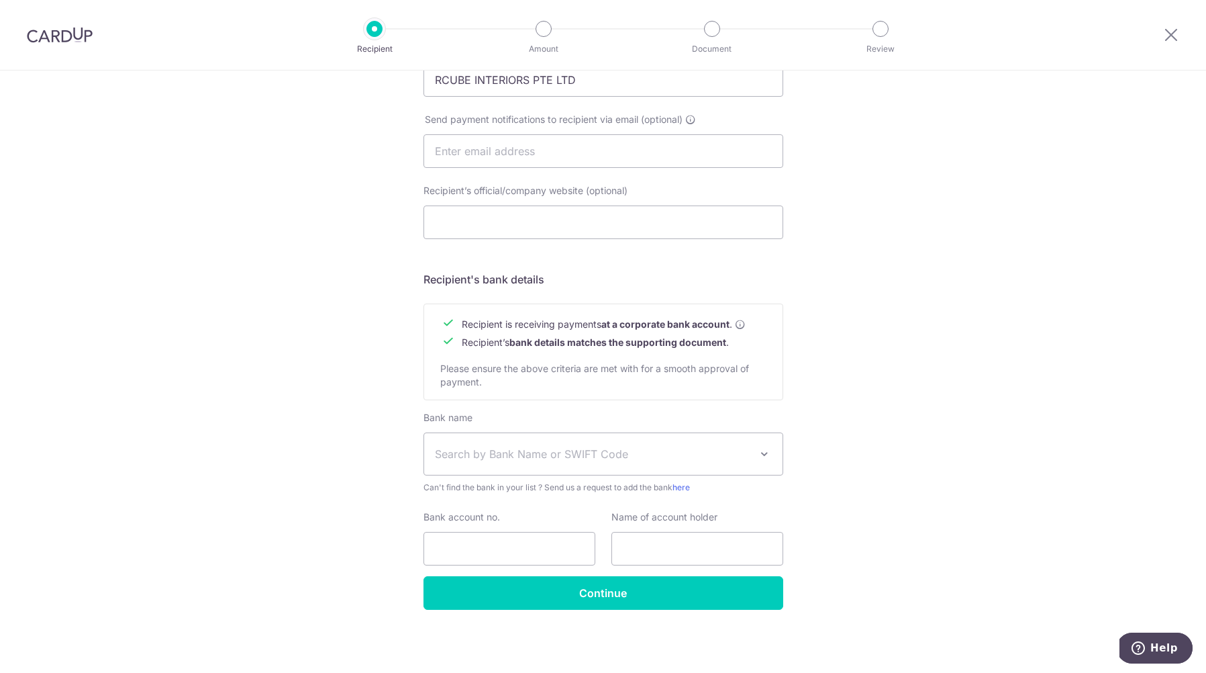
drag, startPoint x: 3, startPoint y: 377, endPoint x: 0, endPoint y: 356, distance: 21.1
click at [0, 356] on div "Who would you like to pay? Your recipient does not need a CardUp account to rec…" at bounding box center [603, 168] width 1206 height 1010
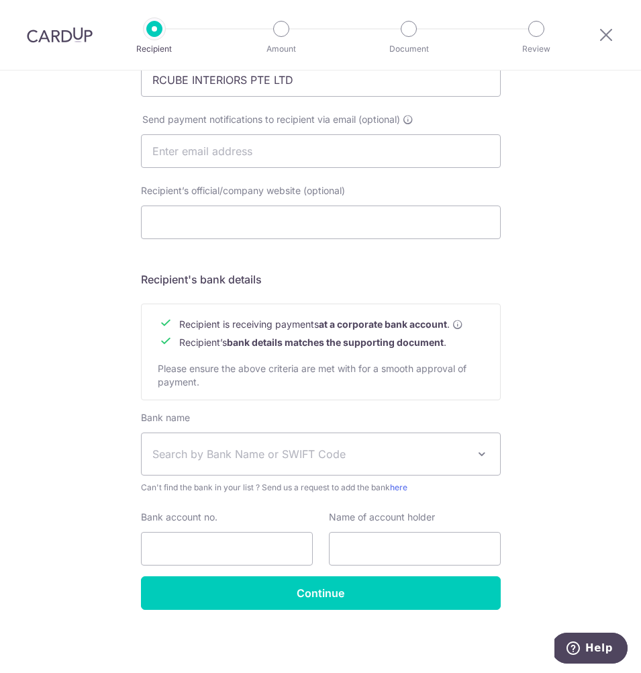
scroll to position [413, 0]
click at [166, 453] on span "Search by Bank Name or SWIFT Code" at bounding box center [309, 454] width 315 height 16
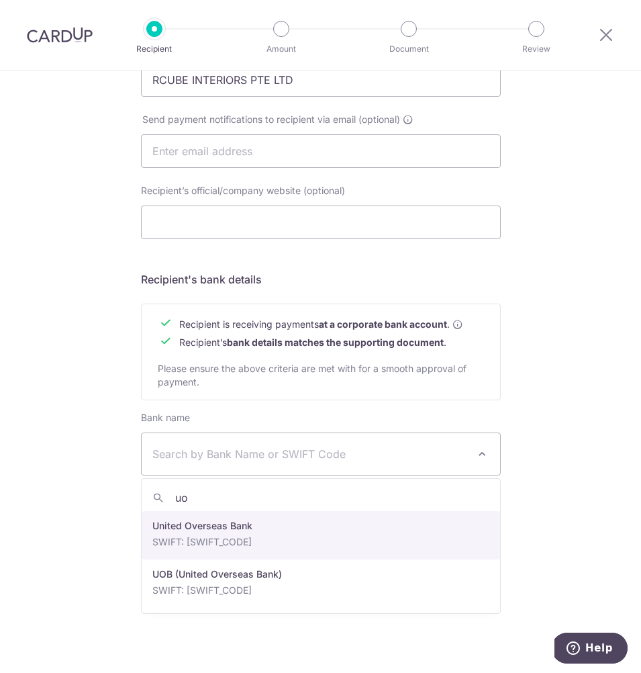
type input "uob"
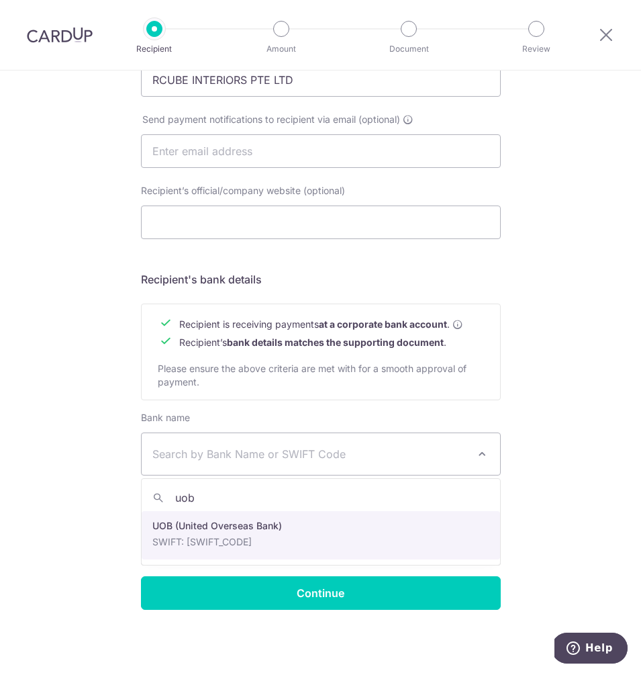
select select "18"
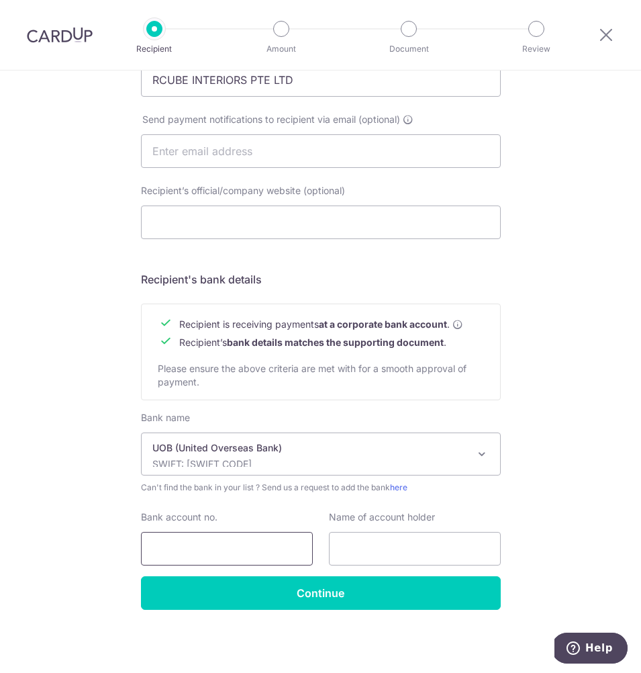
click at [180, 547] on input "Bank account no." at bounding box center [227, 549] width 172 height 34
type input "7733679917"
type input "RCUBE INTERIORS PTE LTD"
click at [64, 524] on div "Who would you like to pay? Your recipient does not need a CardUp account to rec…" at bounding box center [320, 165] width 641 height 1015
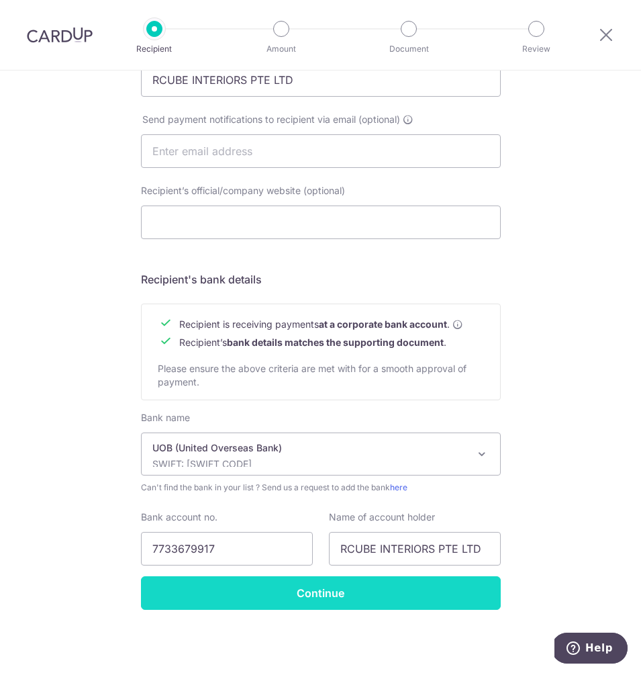
click at [305, 601] on input "Continue" at bounding box center [321, 593] width 360 height 34
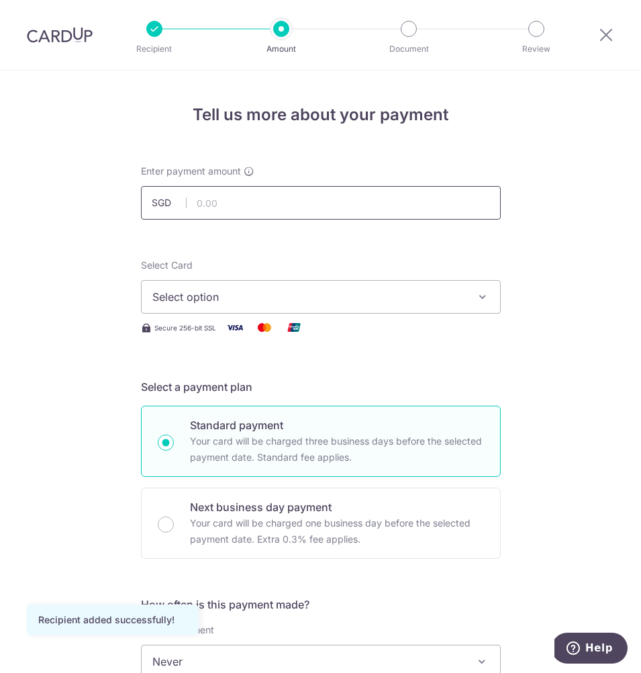
click at [245, 202] on input "text" at bounding box center [321, 203] width 360 height 34
type input "1,100.00"
click at [222, 294] on span "Select option" at bounding box center [308, 297] width 313 height 16
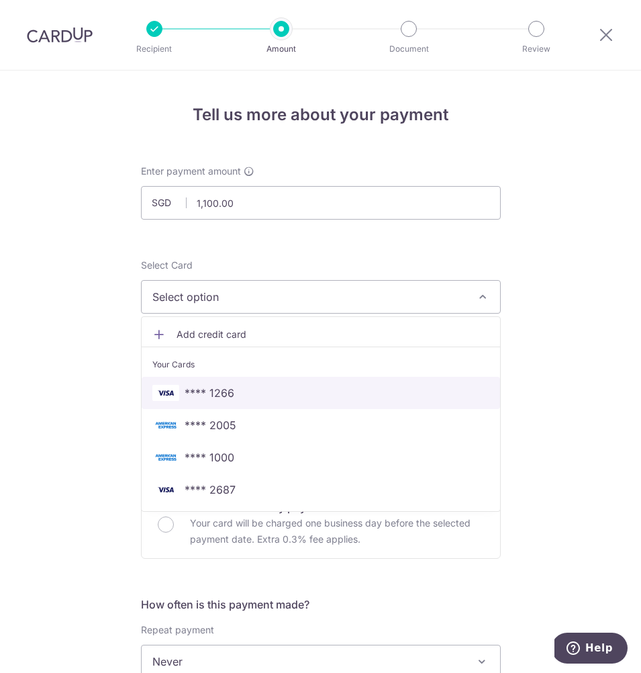
click at [221, 395] on span "**** 1266" at bounding box center [210, 393] width 50 height 16
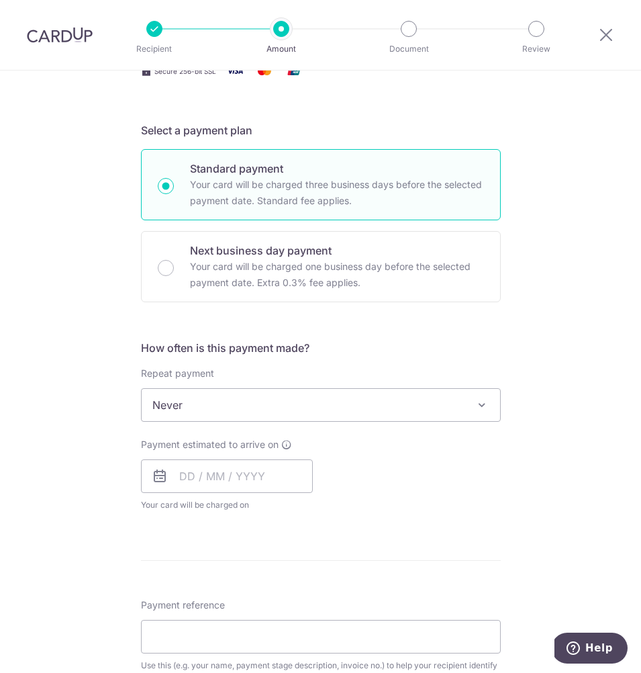
scroll to position [316, 0]
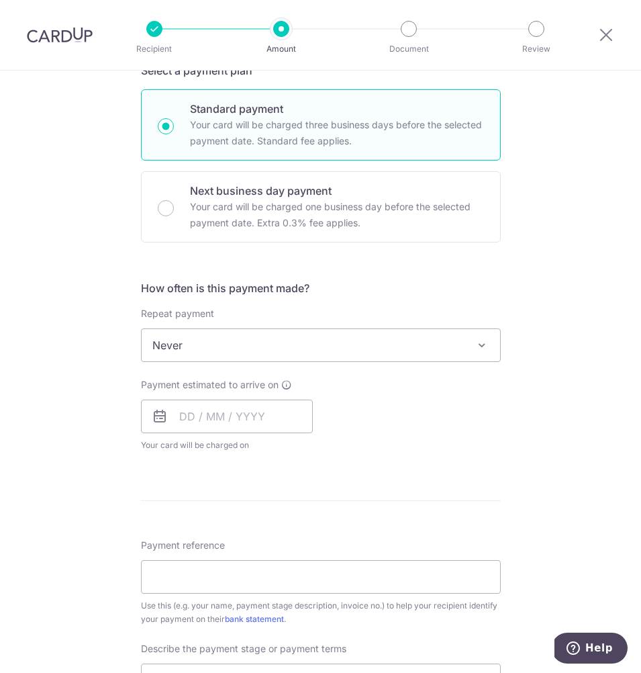
click at [183, 349] on span "Never" at bounding box center [321, 345] width 358 height 32
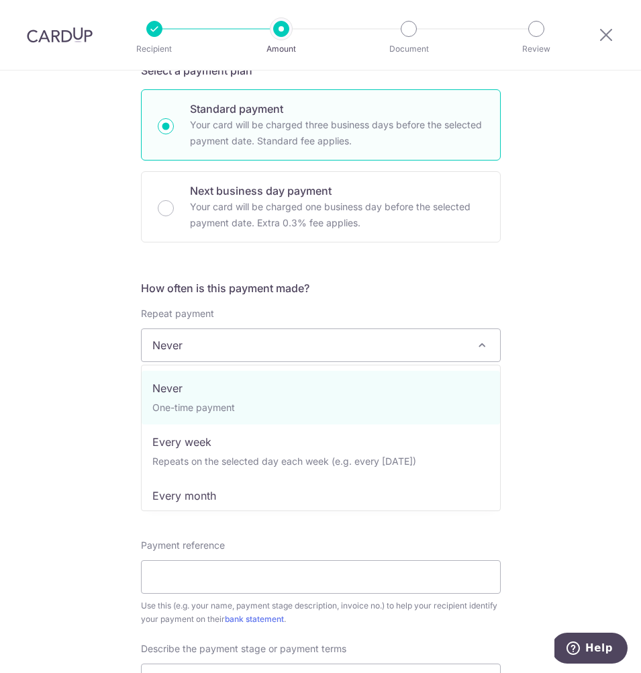
scroll to position [0, 0]
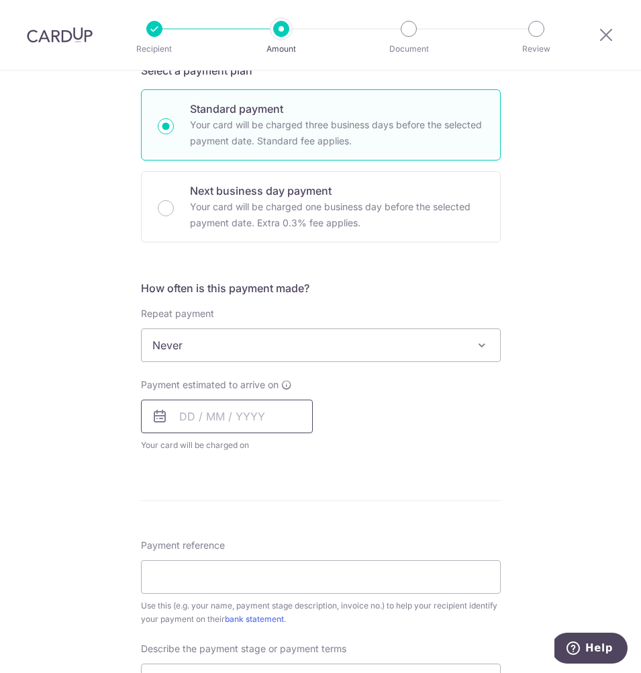
click at [184, 420] on input "text" at bounding box center [227, 416] width 172 height 34
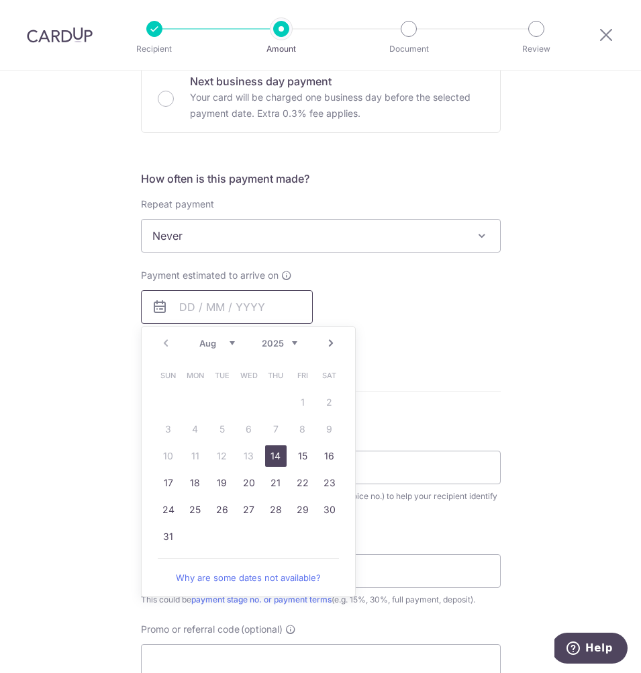
scroll to position [431, 0]
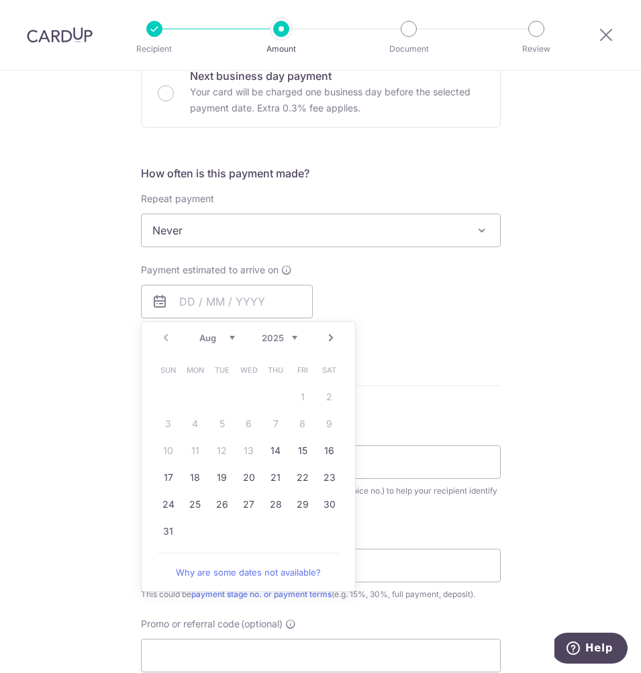
click at [330, 341] on link "Next" at bounding box center [331, 338] width 16 height 16
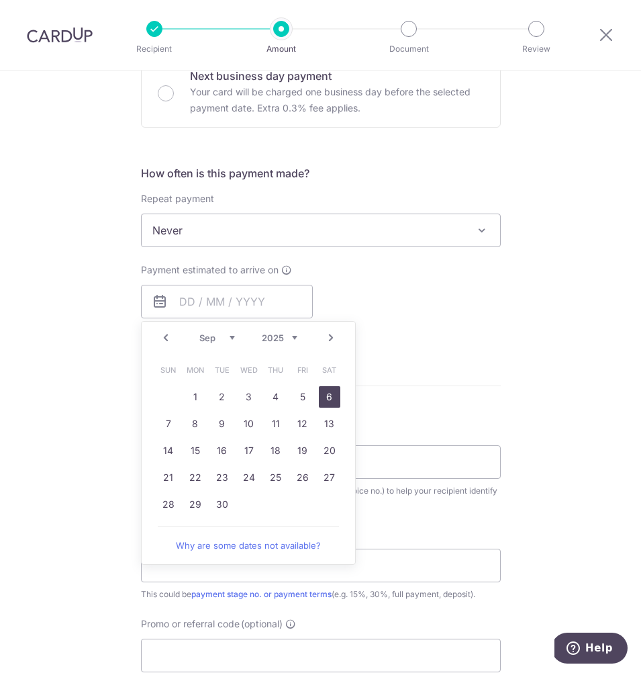
click at [321, 397] on link "6" at bounding box center [329, 396] width 21 height 21
type input "06/09/2025"
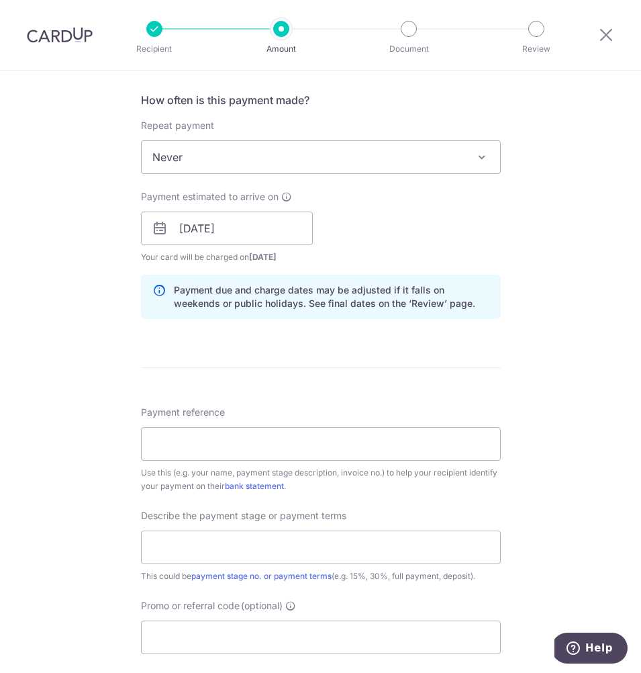
scroll to position [505, 0]
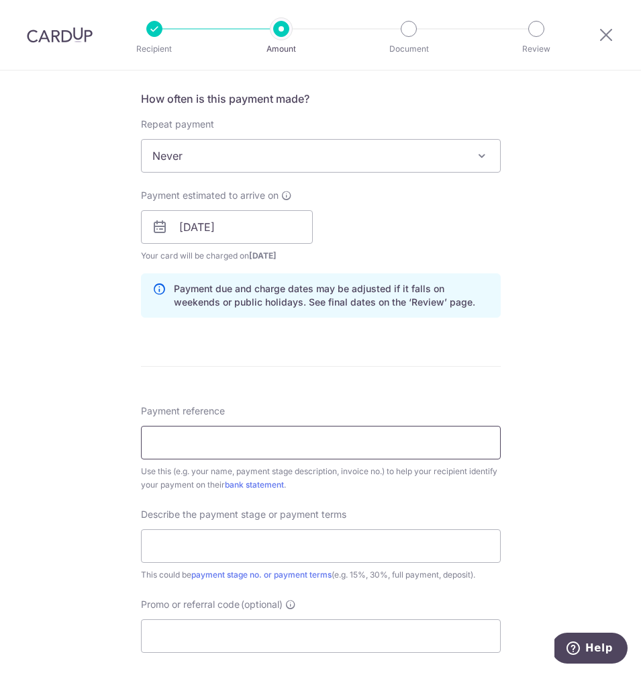
click at [170, 452] on input "Payment reference" at bounding box center [321, 443] width 360 height 34
type input "Thomson Lane"
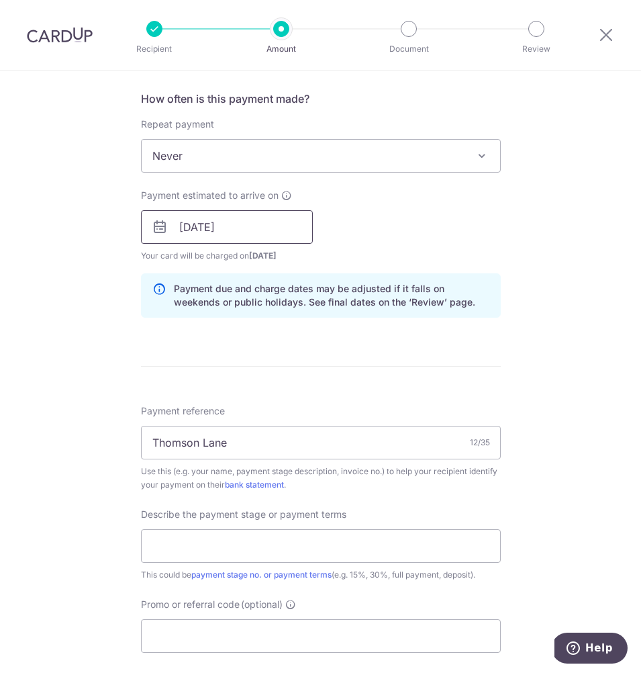
click at [215, 229] on input "06/09/2025" at bounding box center [227, 227] width 172 height 34
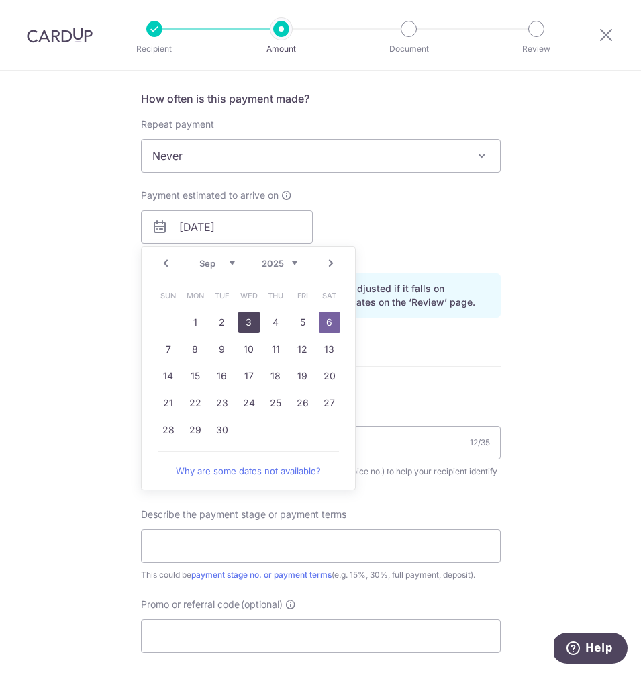
click at [244, 322] on link "3" at bounding box center [248, 321] width 21 height 21
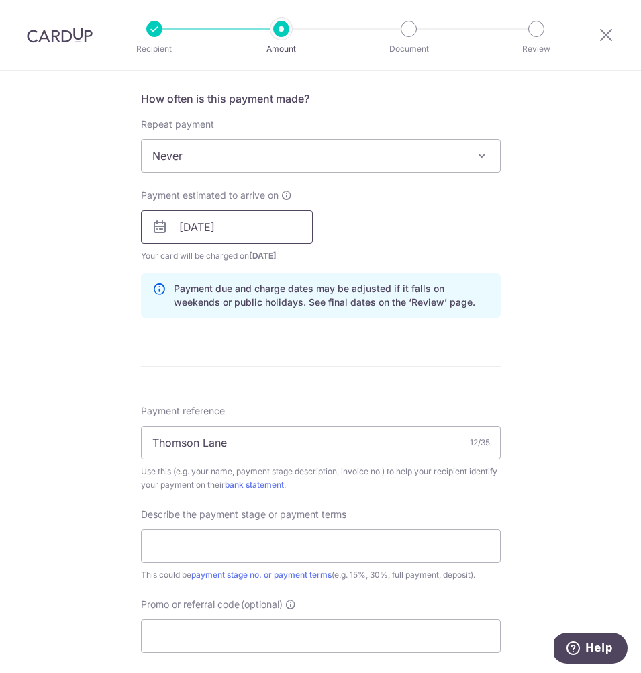
click at [248, 230] on input "03/09/2025" at bounding box center [227, 227] width 172 height 34
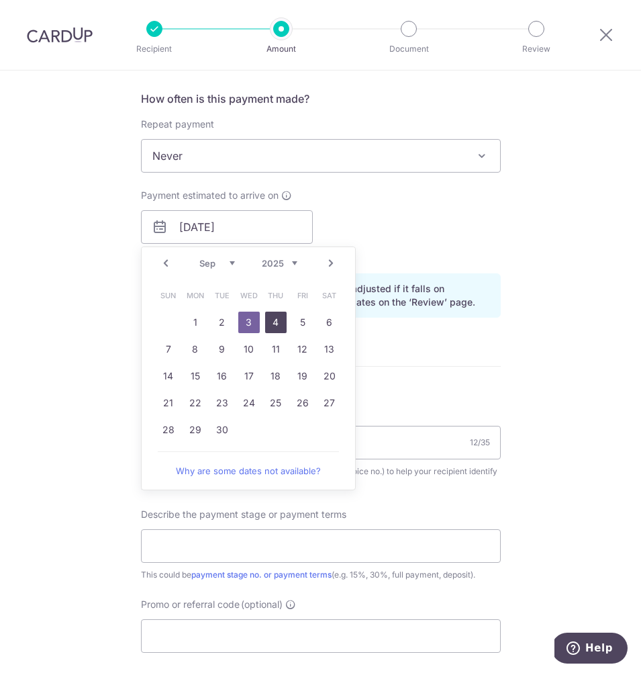
click at [271, 317] on link "4" at bounding box center [275, 321] width 21 height 21
type input "04/09/2025"
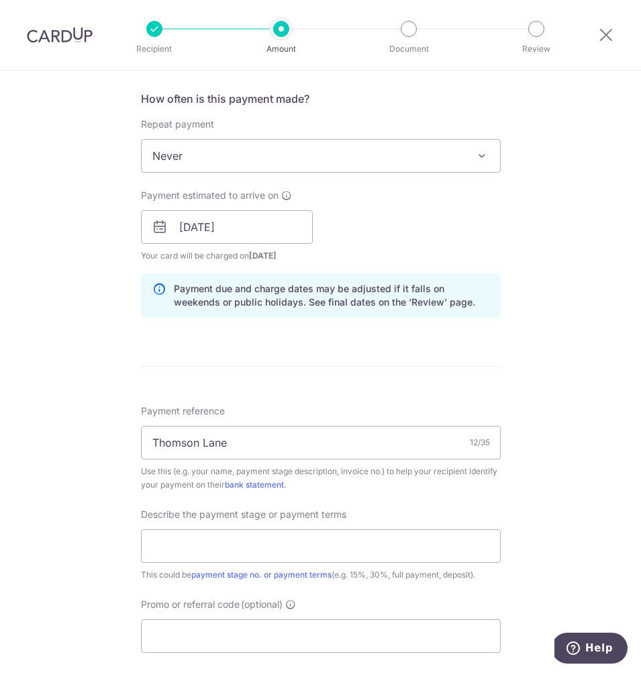
click at [271, 317] on div "How often is this payment made? Repeat payment Never Every week Every month Eve…" at bounding box center [321, 210] width 360 height 238
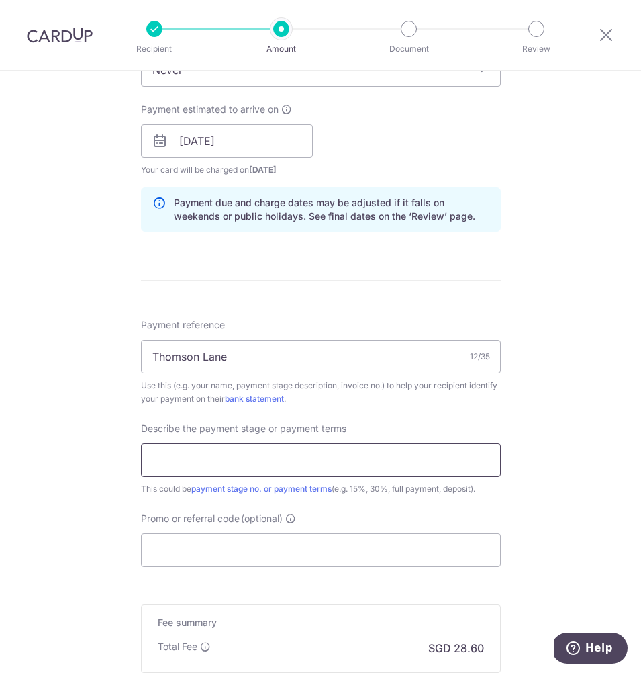
click at [167, 460] on input "text" at bounding box center [321, 460] width 360 height 34
type input "100%"
click at [175, 565] on input "Promo or referral code (optional)" at bounding box center [321, 550] width 360 height 34
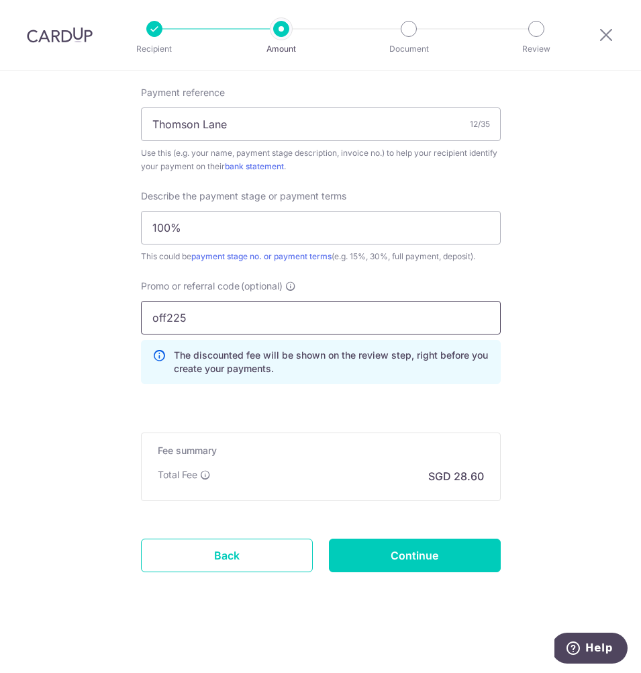
scroll to position [824, 0]
type input "off225"
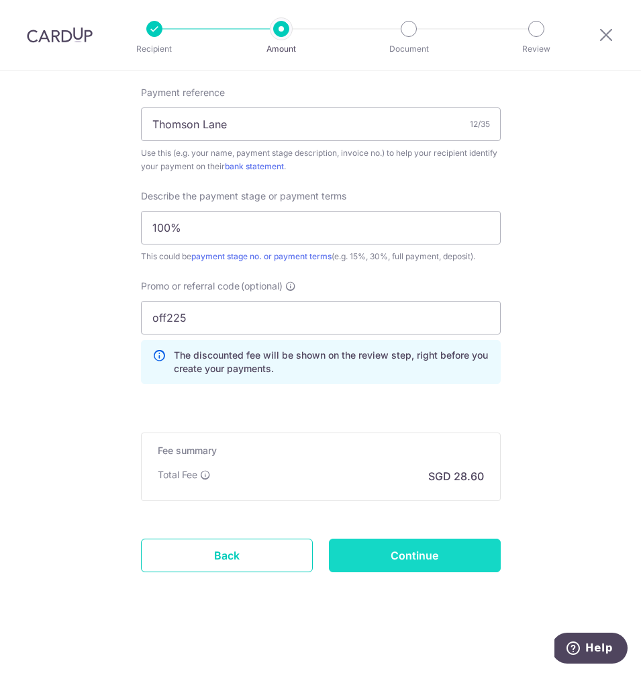
click at [415, 557] on input "Continue" at bounding box center [415, 555] width 172 height 34
type input "Create Schedule"
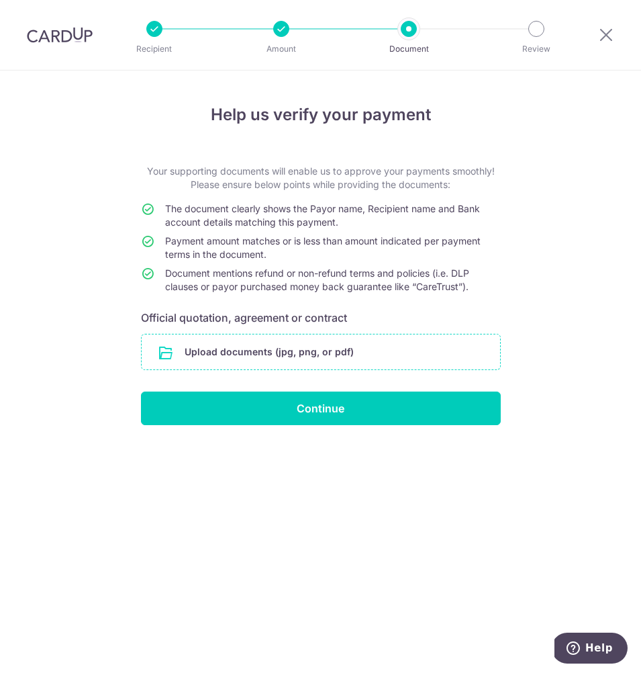
click at [296, 349] on input "file" at bounding box center [321, 351] width 358 height 35
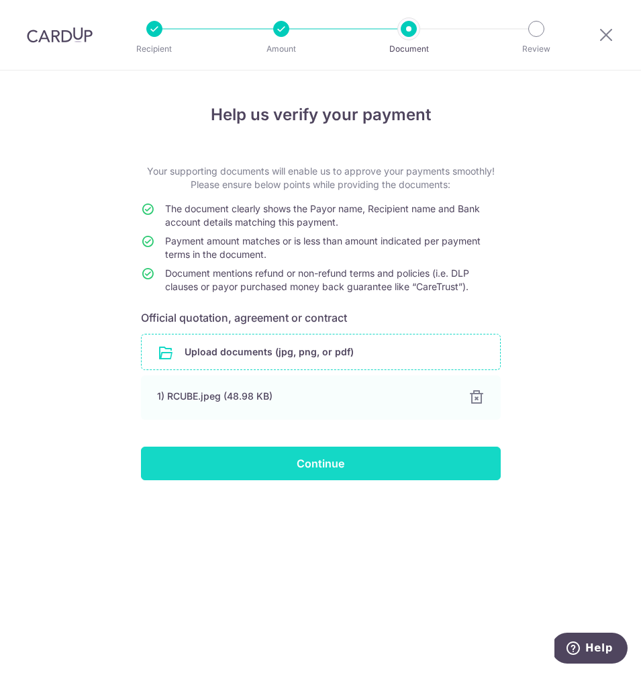
click at [281, 458] on input "Continue" at bounding box center [321, 463] width 360 height 34
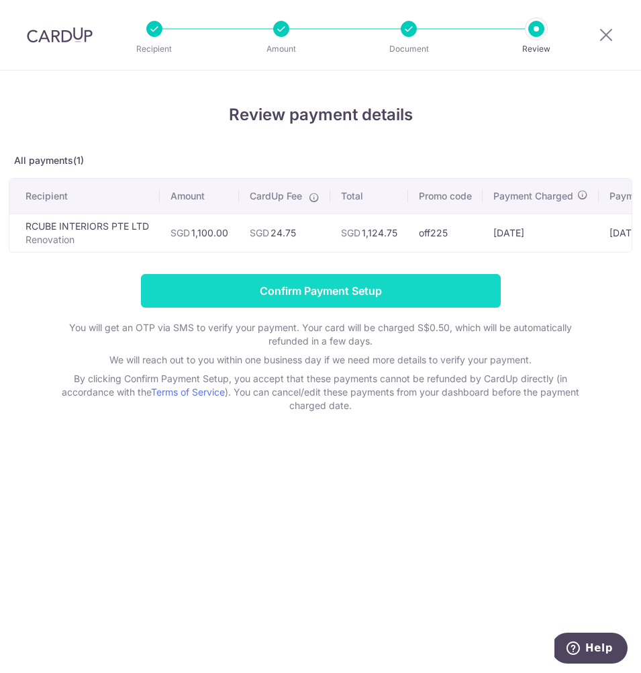
click at [277, 293] on input "Confirm Payment Setup" at bounding box center [321, 291] width 360 height 34
